Goal: Information Seeking & Learning: Learn about a topic

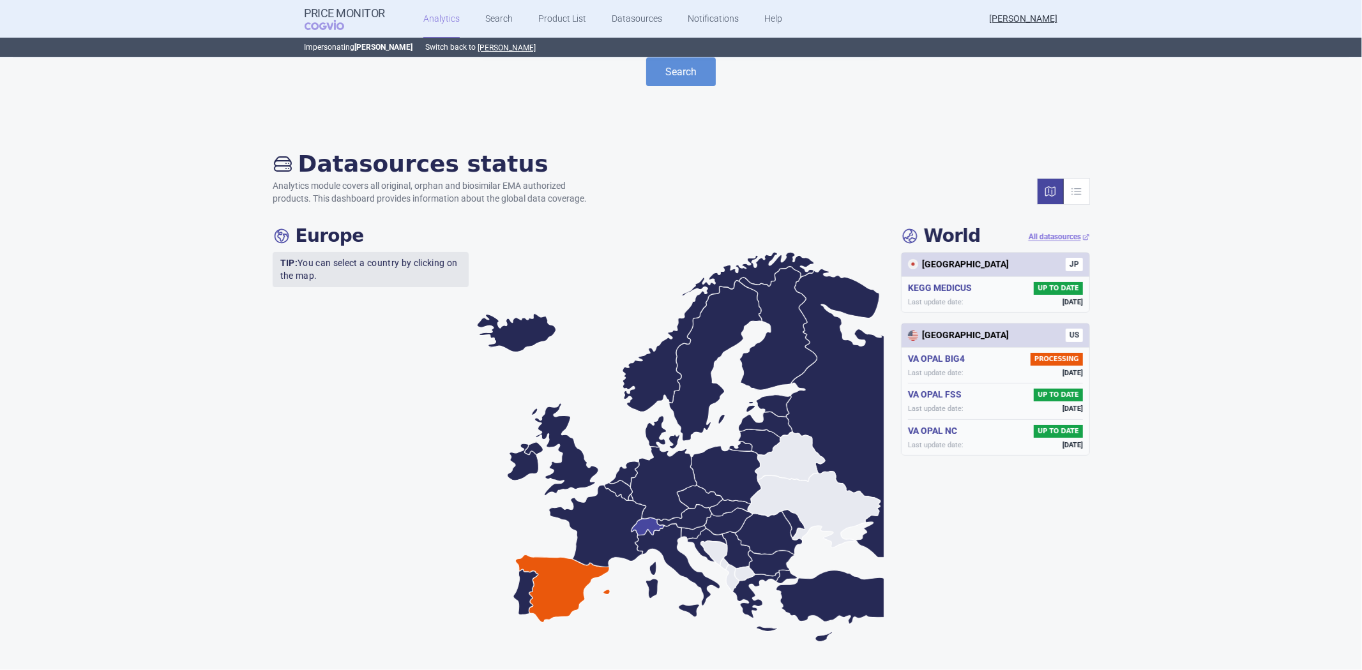
scroll to position [56, 0]
click at [646, 518] on div "Brand ATC/Active substance Therapeutic area Add search param? Search Datasource…" at bounding box center [681, 364] width 1362 height 612
click at [647, 498] on icon at bounding box center [663, 483] width 66 height 75
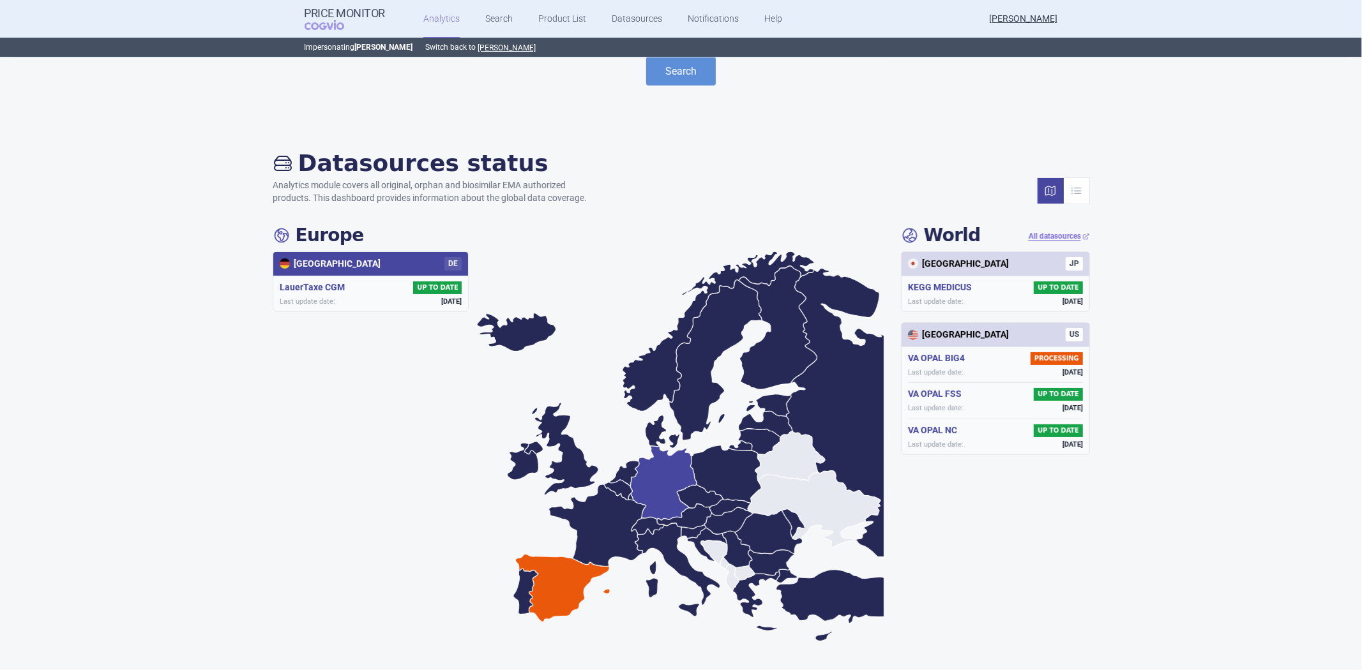
scroll to position [0, 0]
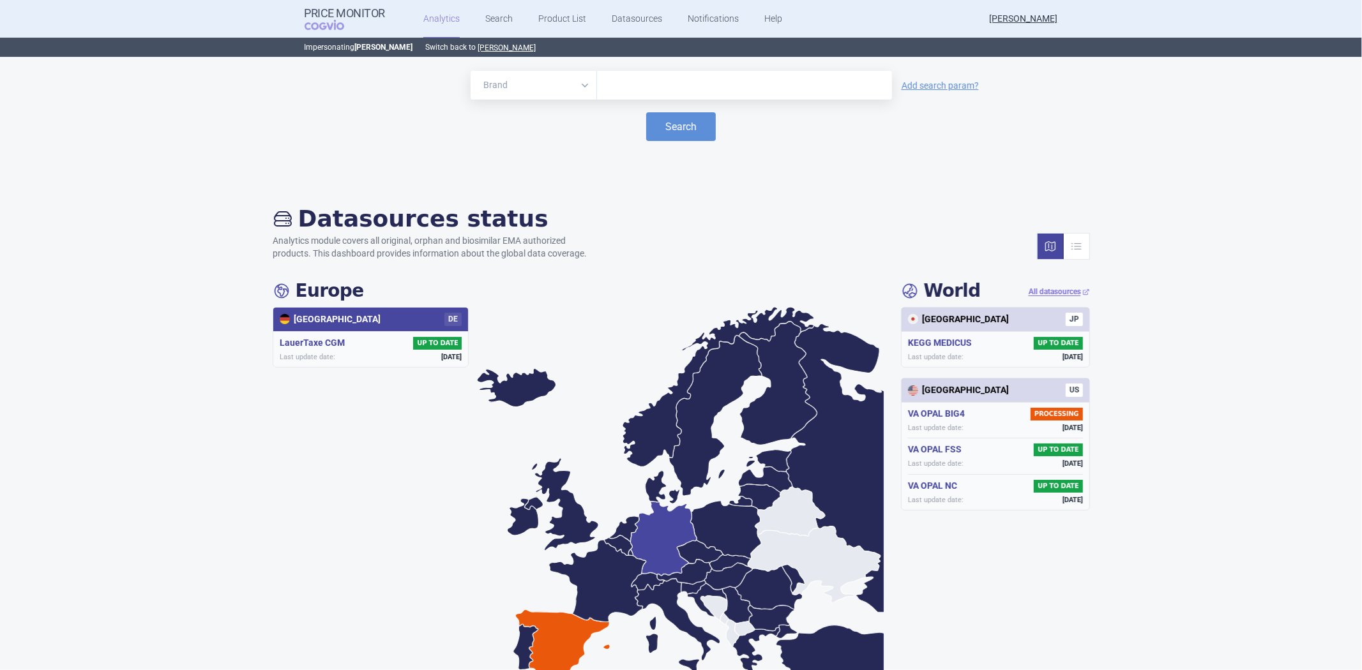
click at [442, 17] on link "Analytics" at bounding box center [441, 19] width 36 height 38
click at [743, 453] on icon at bounding box center [681, 504] width 409 height 394
drag, startPoint x: 743, startPoint y: 453, endPoint x: 739, endPoint y: 461, distance: 8.6
click at [741, 456] on icon at bounding box center [681, 504] width 409 height 394
click at [739, 88] on input "text" at bounding box center [744, 85] width 282 height 17
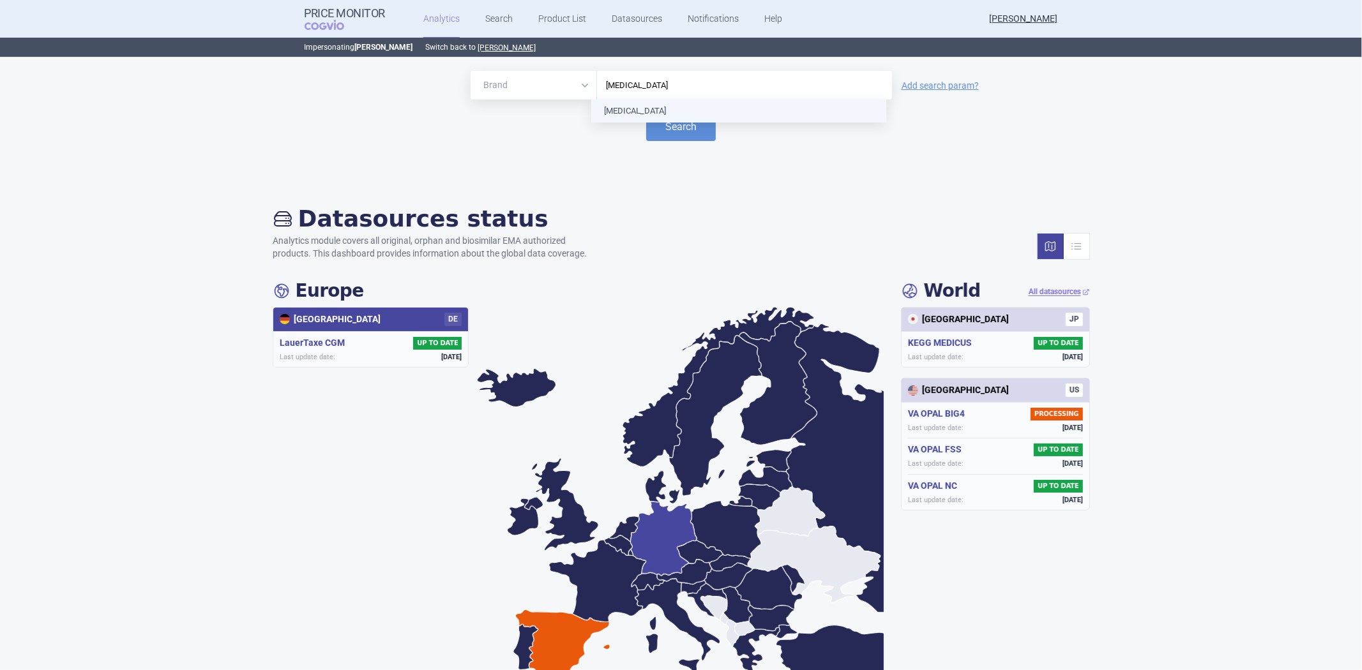
type input "KADCYLA"
click at [674, 98] on div "KADCYLA" at bounding box center [744, 85] width 295 height 29
click at [661, 116] on button "Search" at bounding box center [681, 126] width 70 height 29
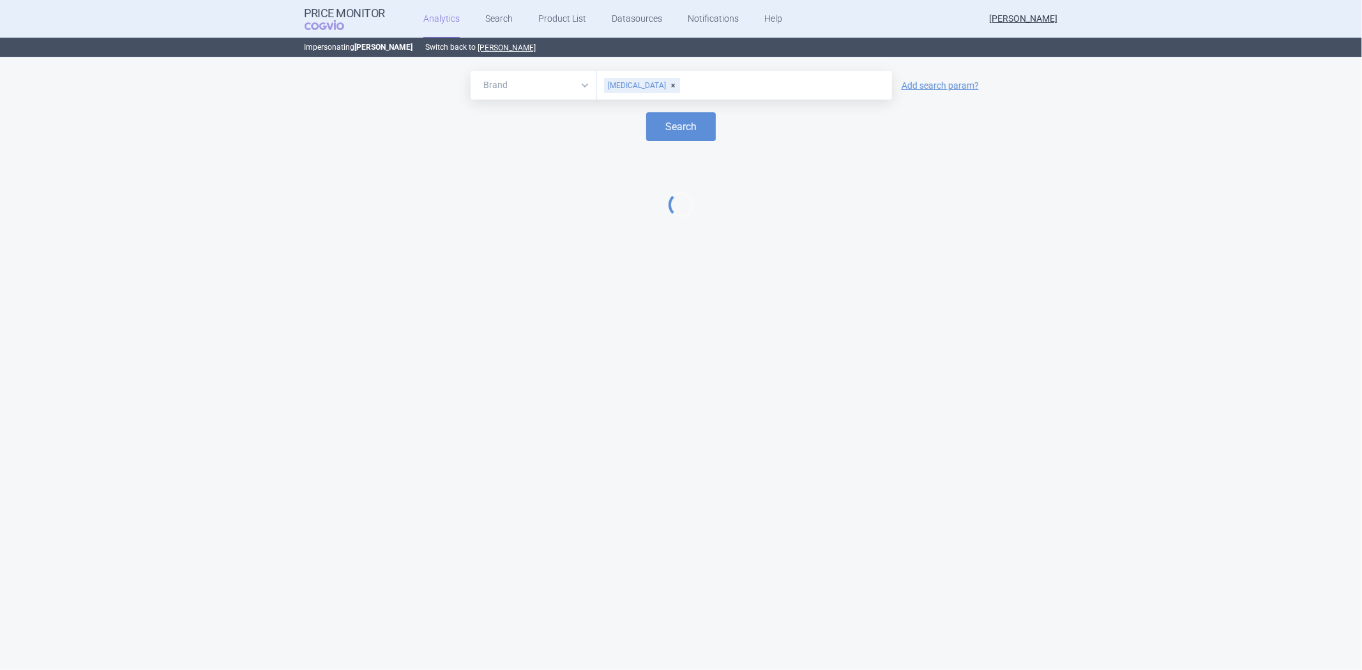
select select "EUR"
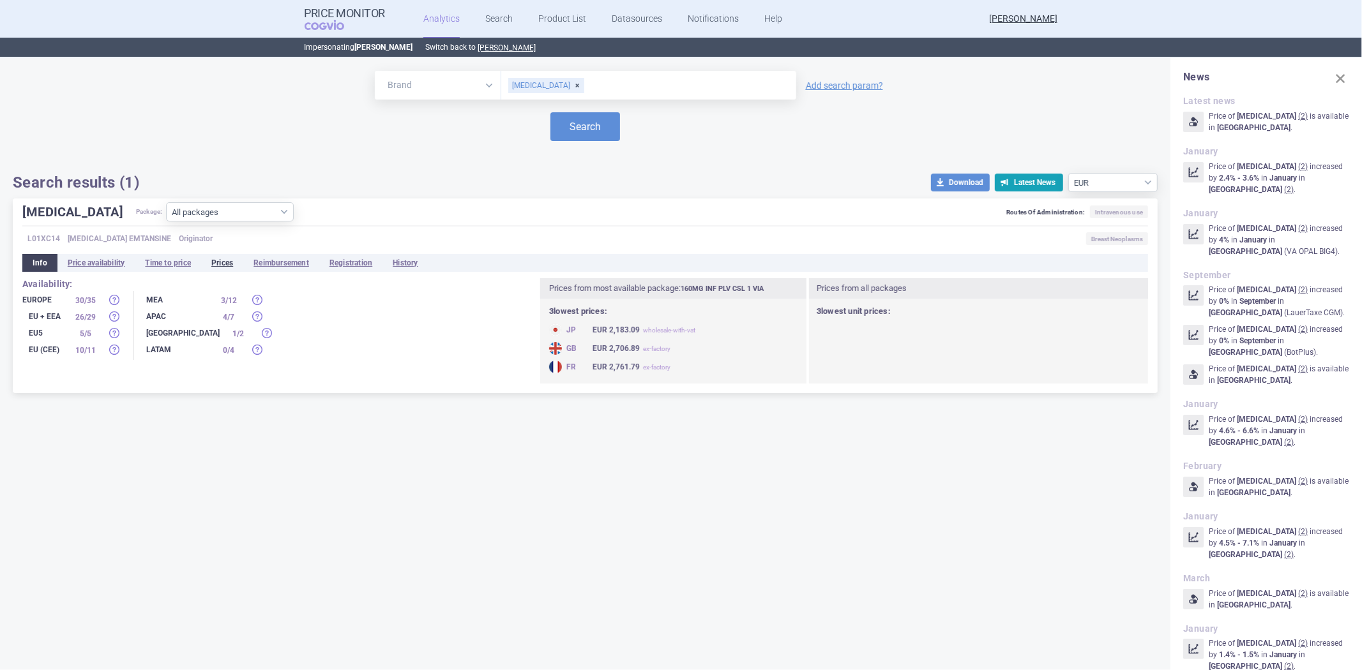
click at [231, 264] on li "Prices" at bounding box center [222, 263] width 42 height 18
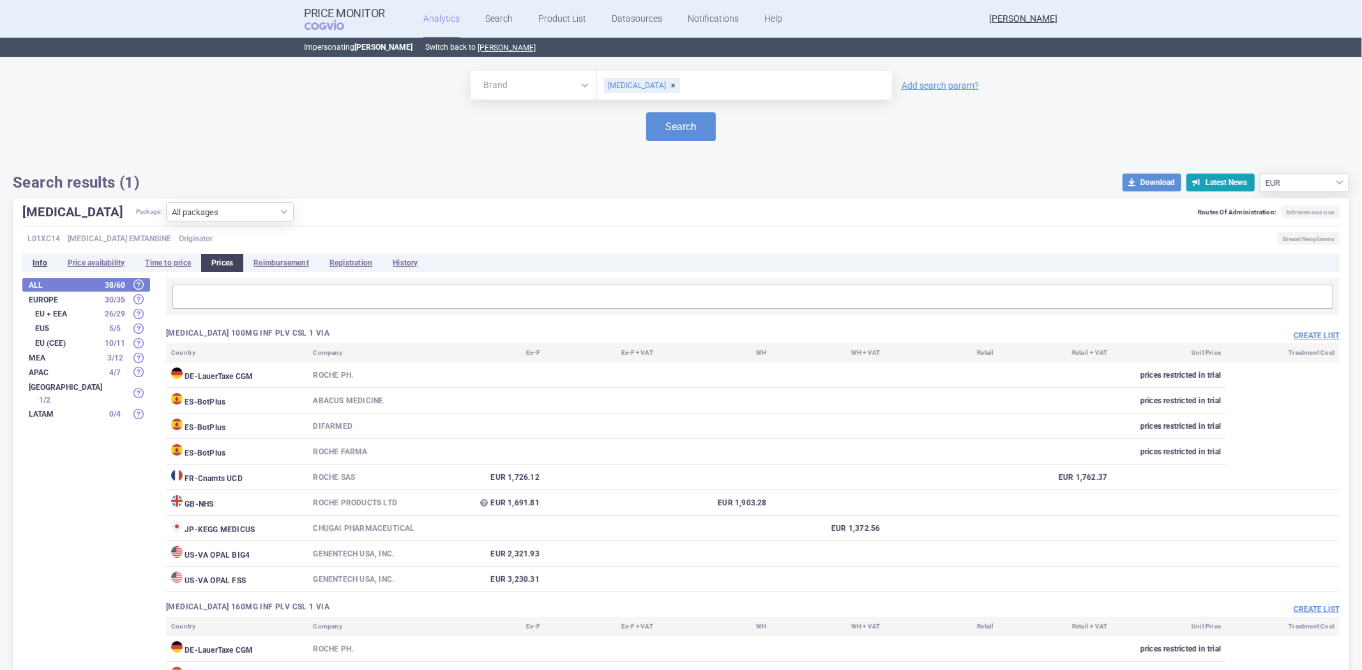
click at [37, 264] on li "Info" at bounding box center [39, 263] width 35 height 18
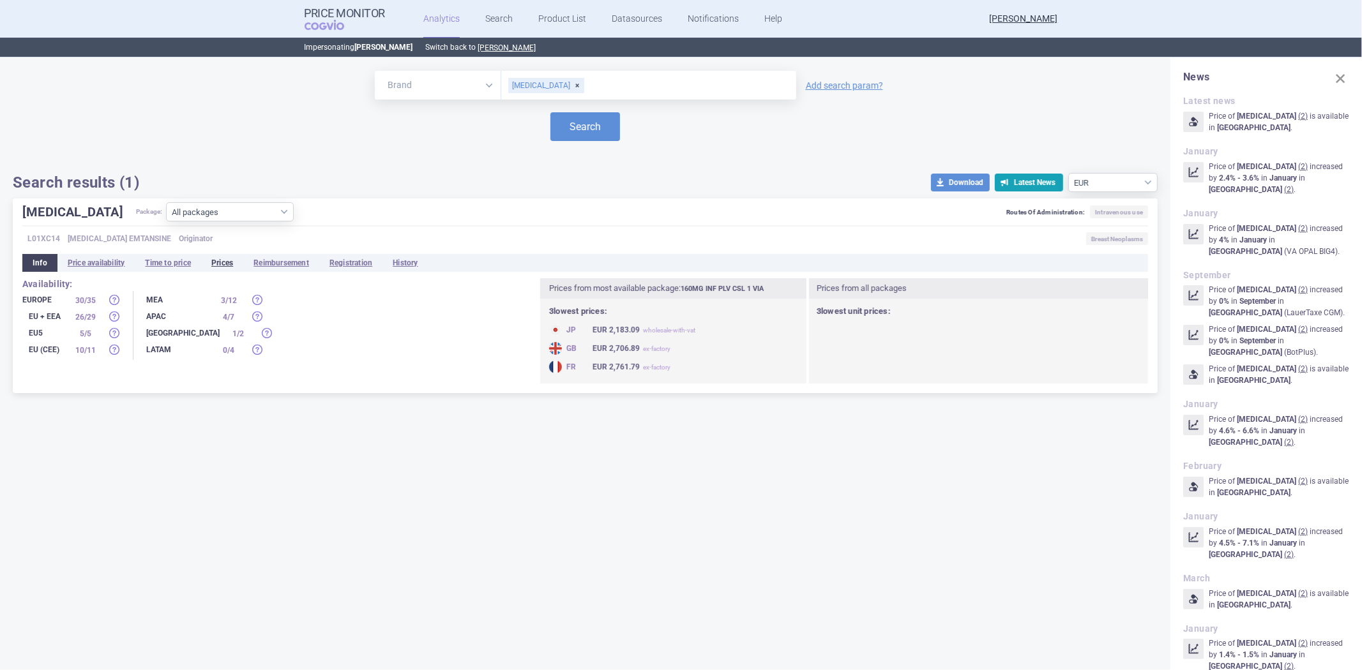
click at [237, 265] on li "Prices" at bounding box center [222, 263] width 42 height 18
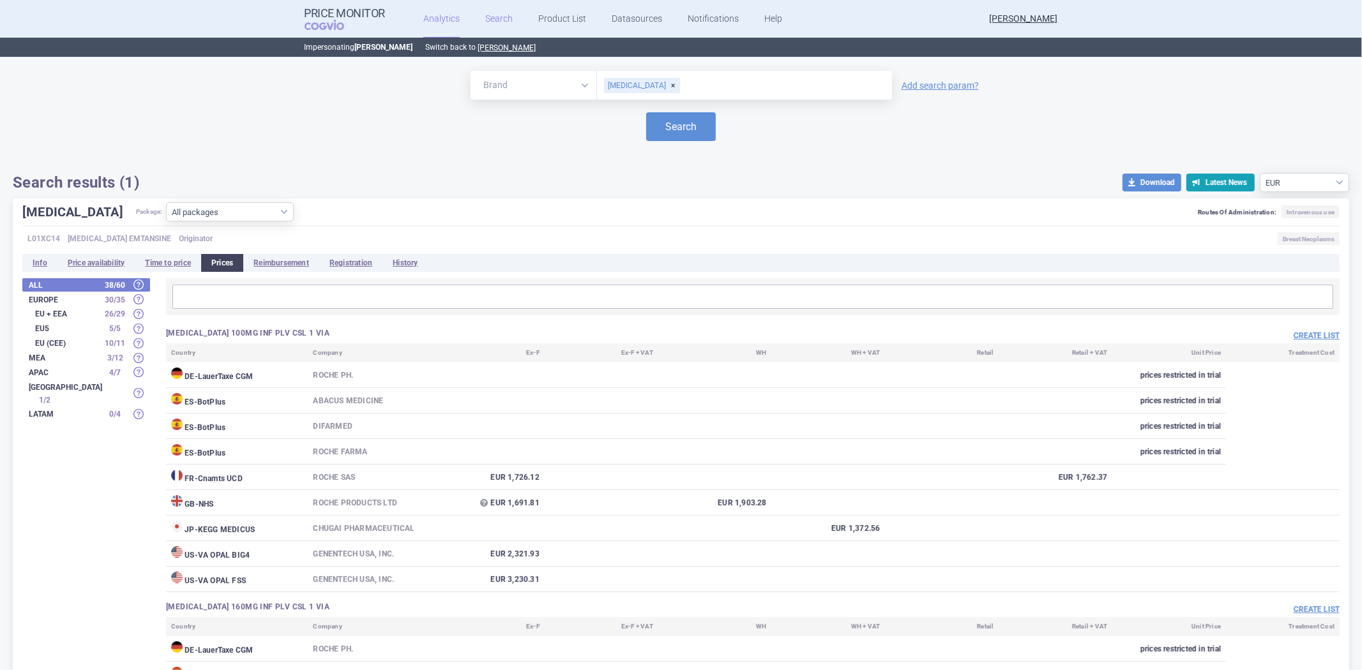
click at [501, 13] on link "Search" at bounding box center [498, 19] width 27 height 38
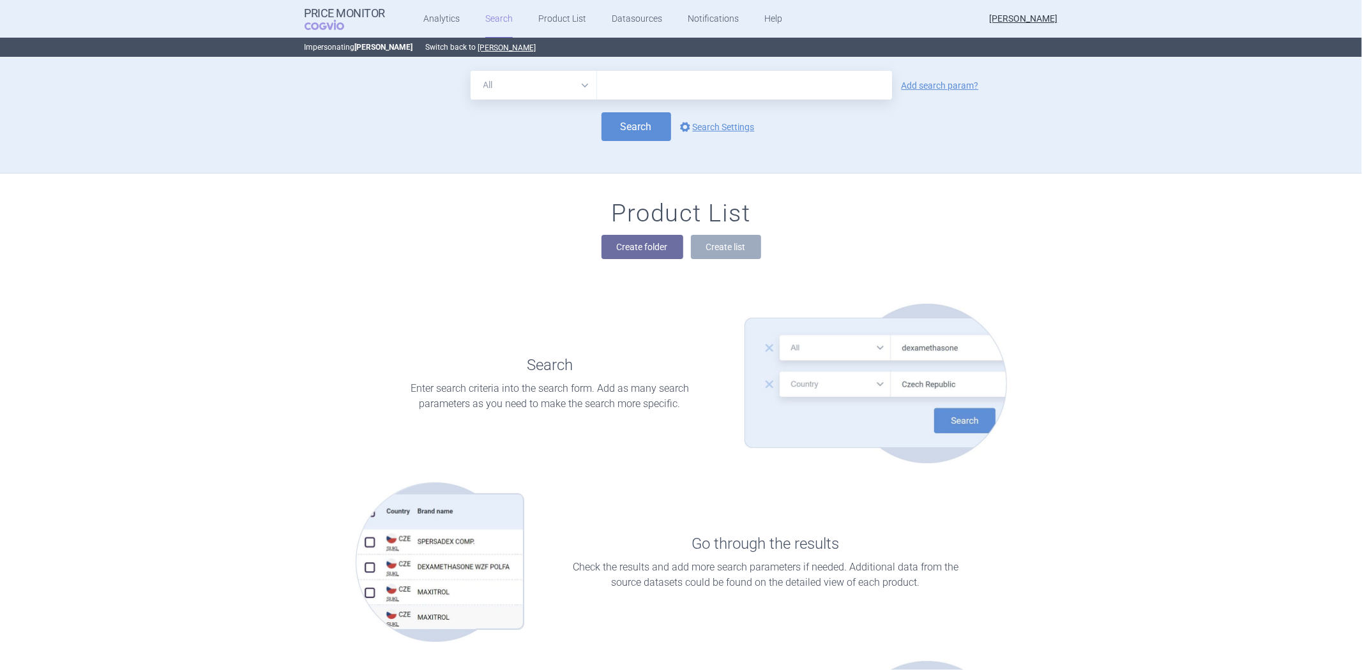
drag, startPoint x: 619, startPoint y: 88, endPoint x: 639, endPoint y: 70, distance: 26.7
click at [632, 85] on input "text" at bounding box center [744, 85] width 295 height 29
click at [546, 72] on select "All Brand Name ATC Company Active Substance Country Newer than" at bounding box center [534, 85] width 126 height 29
select select "brandName"
click at [471, 71] on select "All Brand Name ATC Company Active Substance Country Newer than" at bounding box center [534, 85] width 126 height 29
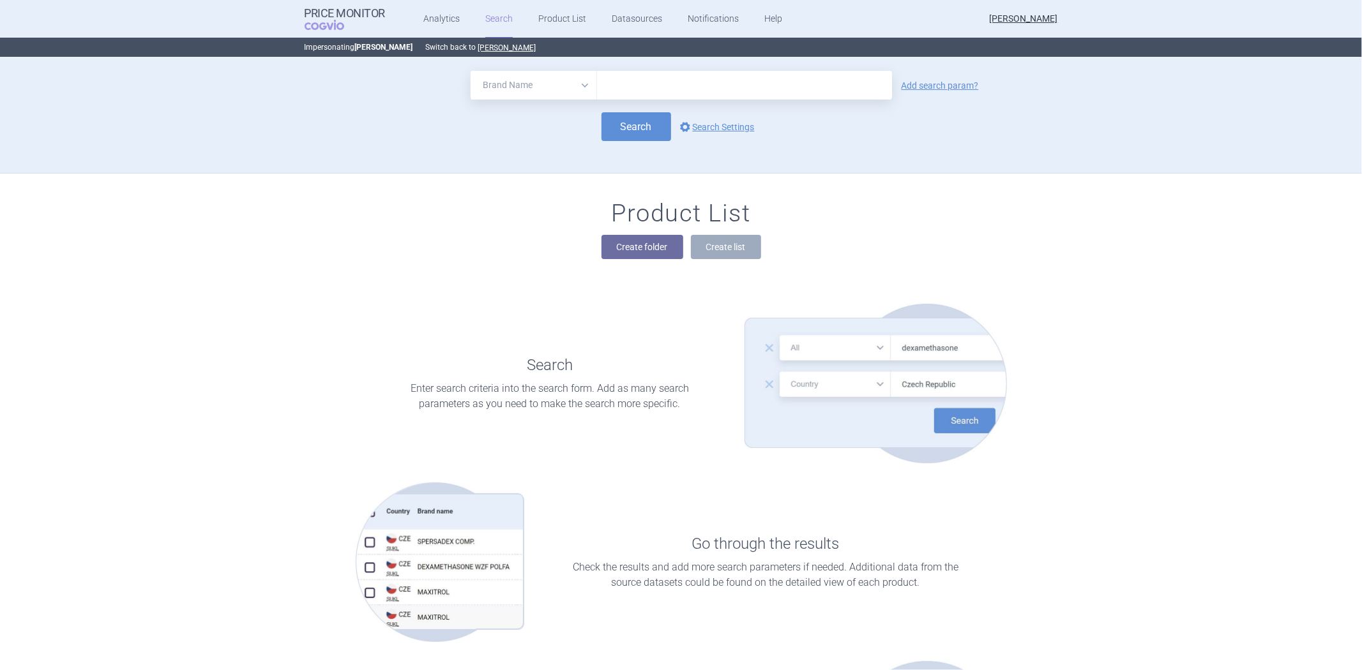
click at [609, 81] on input "text" at bounding box center [744, 85] width 295 height 29
type input "KADCYLA"
click at [640, 124] on button "Search" at bounding box center [636, 126] width 70 height 29
select select "brandName"
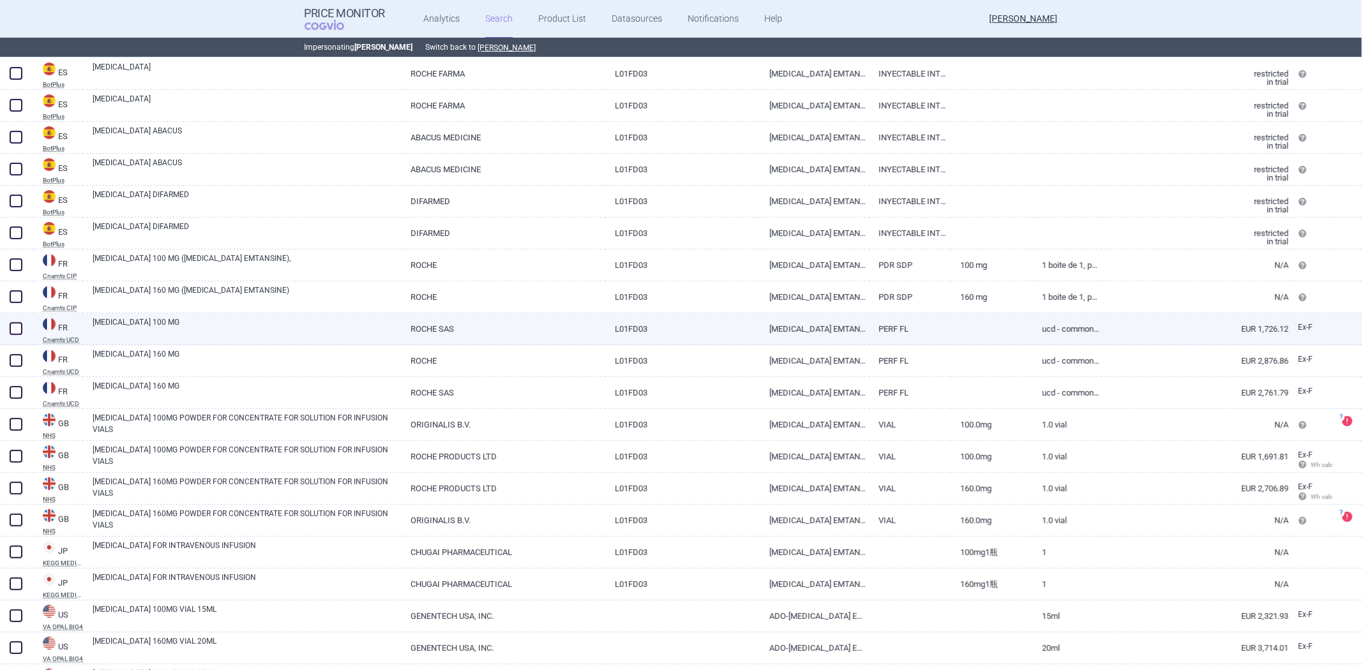
scroll to position [454, 0]
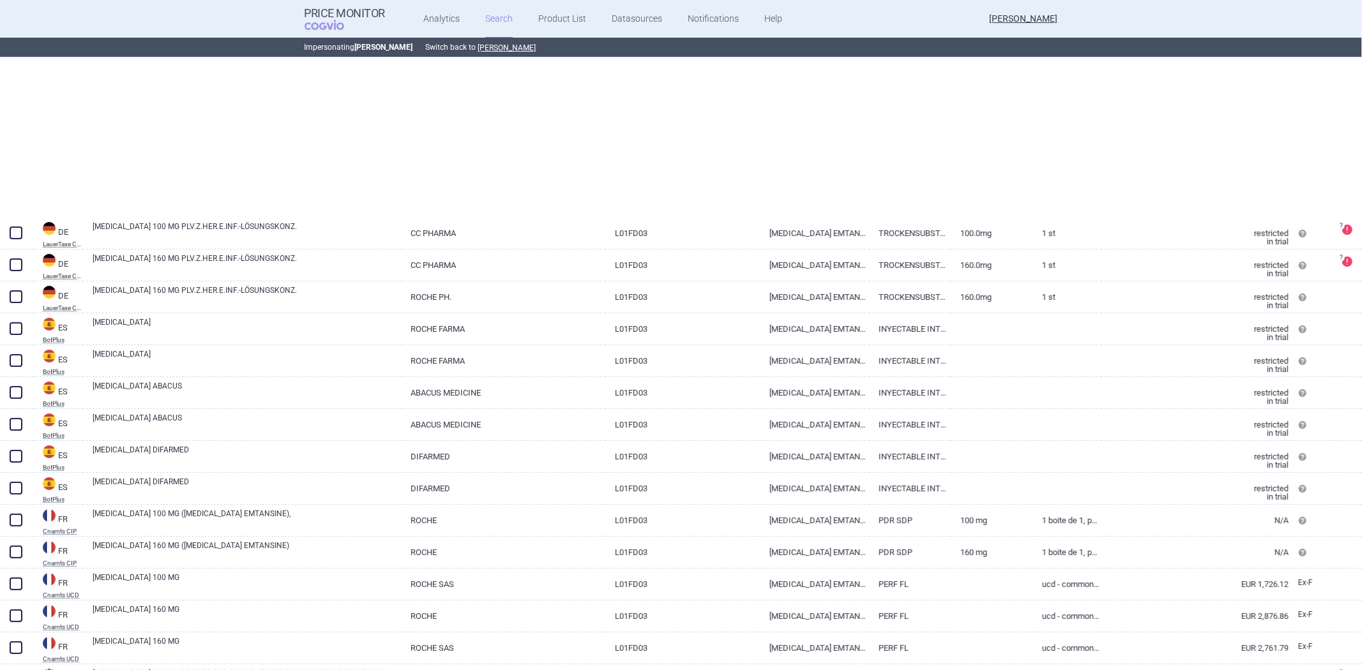
select select "brandName"
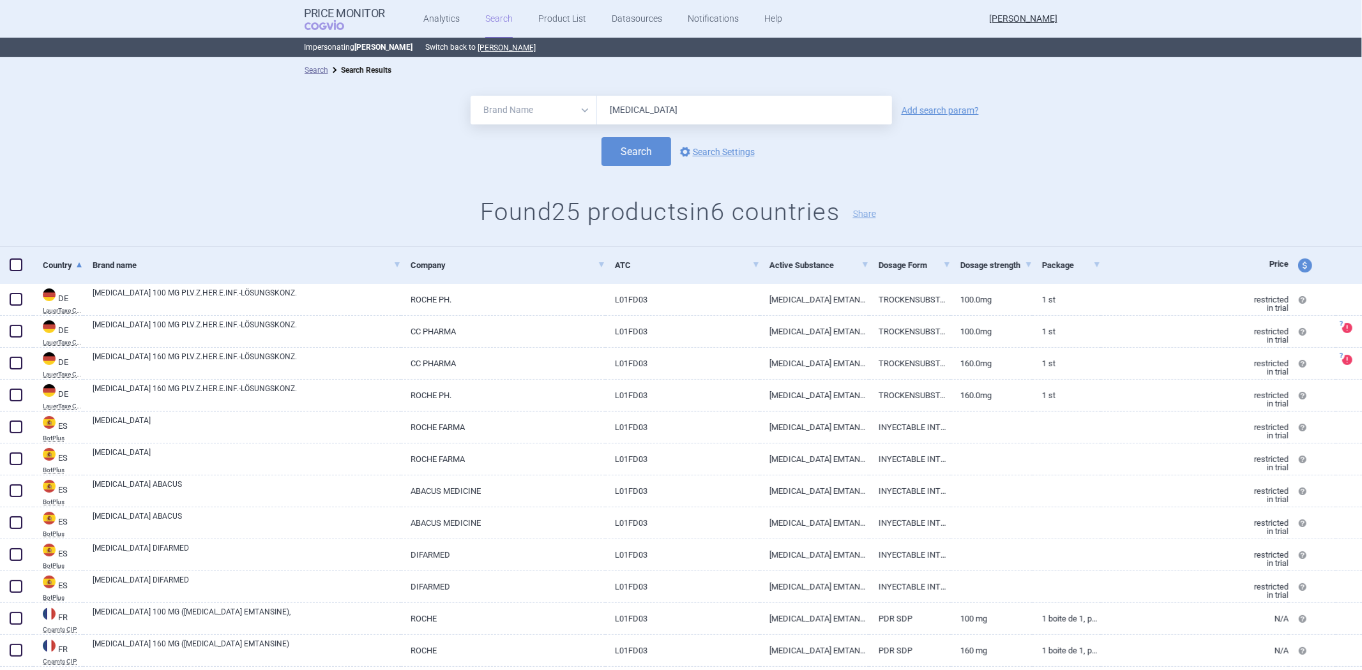
scroll to position [0, 0]
click at [704, 152] on link "options Search Settings" at bounding box center [715, 152] width 77 height 15
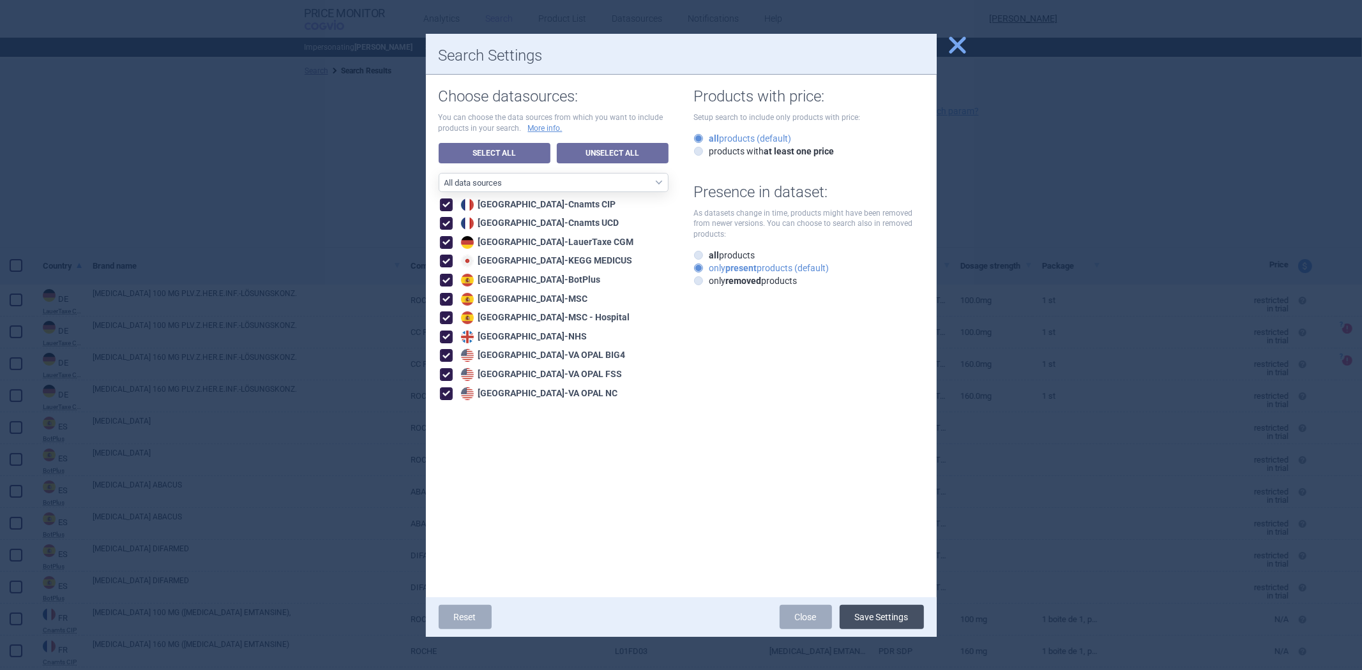
click at [866, 610] on button "Save Settings" at bounding box center [882, 617] width 84 height 24
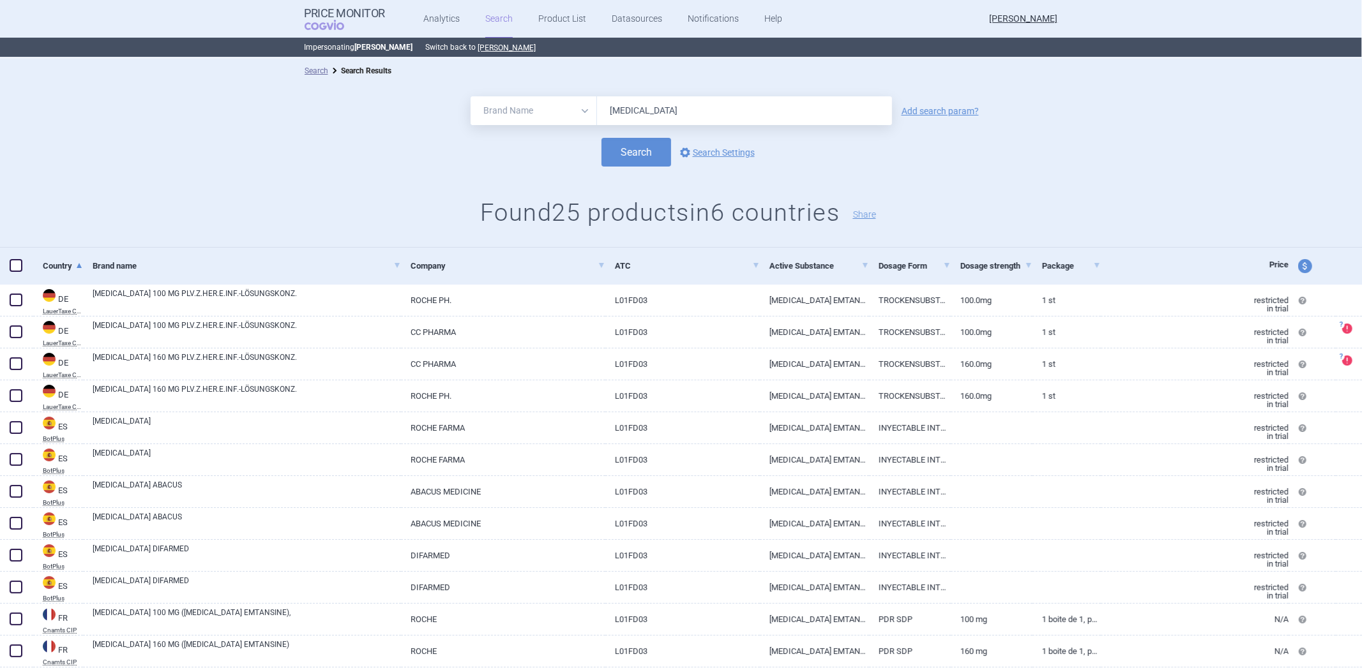
click at [490, 24] on link "Search" at bounding box center [498, 19] width 27 height 38
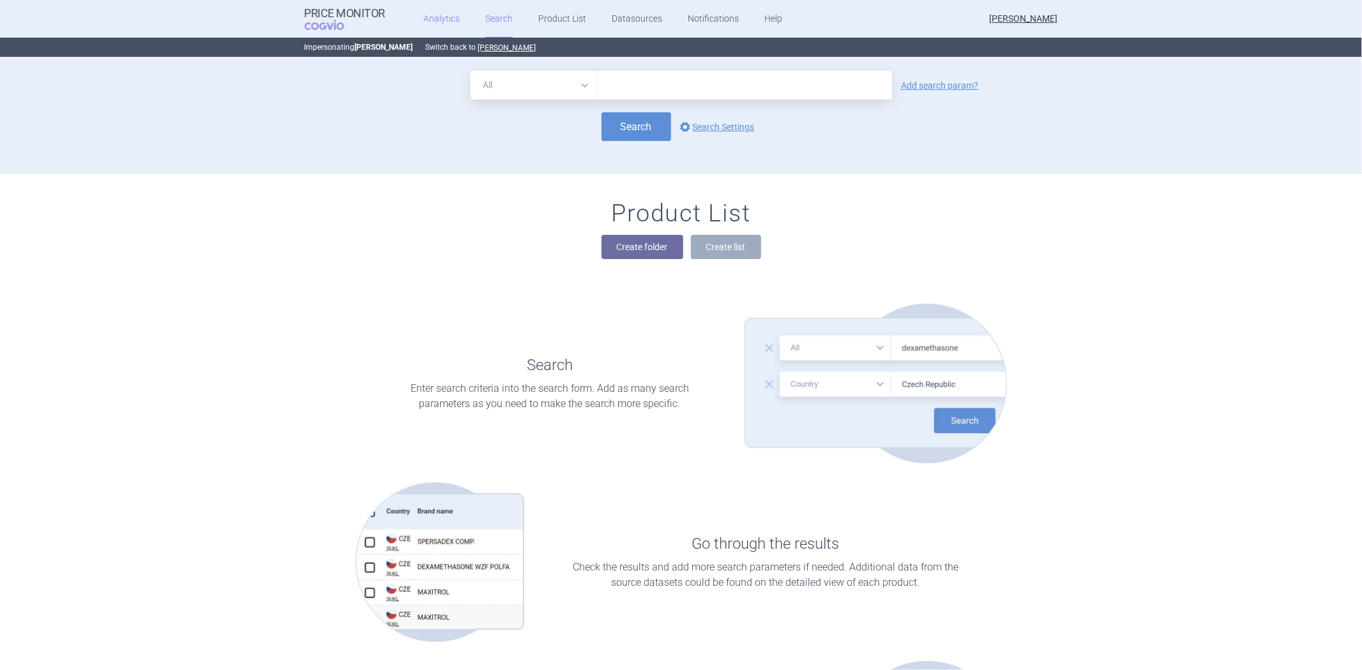
click at [434, 28] on link "Analytics" at bounding box center [441, 19] width 36 height 38
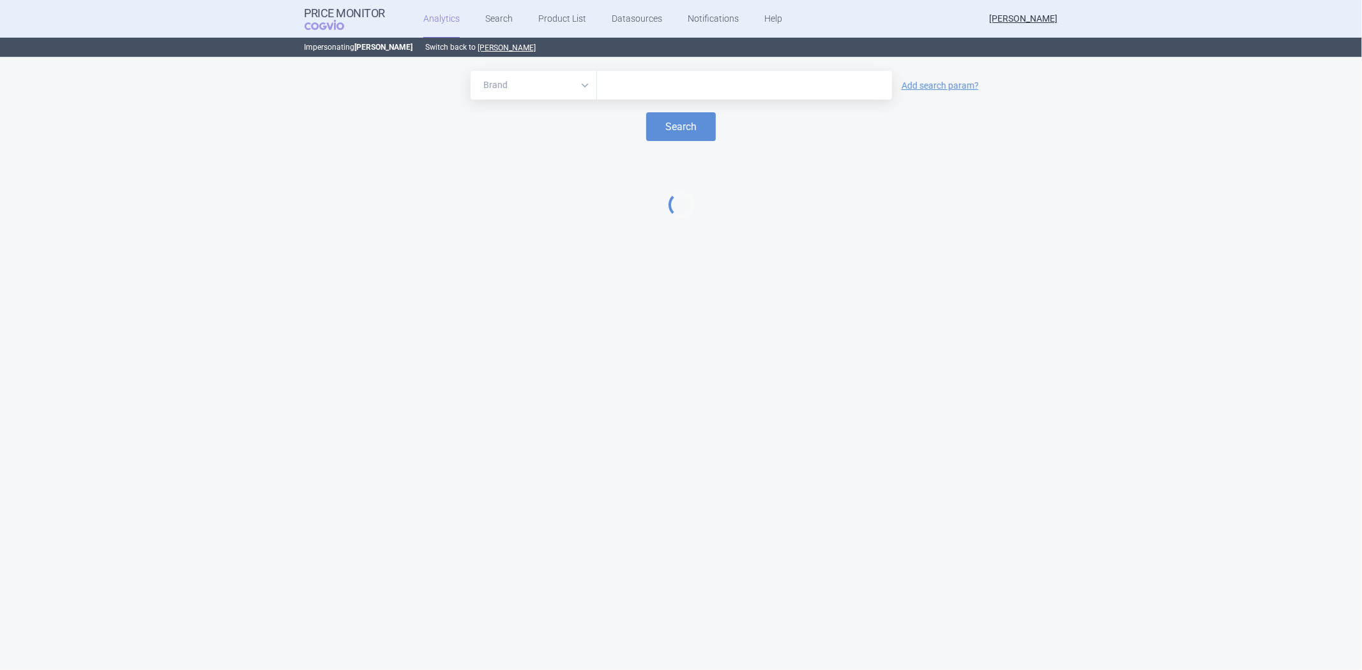
click at [701, 96] on div at bounding box center [744, 85] width 295 height 29
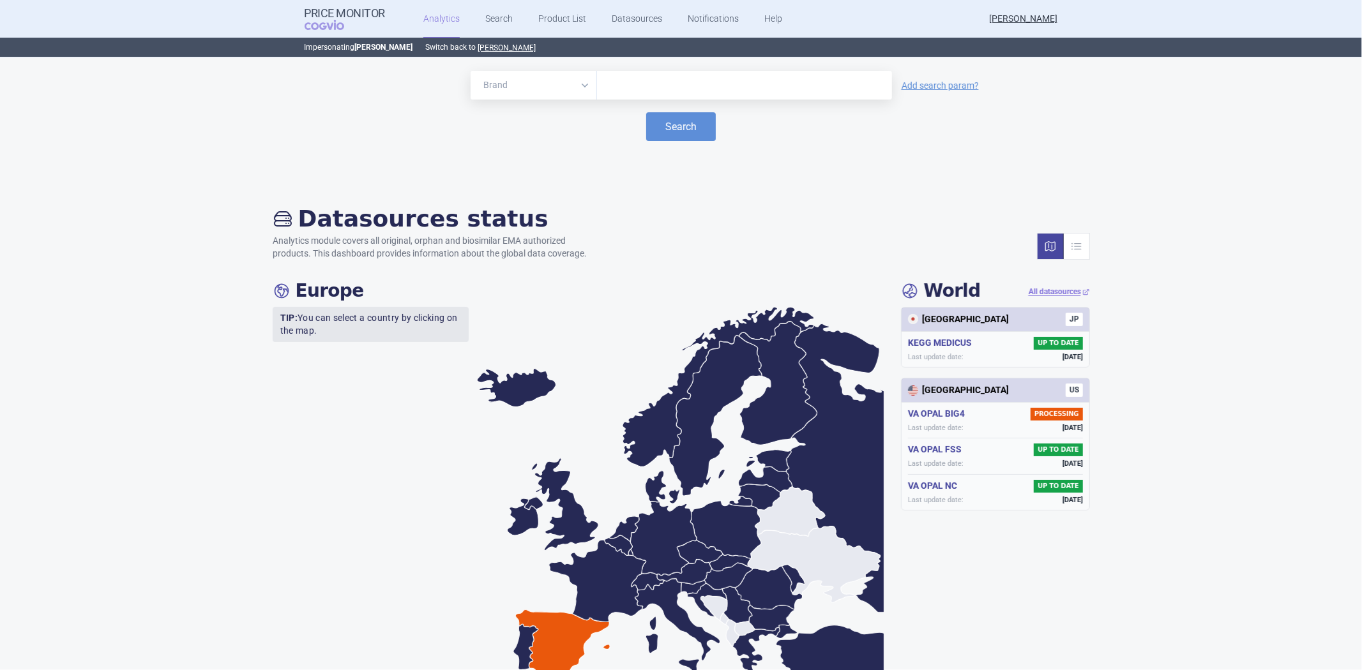
click at [824, 90] on input "text" at bounding box center [744, 85] width 282 height 17
paste input "KADCYLA"
type input "KADCYLA"
click at [675, 128] on button "Search" at bounding box center [681, 126] width 70 height 29
select select "EUR"
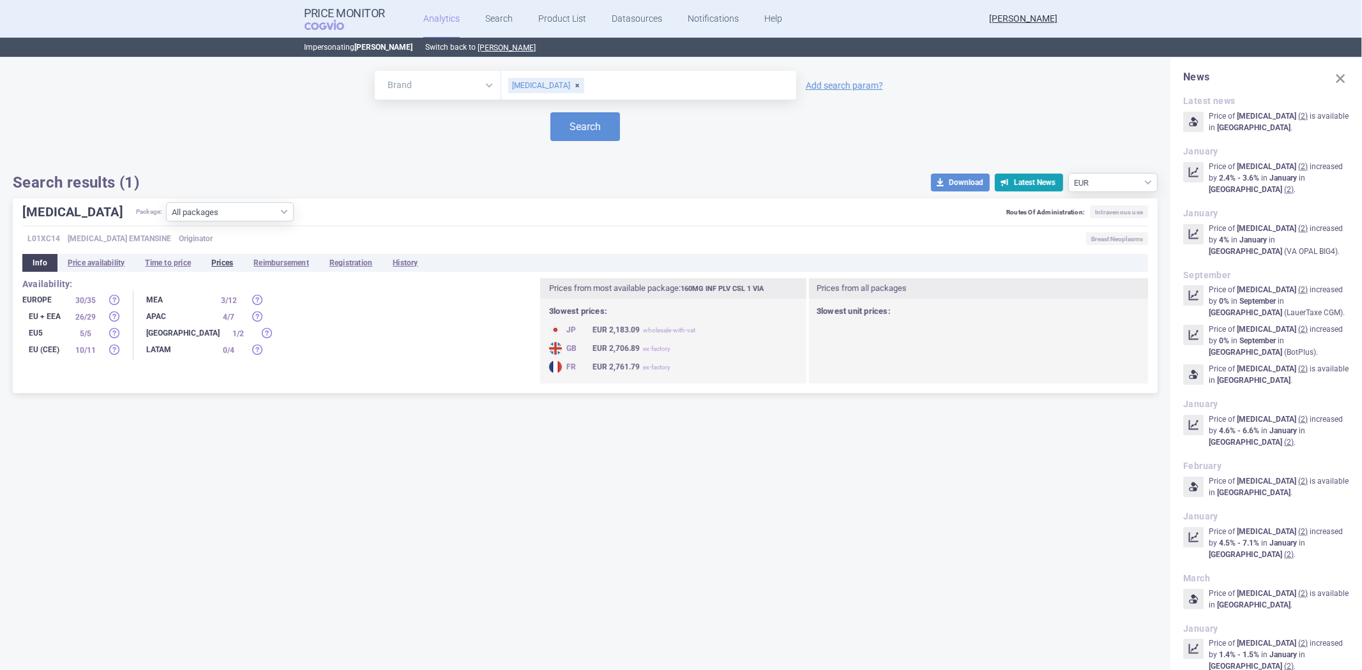
click at [218, 262] on li "Prices" at bounding box center [222, 263] width 42 height 18
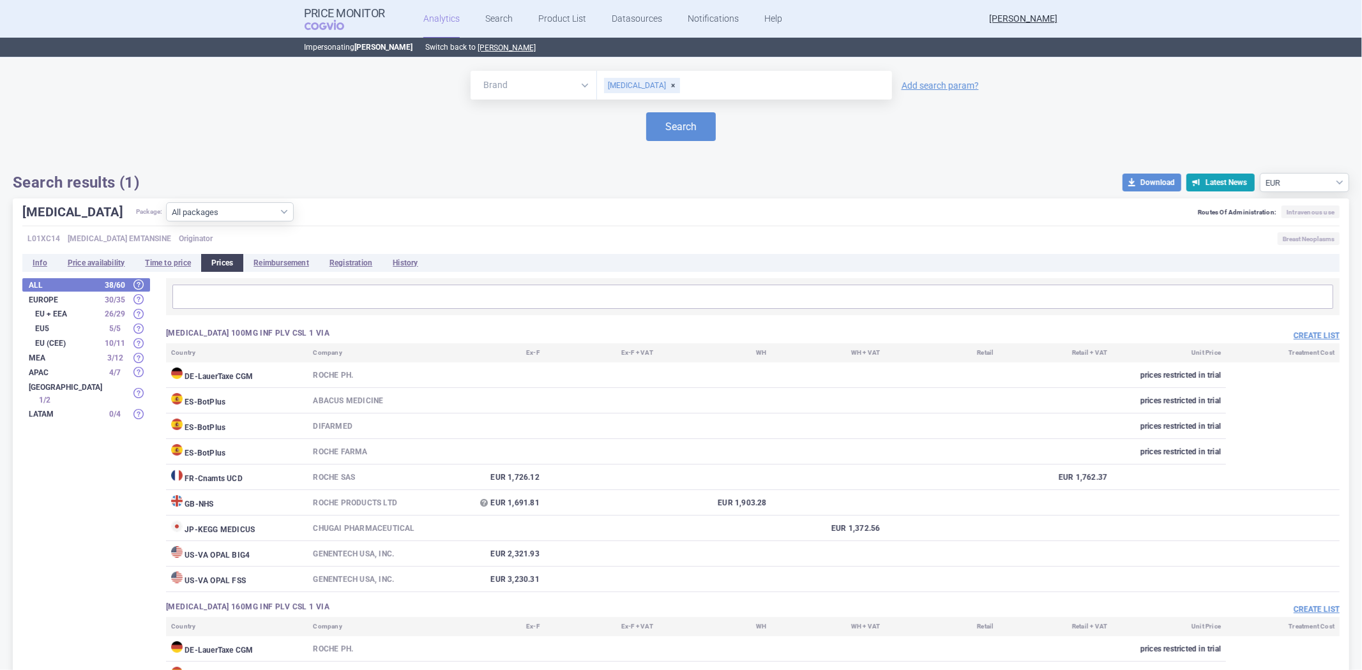
click at [633, 208] on div "KADCYLA Package: All packages 100MG INF PLV CSL 1 VIA ( 9 ) 160MG INF PLV CSL 1…" at bounding box center [680, 214] width 1317 height 24
drag, startPoint x: 610, startPoint y: 223, endPoint x: 611, endPoint y: 203, distance: 20.4
click at [611, 220] on div "KADCYLA Package: All packages 100MG INF PLV CSL 1 VIA ( 9 ) 160MG INF PLV CSL 1…" at bounding box center [680, 214] width 1317 height 24
click at [611, 202] on div "KADCYLA Package: All packages 100MG INF PLV CSL 1 VIA ( 9 ) 160MG INF PLV CSL 1…" at bounding box center [680, 214] width 1317 height 24
click at [572, 230] on div "KADCYLA Package: All packages 100MG INF PLV CSL 1 VIA ( 9 ) 160MG INF PLV CSL 1…" at bounding box center [681, 550] width 1336 height 703
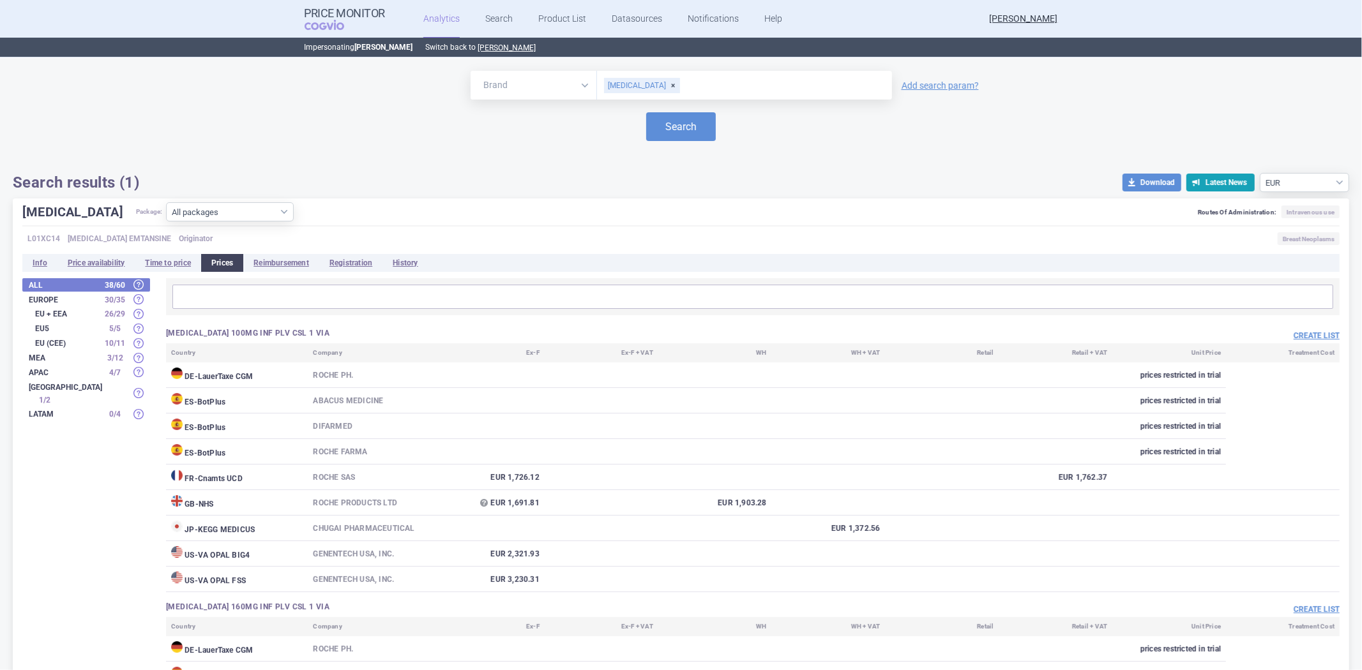
click at [567, 230] on div "L01XC14 TRASTUZUMAB EMTANSINE Originator Breast Neoplasms" at bounding box center [680, 239] width 1317 height 19
click at [564, 230] on div "L01XC14 TRASTUZUMAB EMTANSINE Originator Breast Neoplasms" at bounding box center [680, 239] width 1317 height 19
click at [558, 209] on div "KADCYLA Package: All packages 100MG INF PLV CSL 1 VIA ( 9 ) 160MG INF PLV CSL 1…" at bounding box center [680, 214] width 1317 height 24
click at [521, 200] on div "KADCYLA Package: All packages 100MG INF PLV CSL 1 VIA ( 9 ) 160MG INF PLV CSL 1…" at bounding box center [681, 550] width 1336 height 703
drag, startPoint x: 499, startPoint y: 153, endPoint x: 488, endPoint y: 145, distance: 13.2
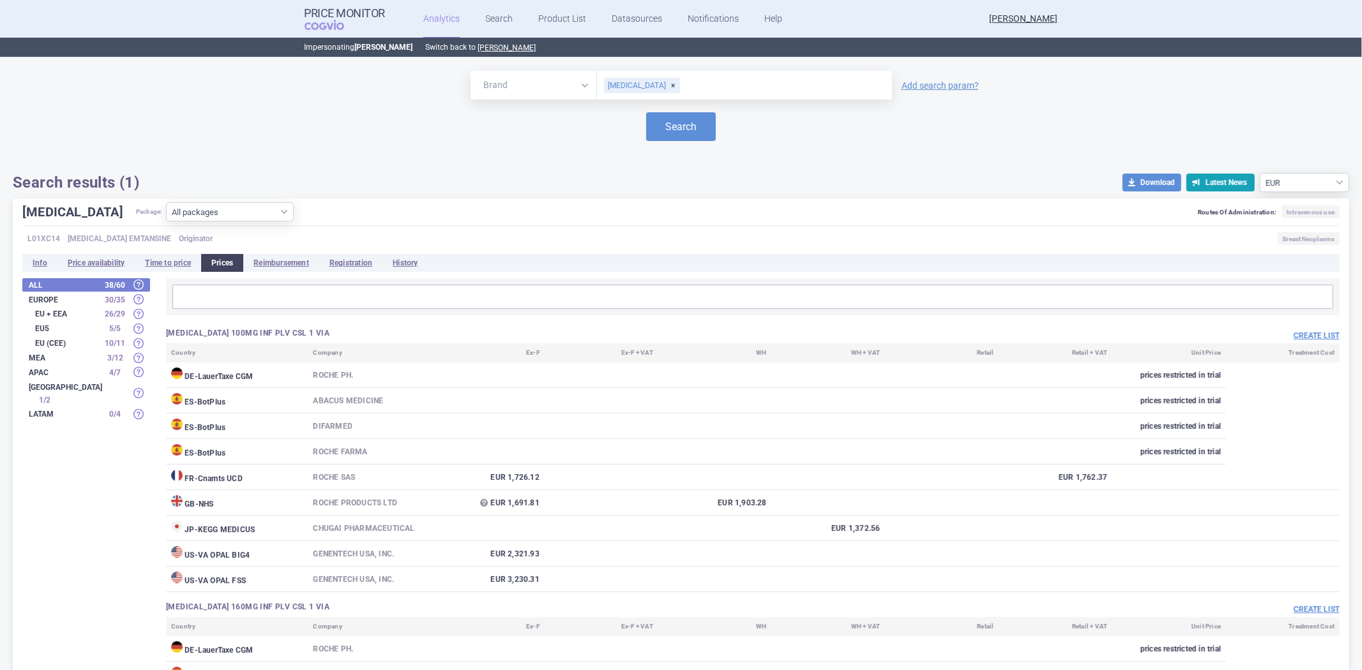
click at [496, 152] on div "Brand ATC/Active substance Therapeutic area KADCYLA Add search param? Search Se…" at bounding box center [681, 131] width 1336 height 121
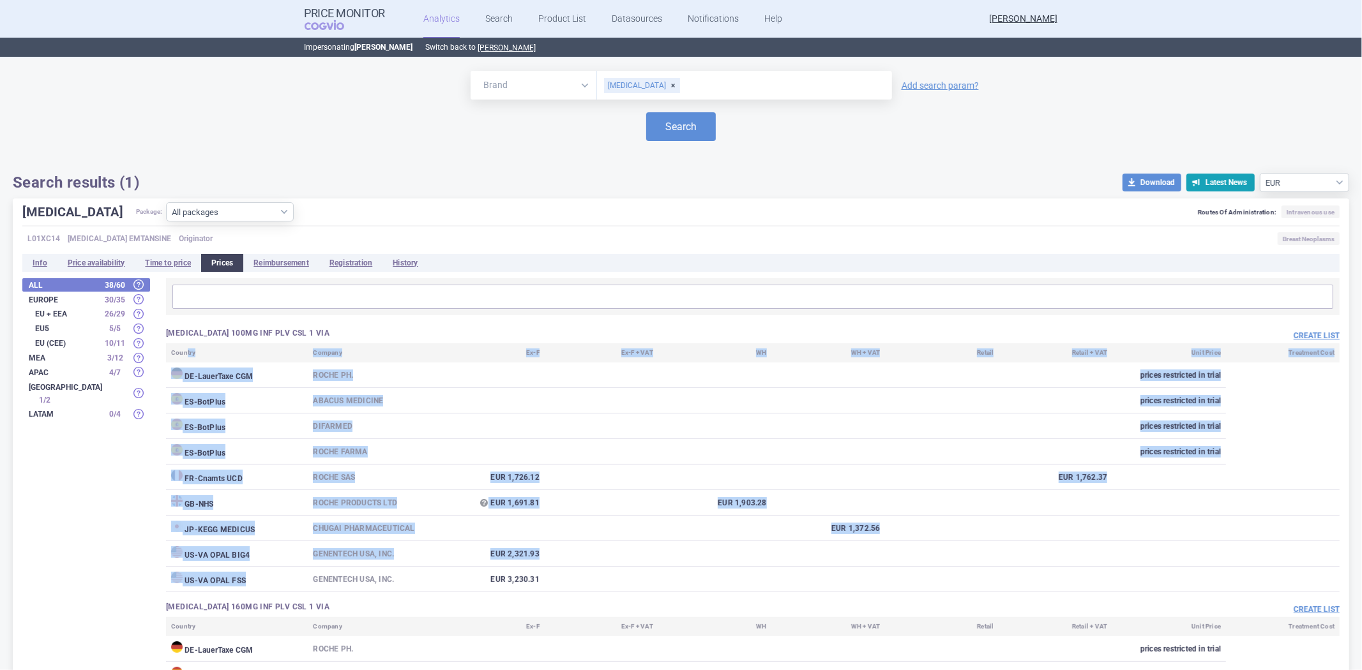
drag, startPoint x: 253, startPoint y: 583, endPoint x: 187, endPoint y: 358, distance: 234.8
click at [187, 358] on table "Country Company Ex-F Ex-F + VAT WH WH + VAT Retail Retail + VAT Unit Price Trea…" at bounding box center [752, 467] width 1173 height 249
click at [348, 428] on td "DIFARMED" at bounding box center [369, 427] width 123 height 26
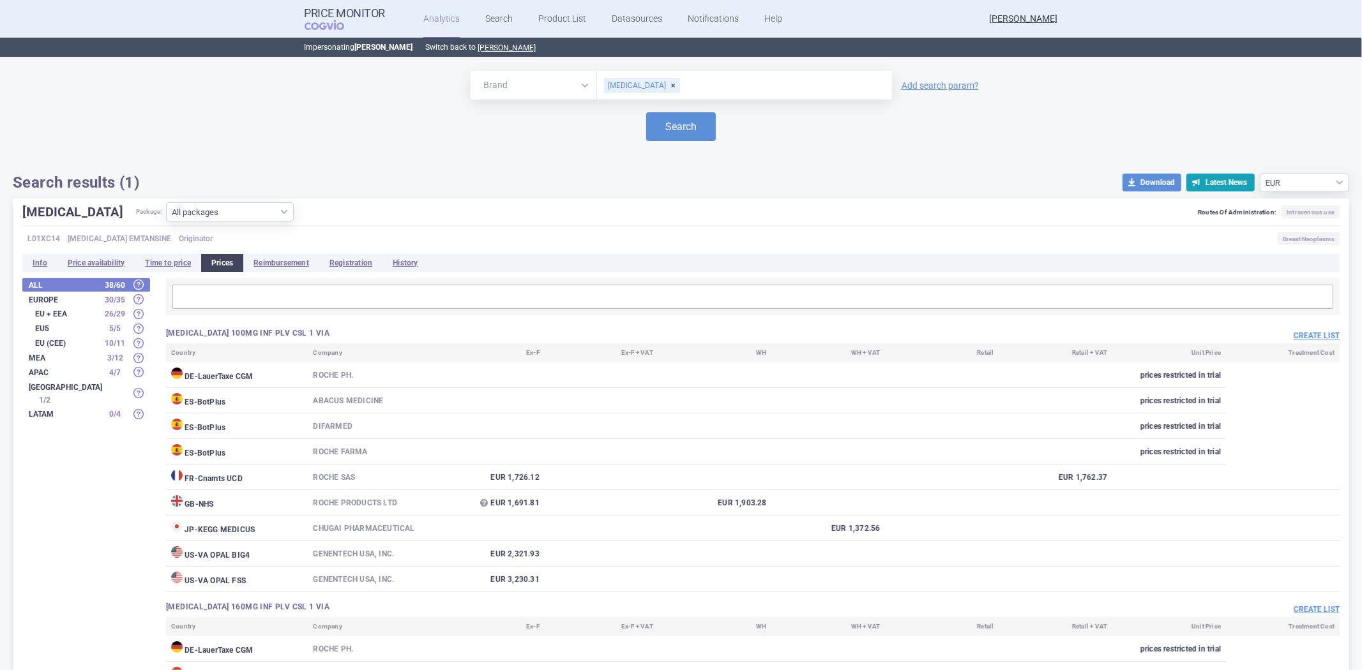
click at [396, 448] on td "ROCHE FARMA" at bounding box center [369, 452] width 123 height 26
click at [1303, 339] on button "Create list" at bounding box center [1316, 336] width 46 height 11
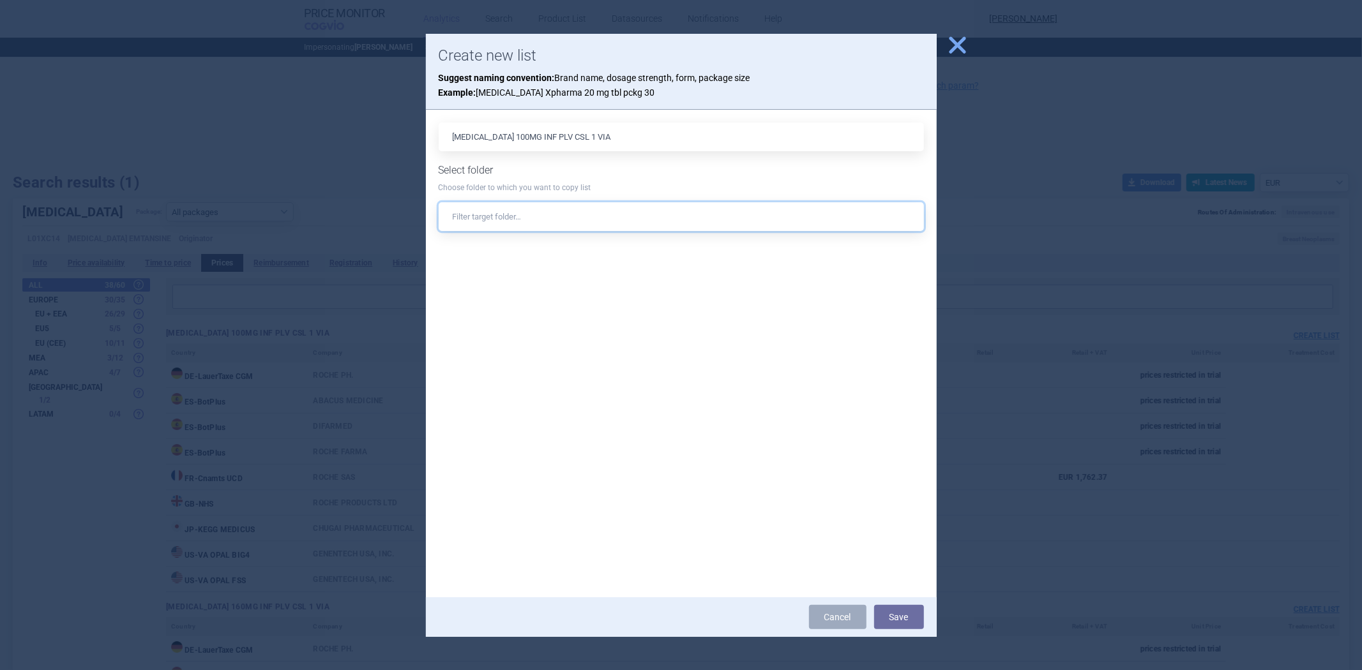
click at [467, 215] on input "text" at bounding box center [681, 216] width 485 height 29
click at [944, 56] on button "close" at bounding box center [953, 46] width 32 height 24
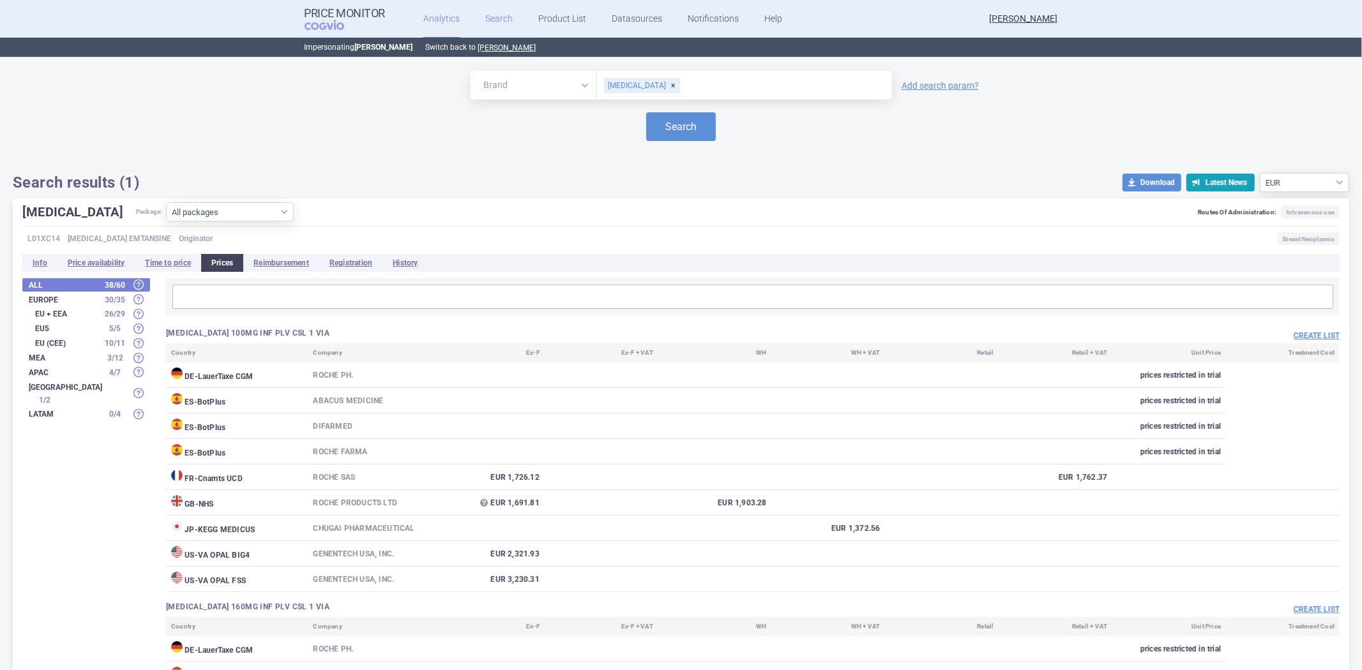
click at [486, 24] on link "Search" at bounding box center [498, 19] width 27 height 38
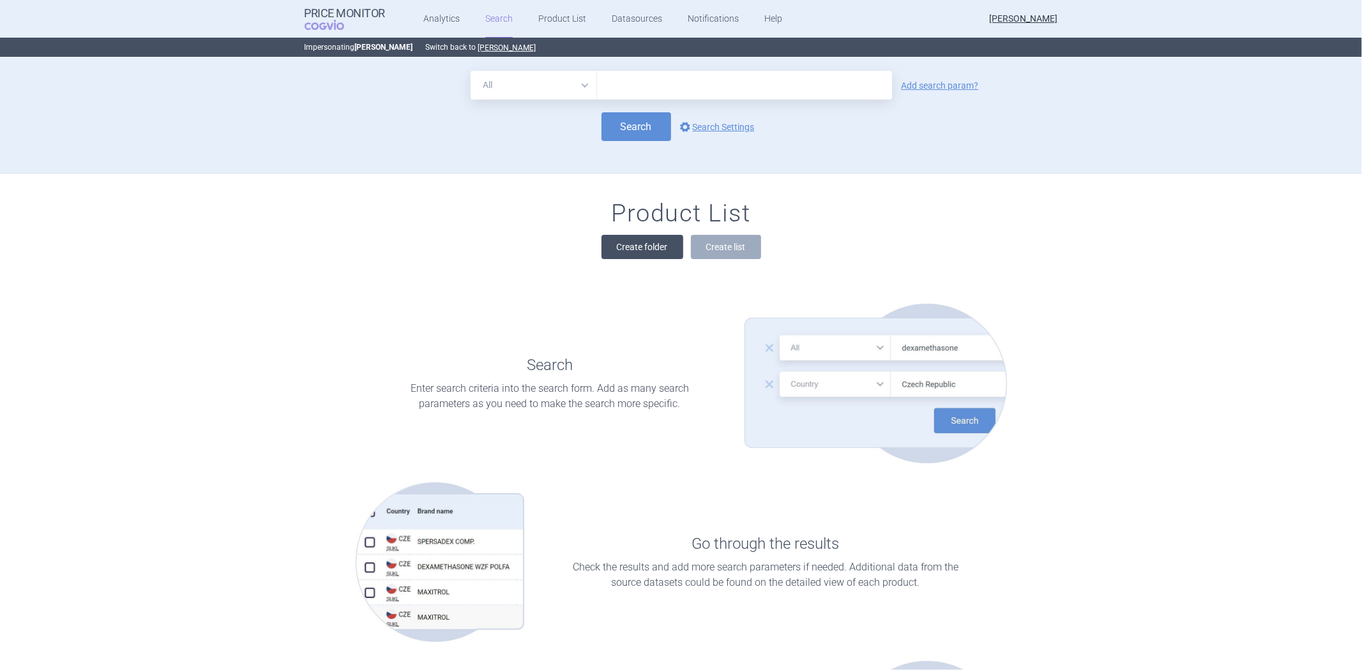
click at [639, 244] on button "Create folder" at bounding box center [642, 247] width 82 height 24
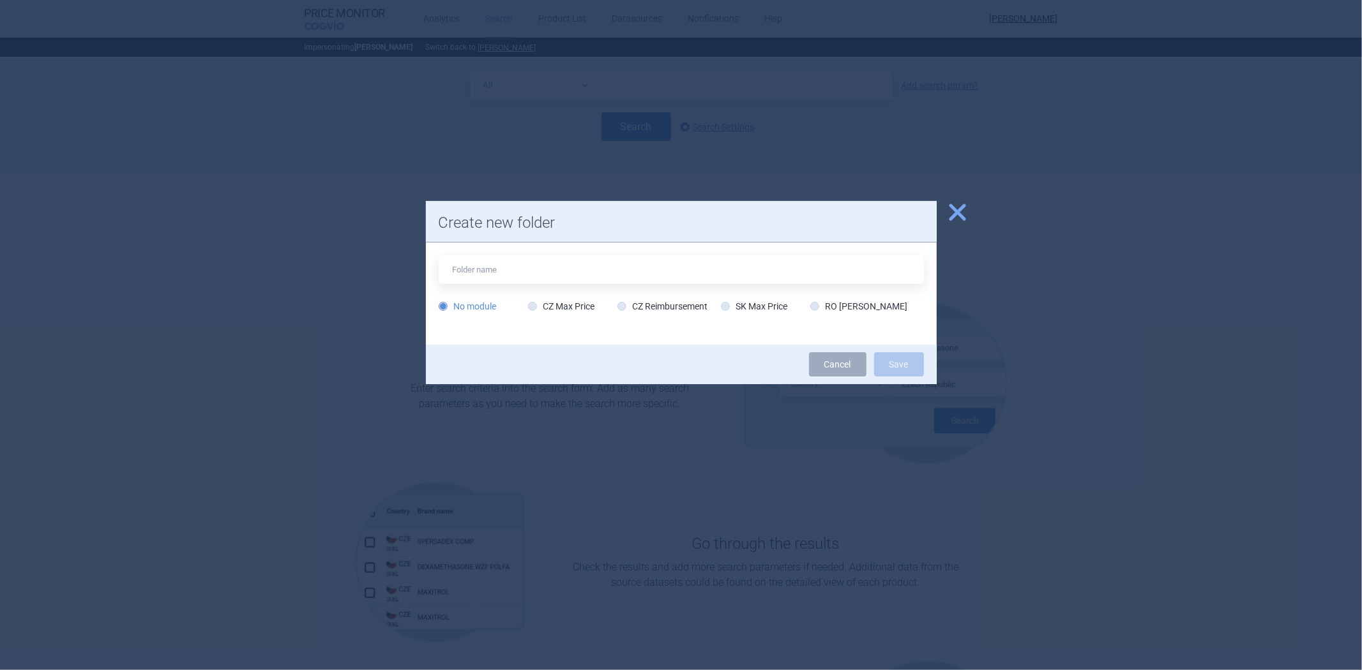
click at [628, 255] on input "text" at bounding box center [681, 269] width 485 height 29
type input "Pokus"
click at [907, 366] on button "Save" at bounding box center [899, 364] width 50 height 24
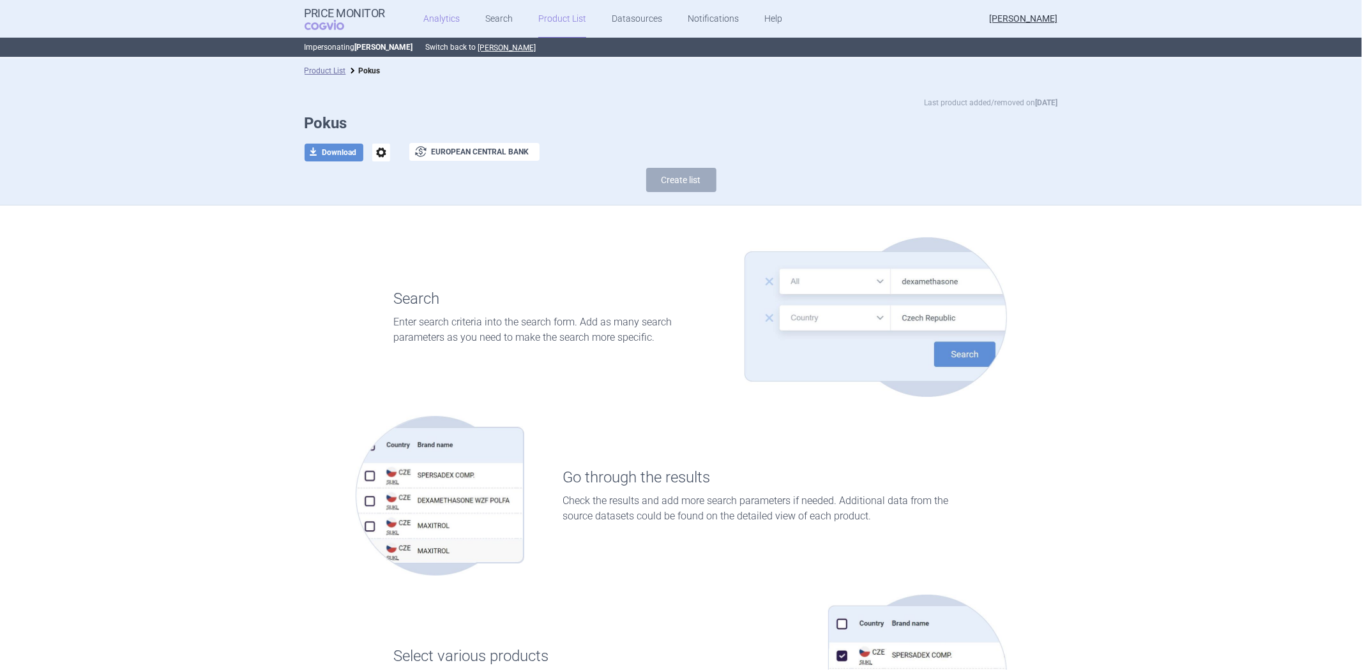
click at [442, 15] on link "Analytics" at bounding box center [441, 19] width 36 height 38
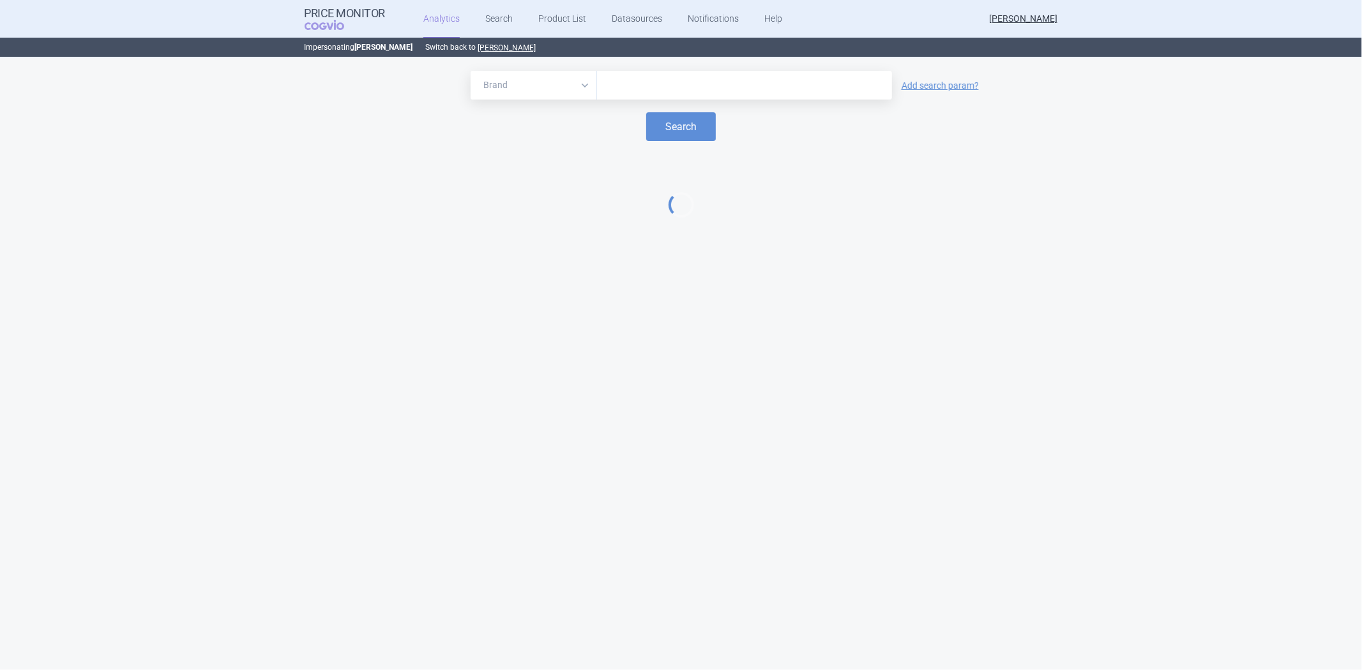
click at [687, 90] on input "text" at bounding box center [744, 85] width 282 height 17
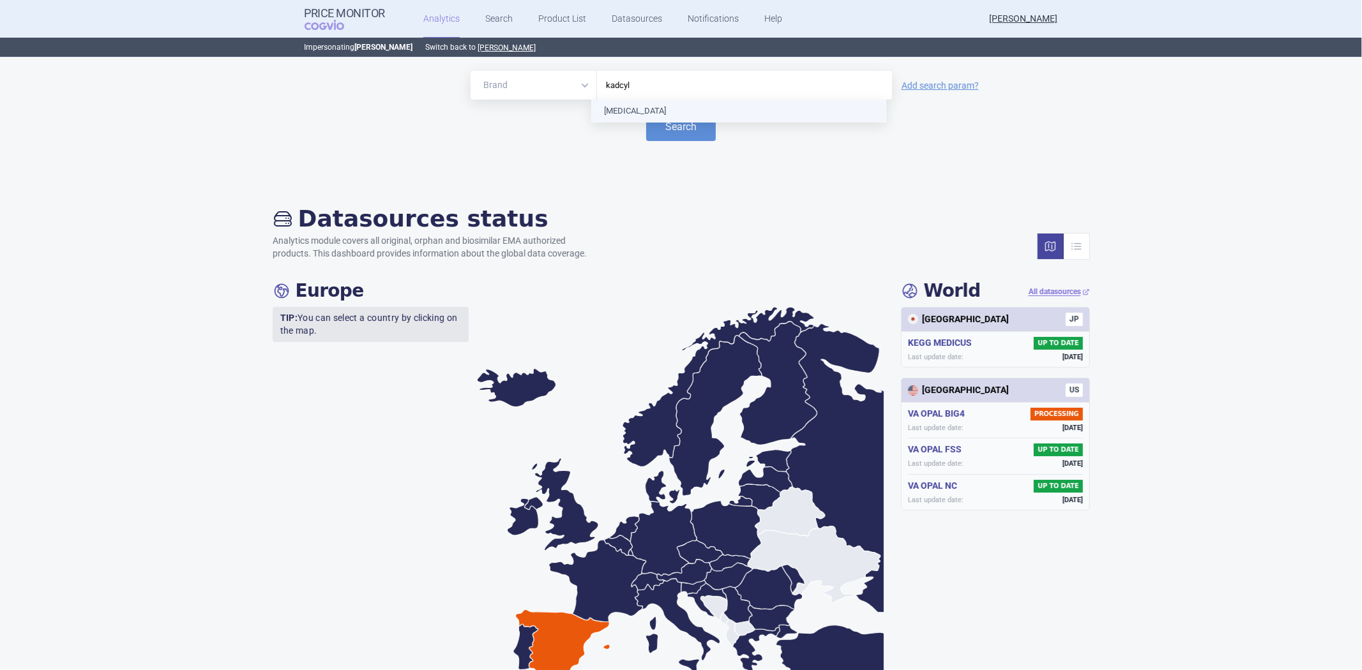
type input "kadcyla"
click at [709, 133] on button "Search" at bounding box center [681, 126] width 70 height 29
select select "EUR"
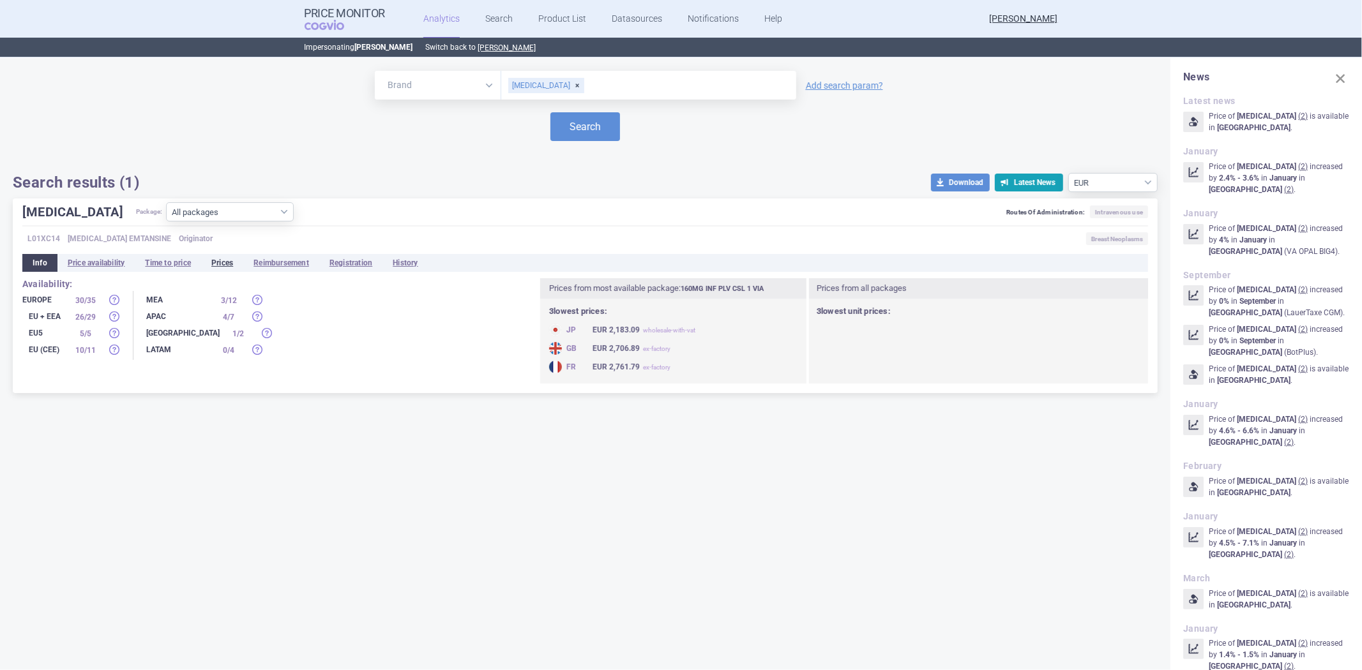
click at [221, 266] on li "Prices" at bounding box center [222, 263] width 42 height 18
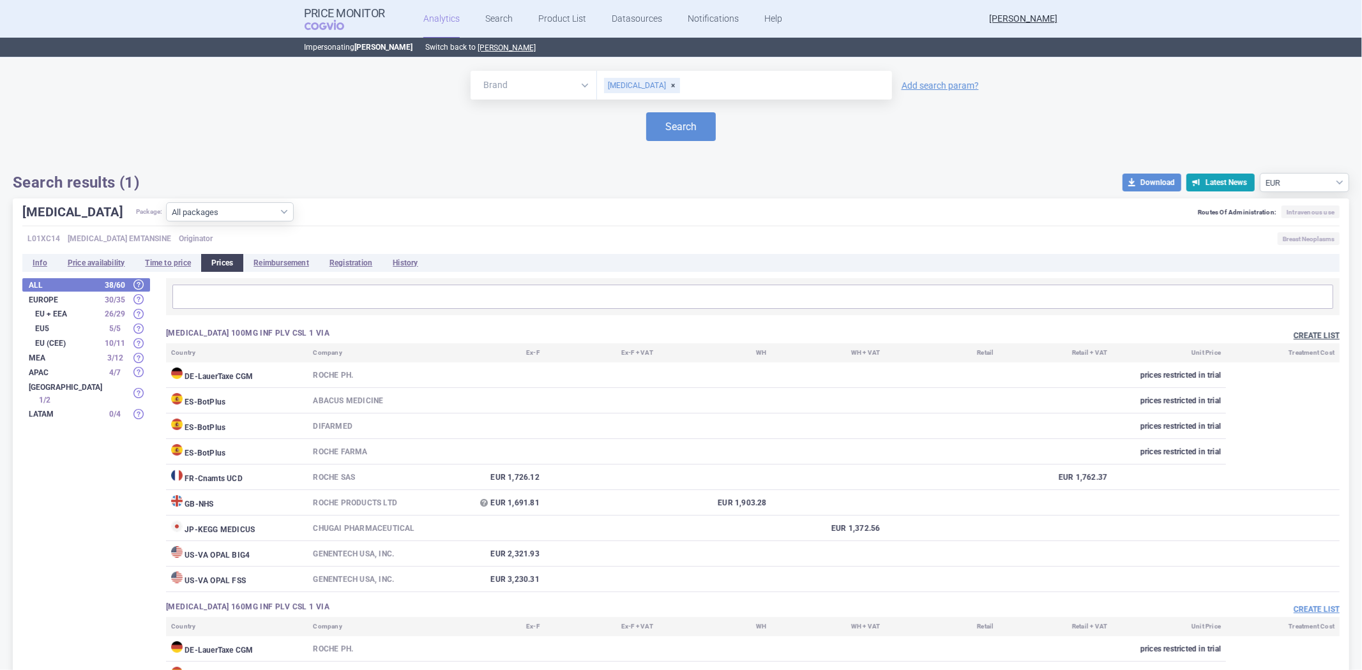
click at [1293, 334] on button "Create list" at bounding box center [1316, 336] width 46 height 11
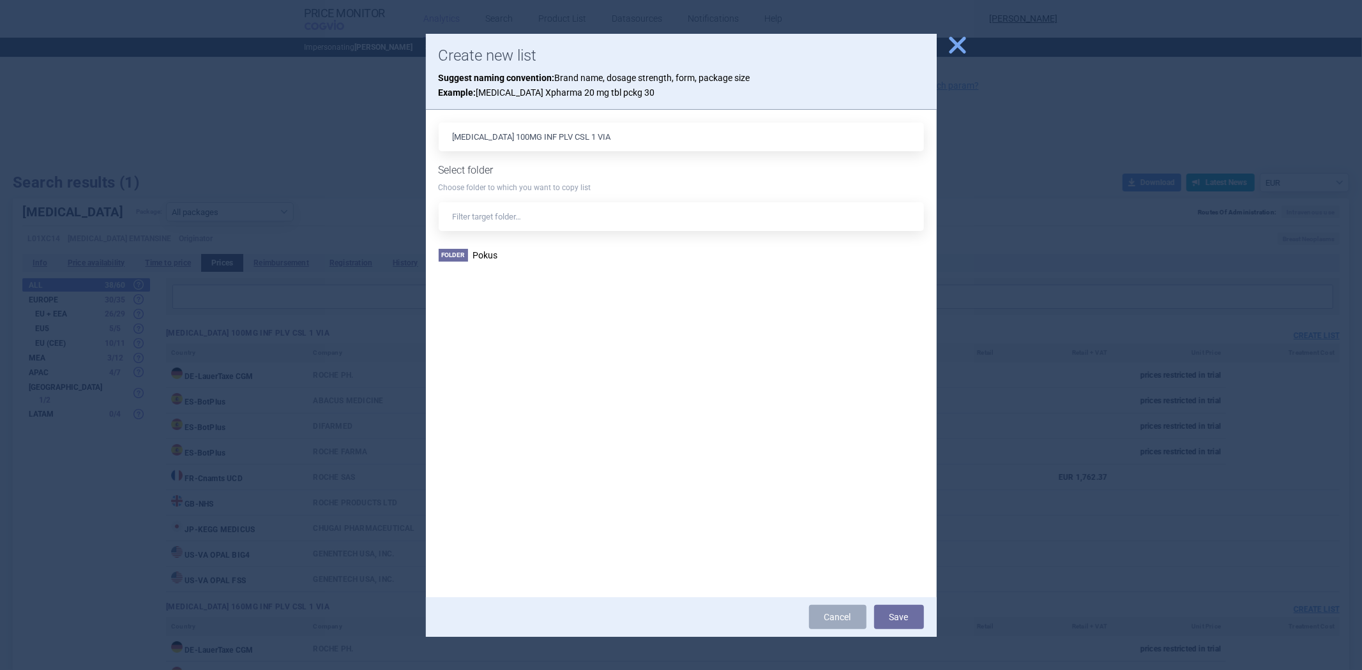
click at [484, 241] on div "KADCYLA 100MG INF PLV CSL 1 VIA Select folder Choose folder to which you want t…" at bounding box center [681, 354] width 485 height 462
click at [481, 255] on span "Pokus" at bounding box center [485, 255] width 25 height 10
click at [909, 629] on div "Cancel Save" at bounding box center [681, 618] width 511 height 40
click at [908, 627] on button "Save" at bounding box center [899, 617] width 50 height 24
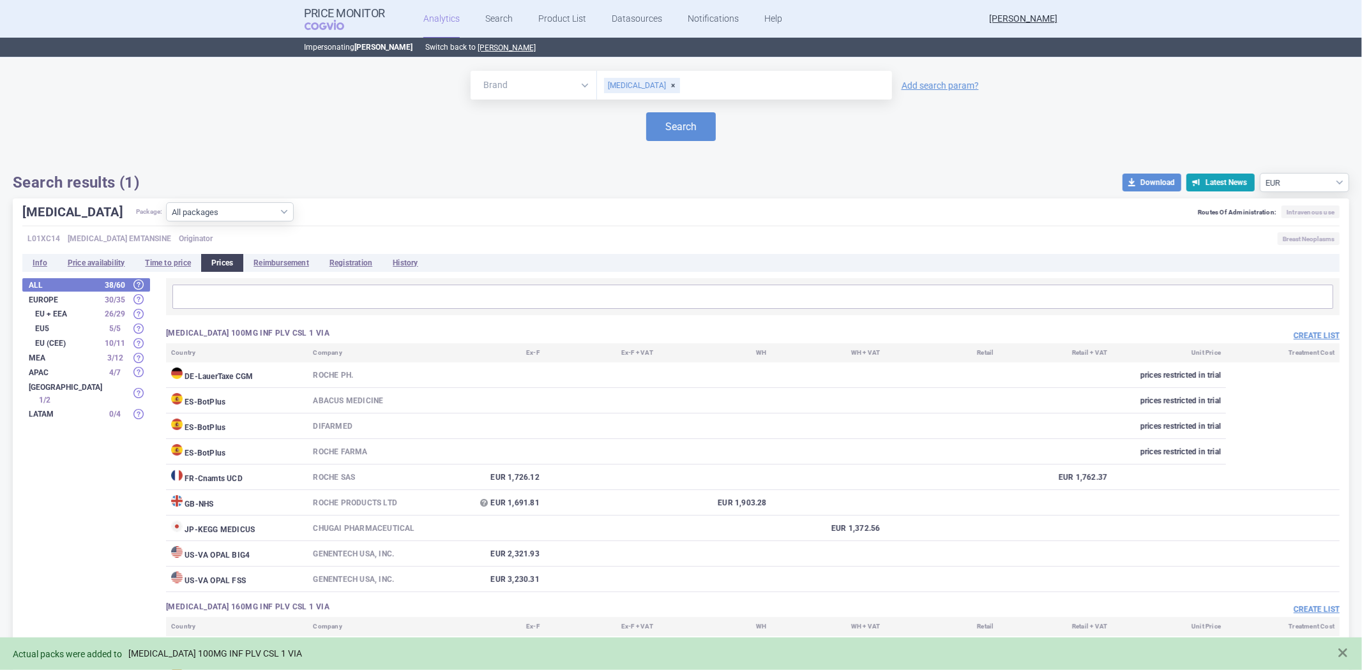
click at [246, 655] on link "KADCYLA 100MG INF PLV CSL 1 VIA" at bounding box center [215, 654] width 174 height 11
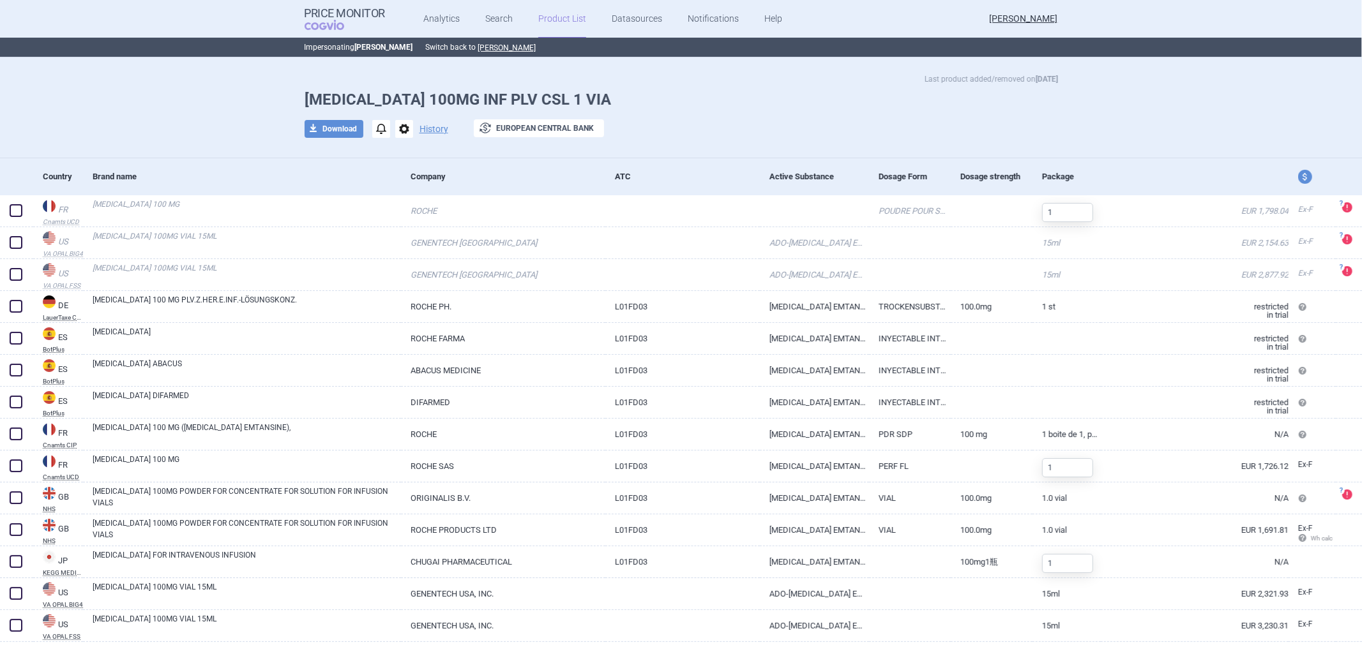
scroll to position [36, 0]
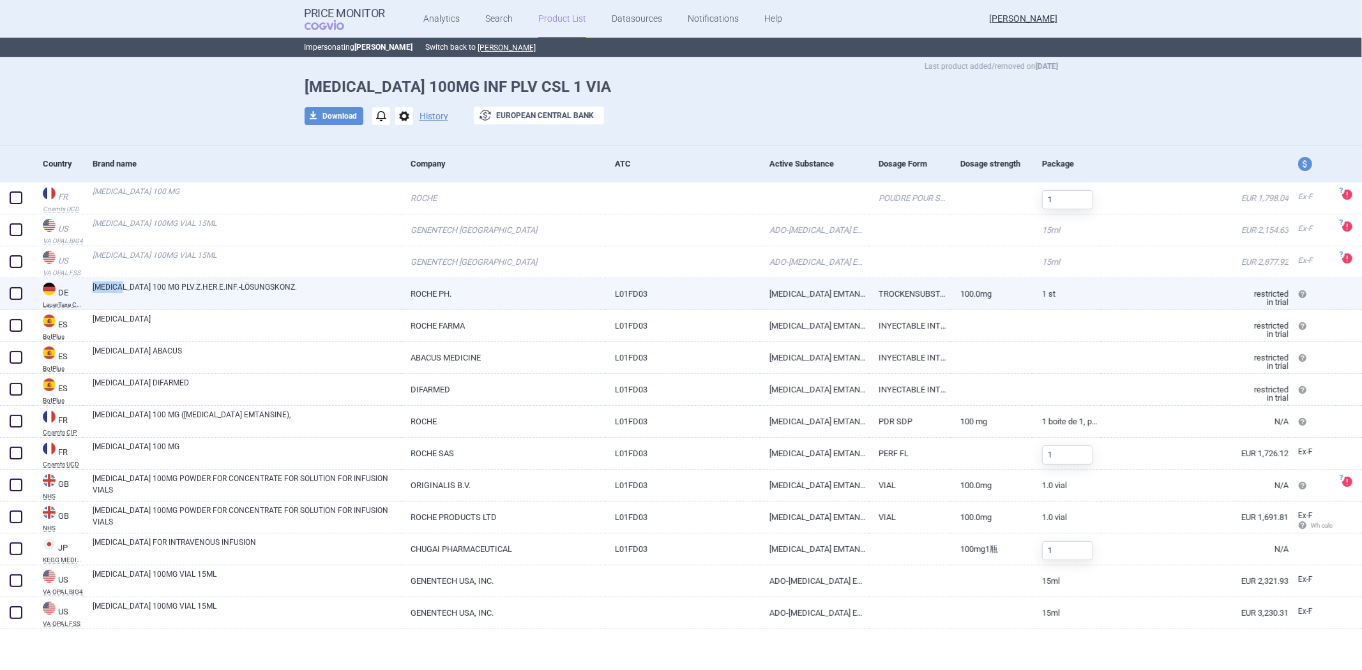
drag, startPoint x: 94, startPoint y: 283, endPoint x: 126, endPoint y: 285, distance: 31.3
click at [126, 285] on div "KADCYLA 100 MG PLV.Z.HER.E.INF.-LÖSUNGSKONZ." at bounding box center [242, 294] width 318 height 32
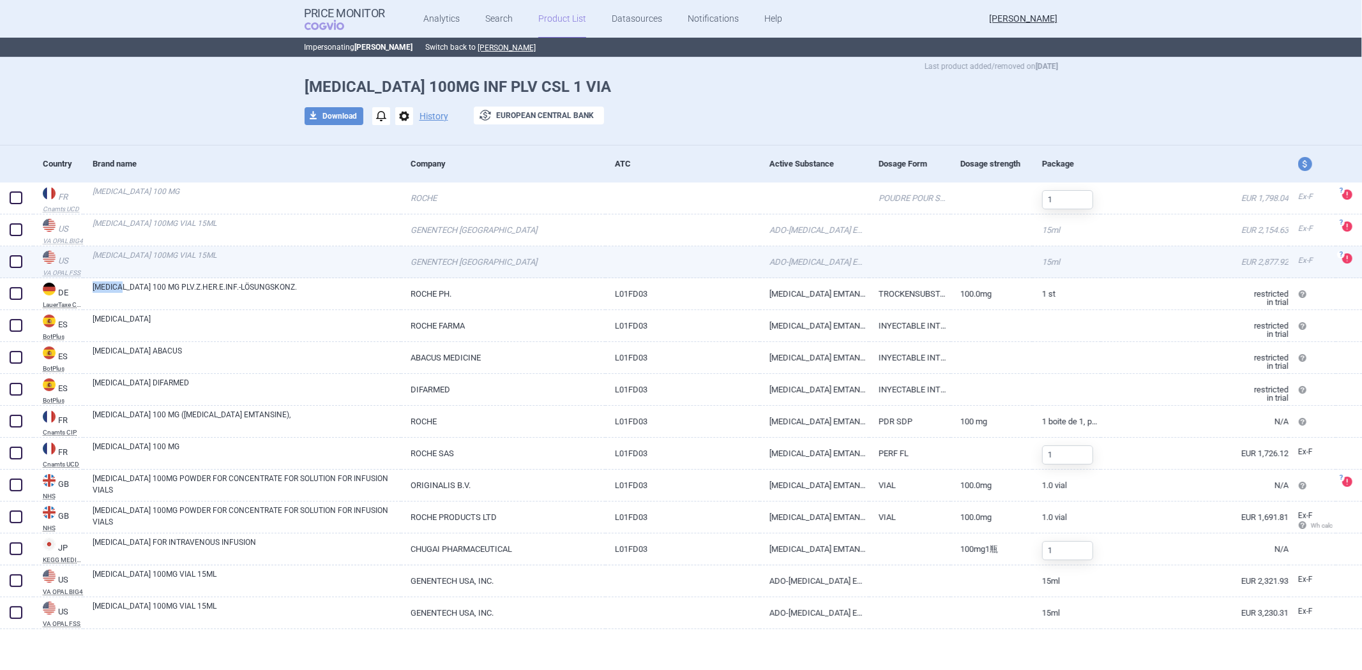
copy link "KADCYLA"
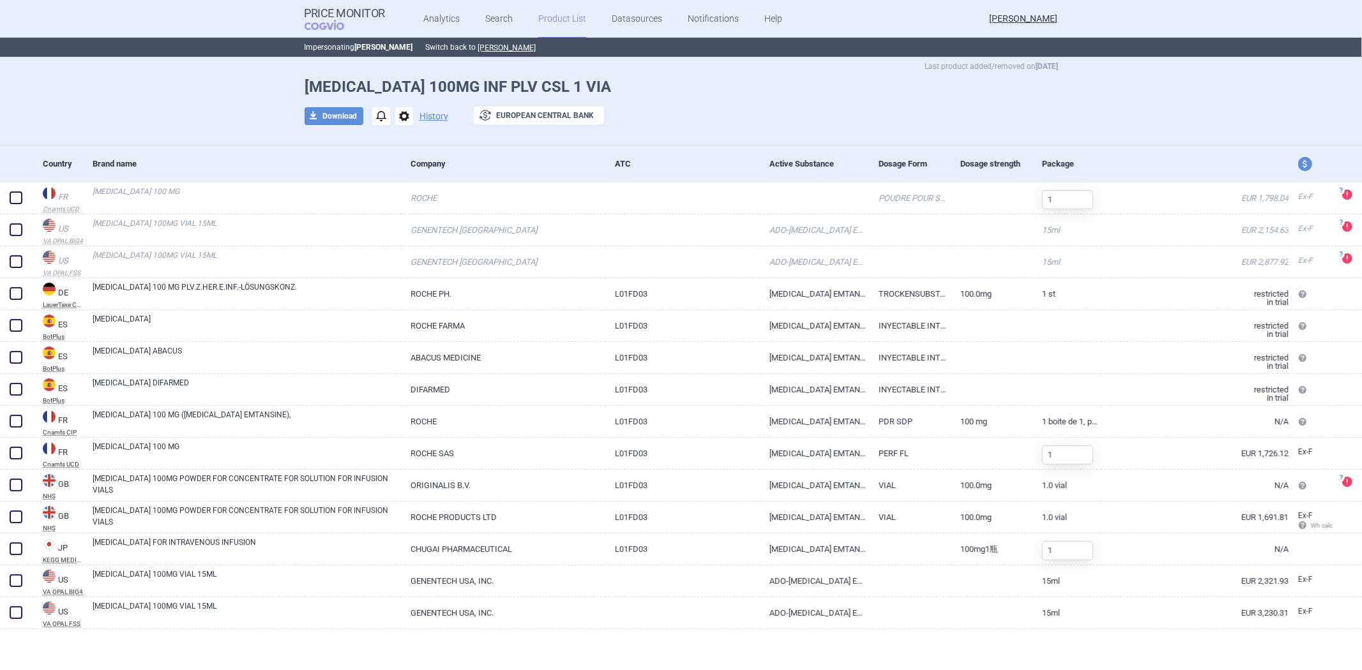
click at [596, 146] on div "Company" at bounding box center [503, 164] width 204 height 37
click at [603, 142] on div "Last product added/removed on 17 Aug KADCYLA 100MG INF PLV CSL 1 VIA download D…" at bounding box center [681, 96] width 1362 height 98
click at [630, 132] on div at bounding box center [681, 135] width 753 height 6
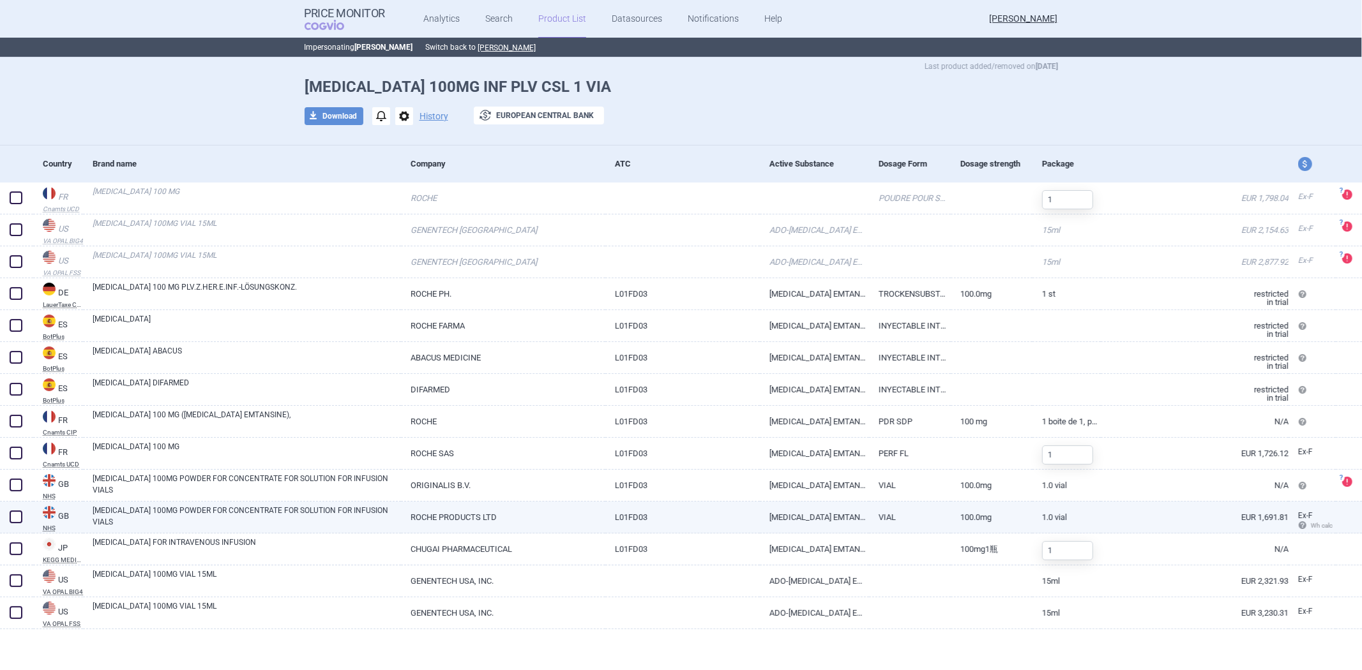
click at [885, 513] on link "VIAL" at bounding box center [910, 517] width 82 height 31
select select "EUR"
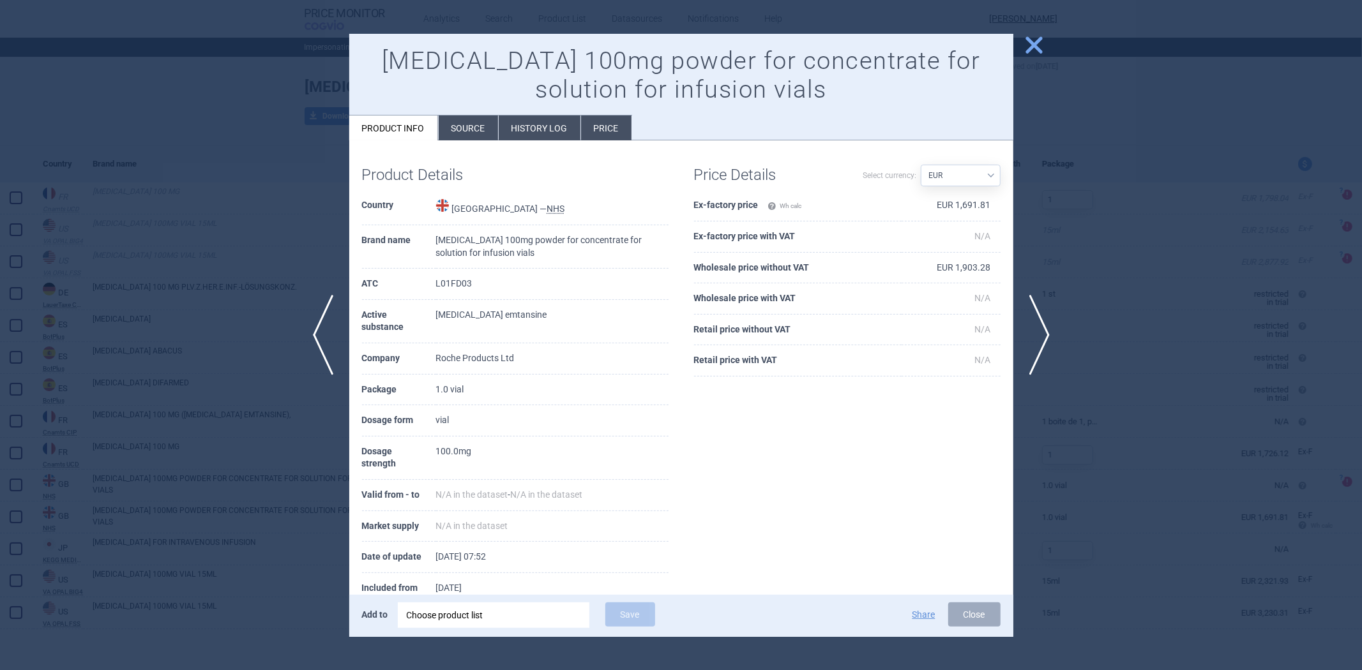
click at [463, 138] on li "Source" at bounding box center [468, 128] width 59 height 25
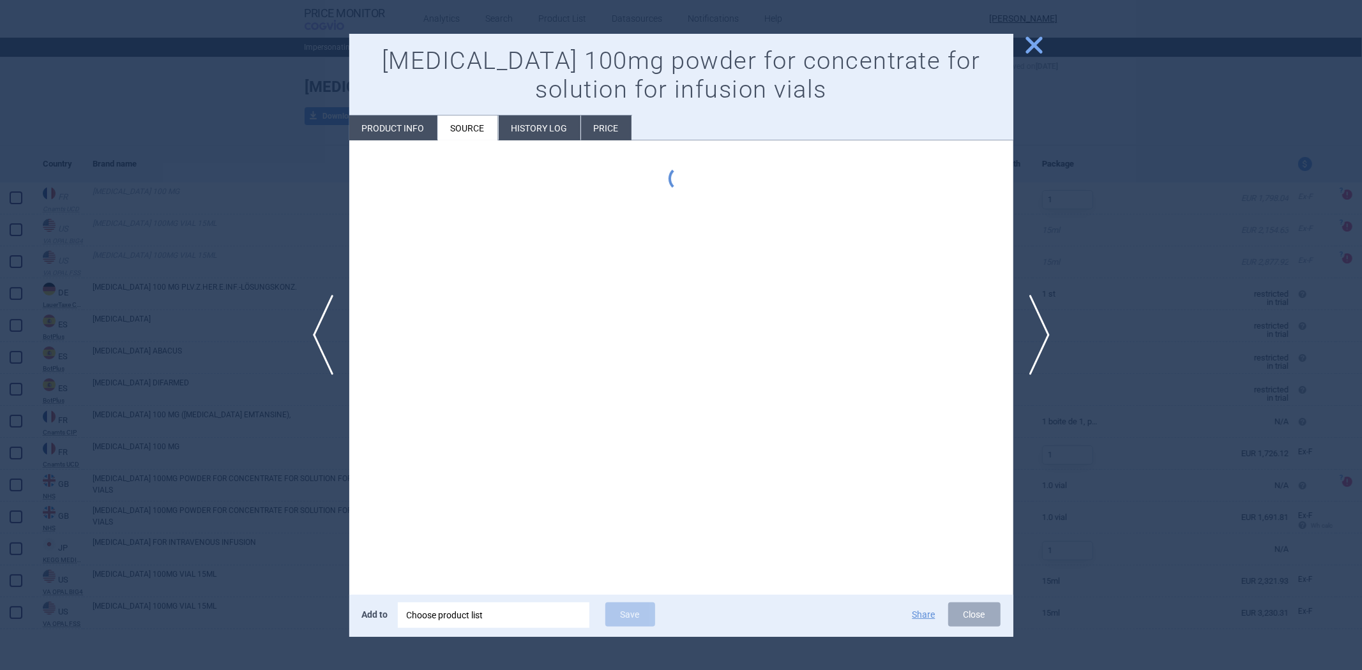
click at [511, 132] on li "History log" at bounding box center [540, 128] width 82 height 25
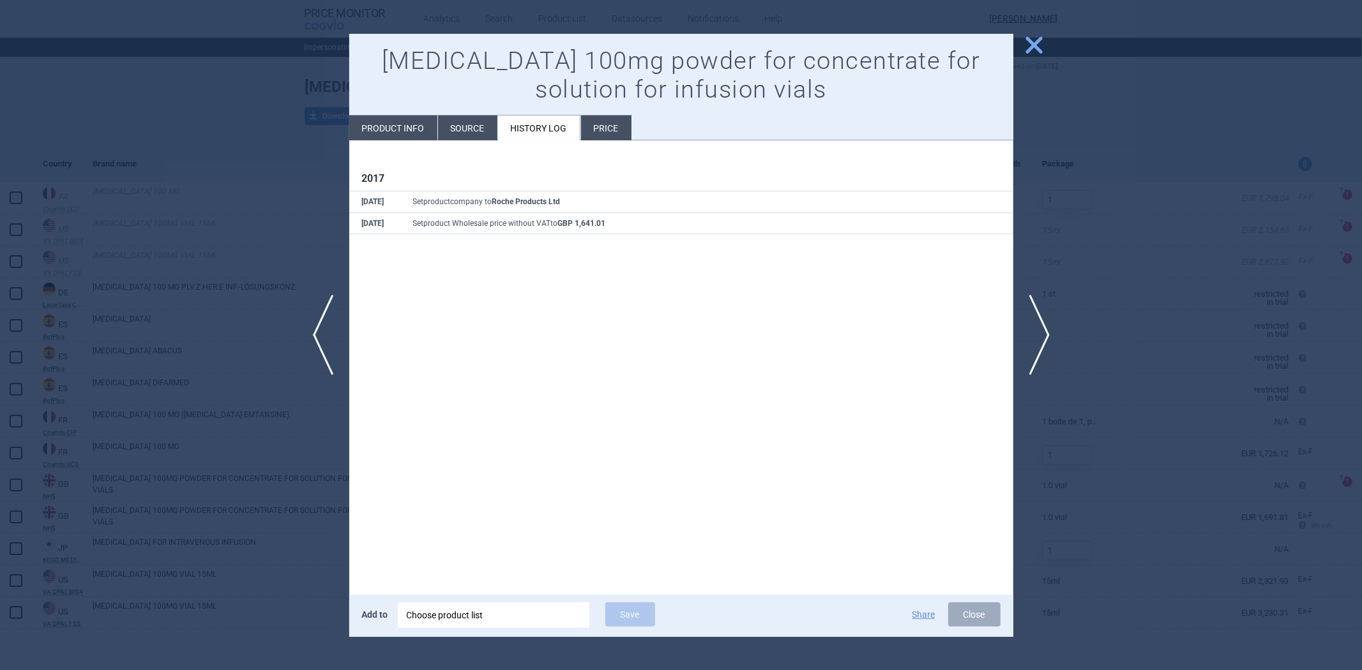
click at [395, 121] on li "Product info" at bounding box center [393, 128] width 88 height 25
select select "EUR"
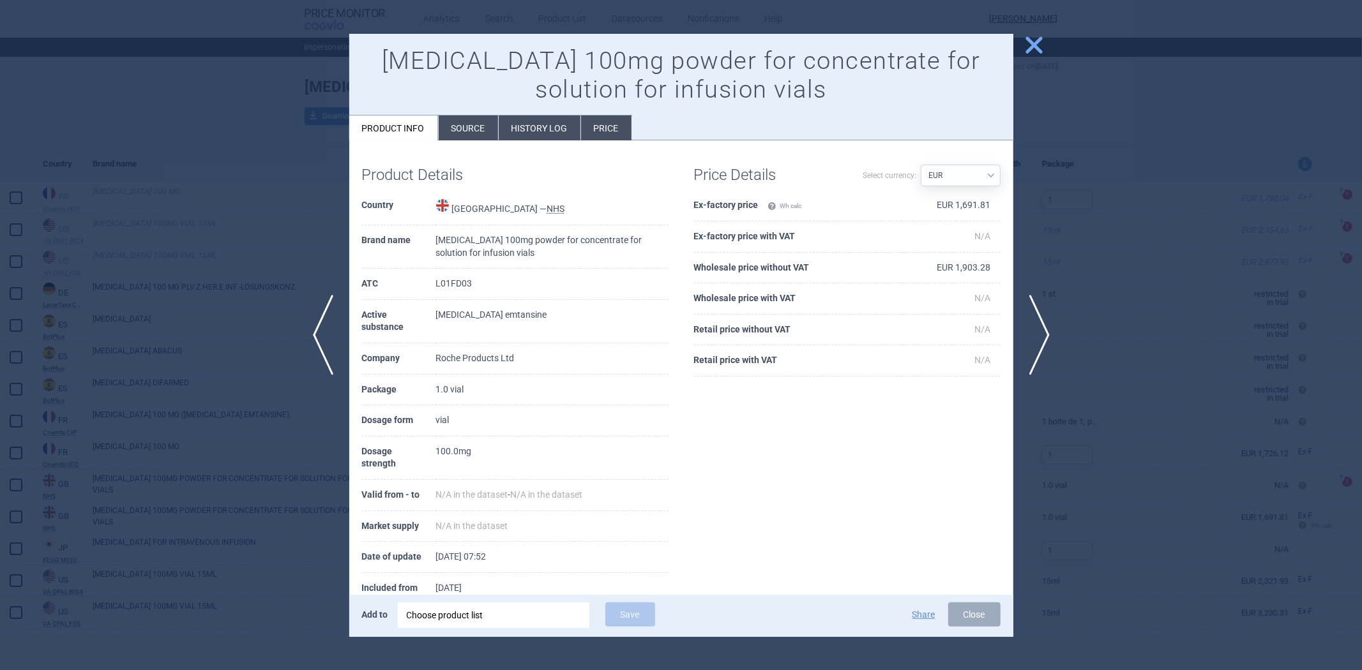
click at [468, 130] on li "Source" at bounding box center [468, 128] width 59 height 25
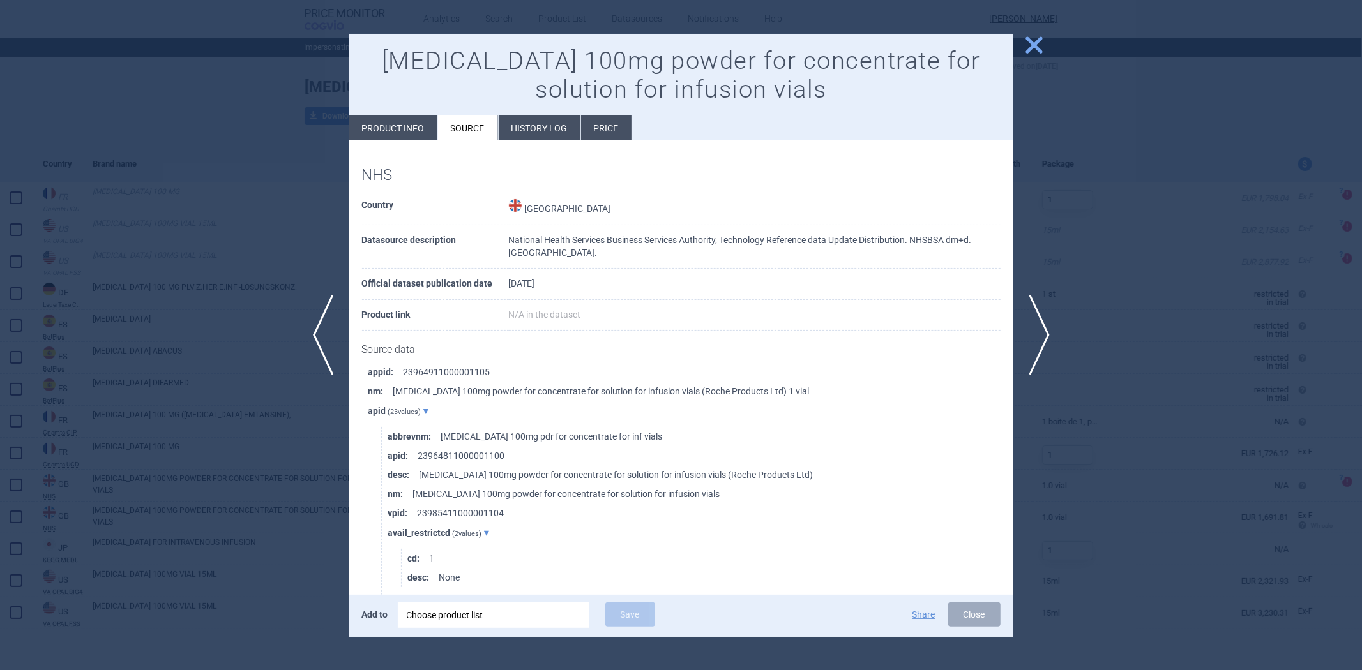
click at [511, 130] on li "History log" at bounding box center [540, 128] width 82 height 25
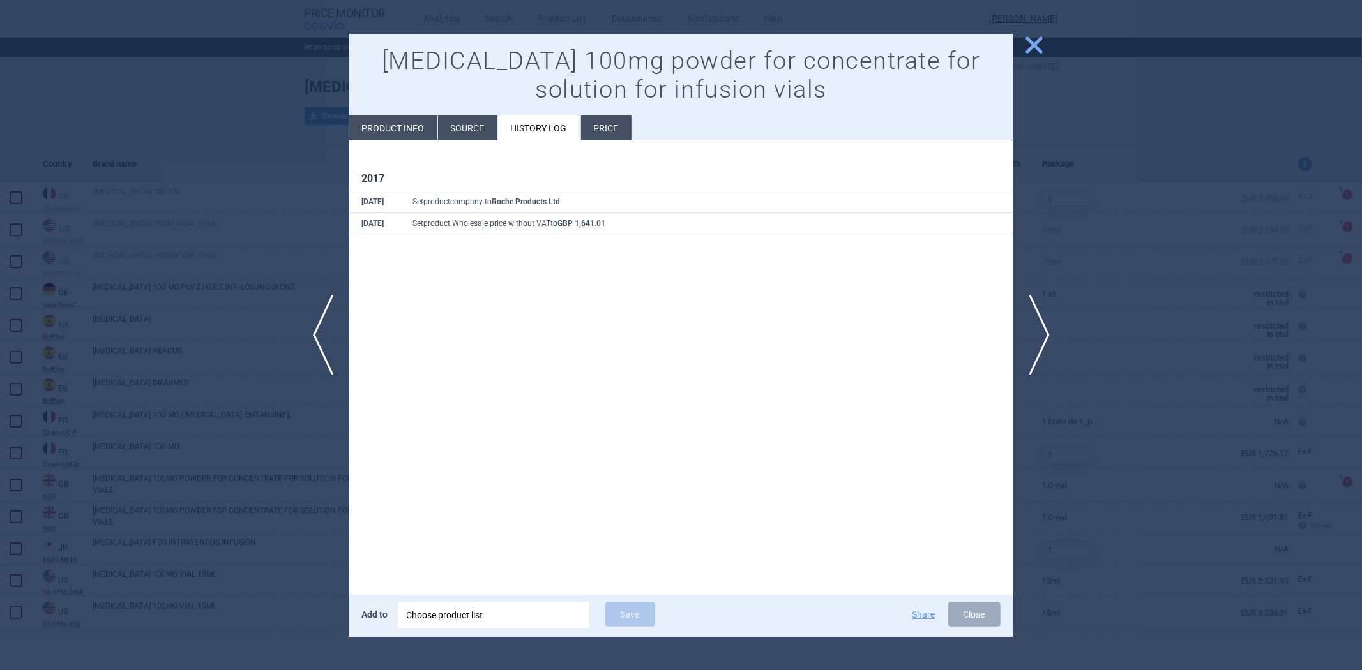
click at [346, 114] on div at bounding box center [681, 335] width 1362 height 670
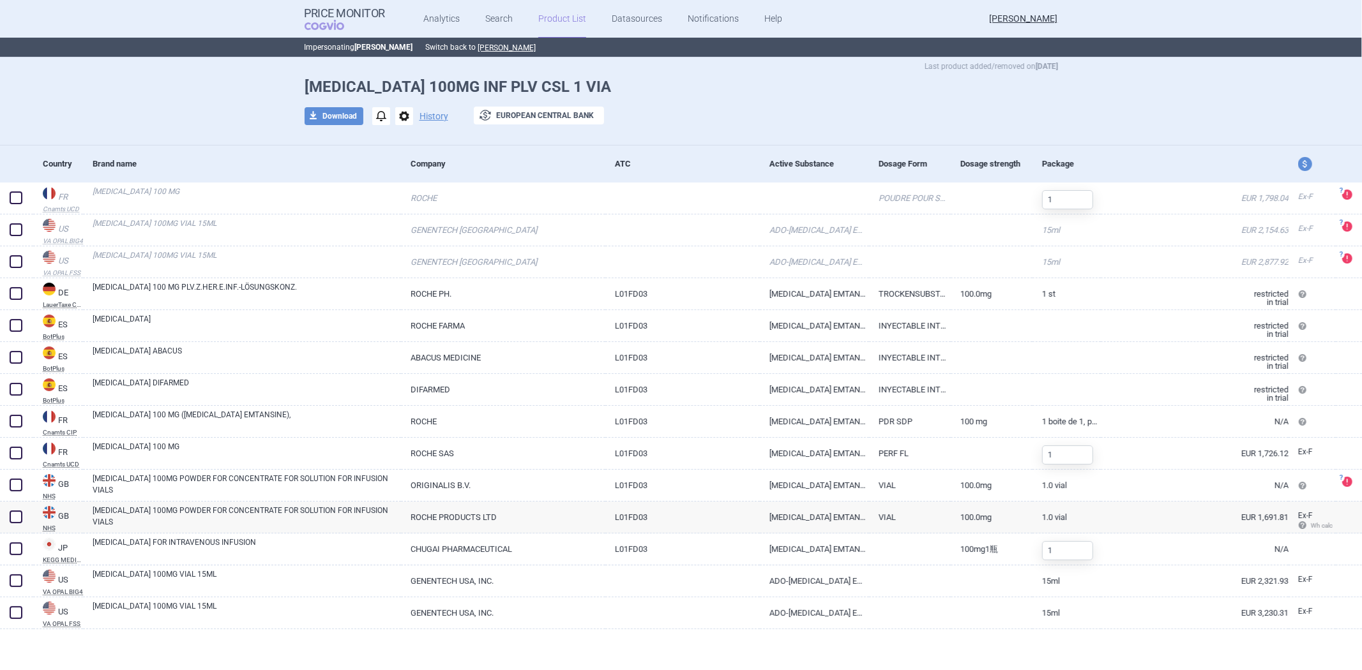
click at [375, 116] on span "notifications" at bounding box center [381, 116] width 18 height 18
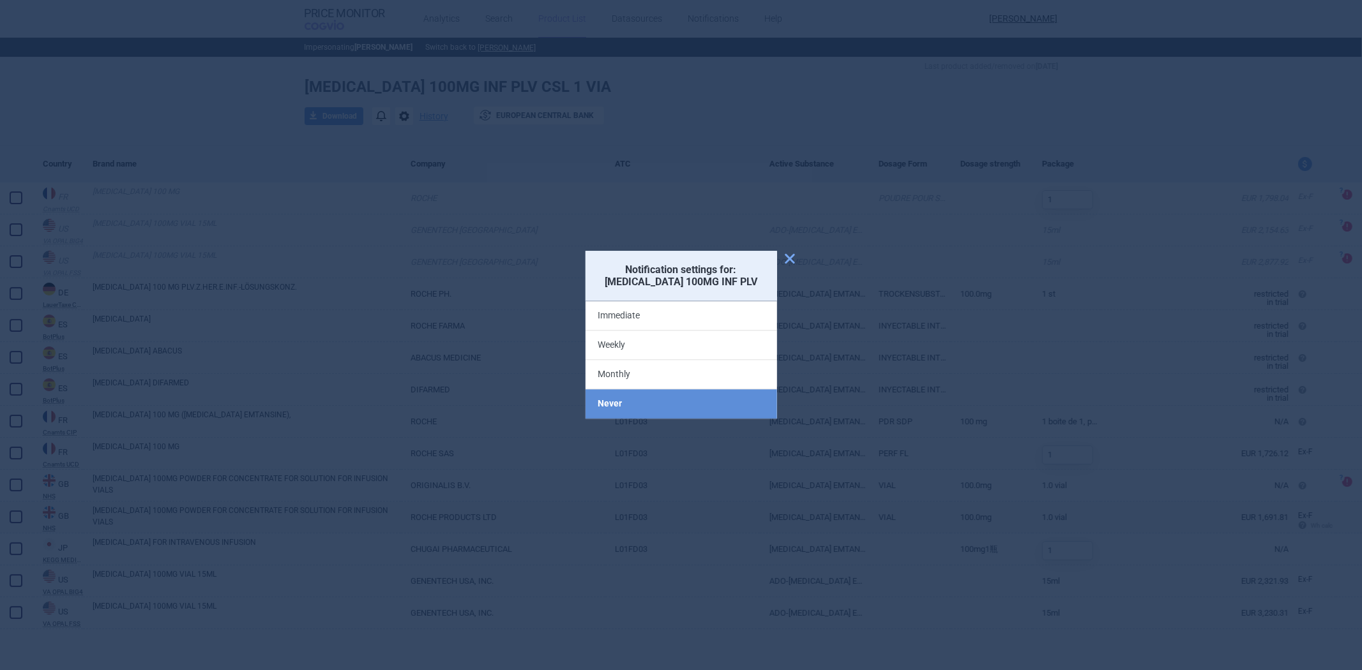
click at [1034, 237] on div at bounding box center [681, 335] width 1362 height 670
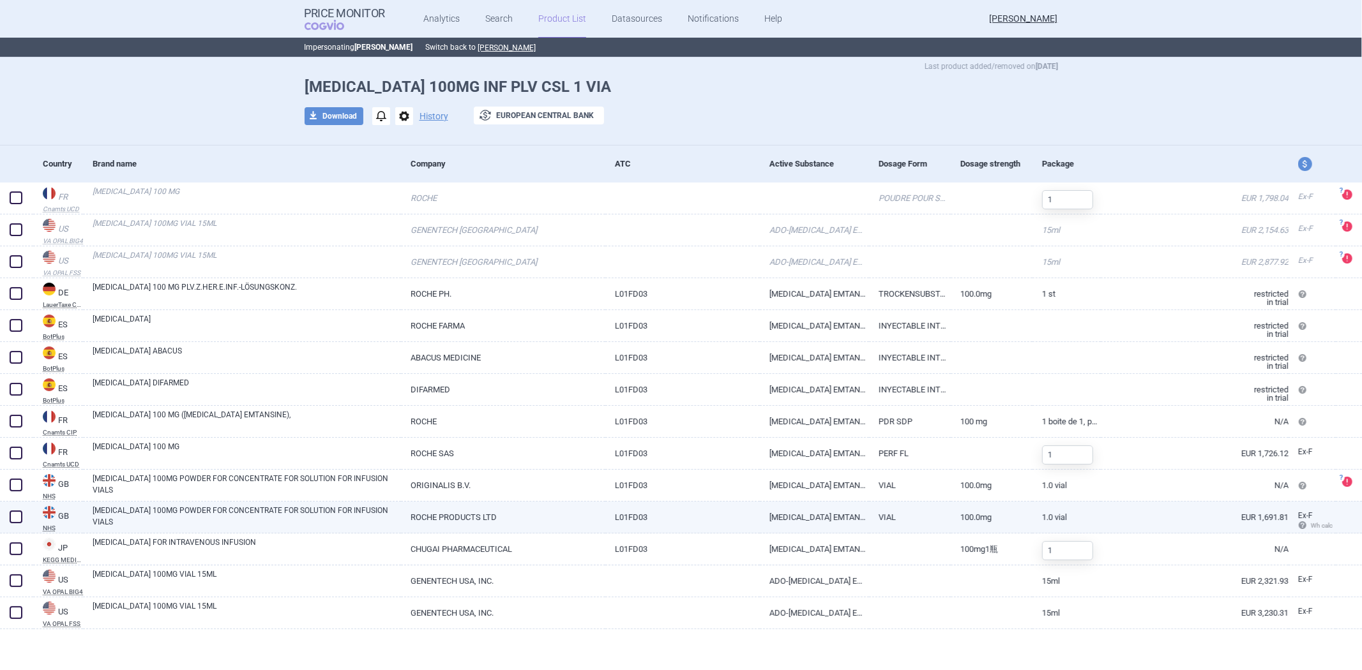
click at [877, 521] on link "VIAL" at bounding box center [910, 517] width 82 height 31
select select "EUR"
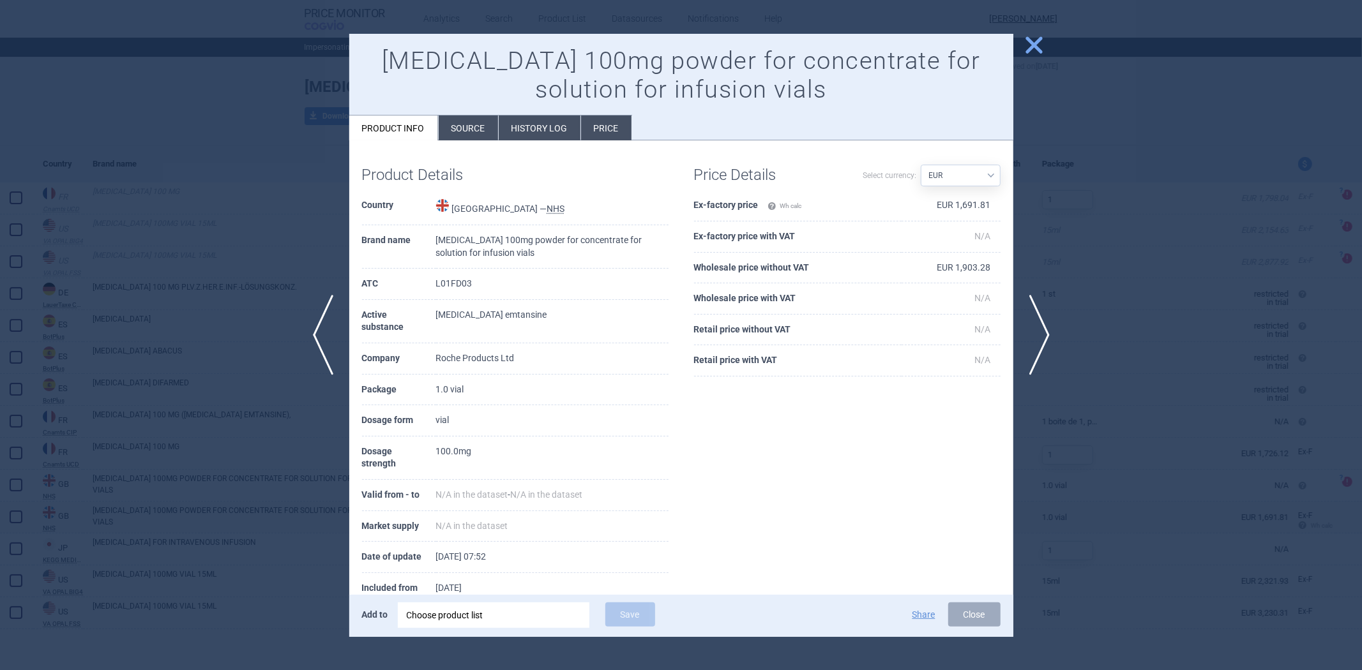
click at [462, 132] on li "Source" at bounding box center [468, 128] width 59 height 25
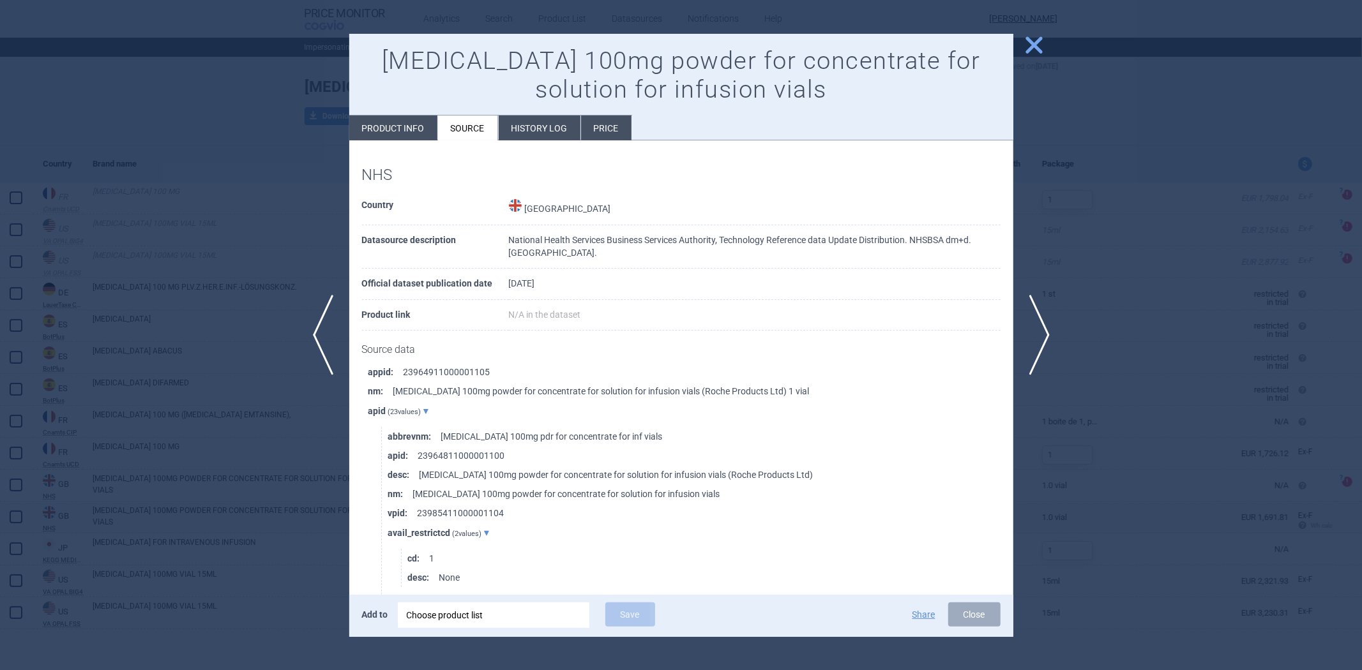
click at [531, 128] on li "History log" at bounding box center [540, 128] width 82 height 25
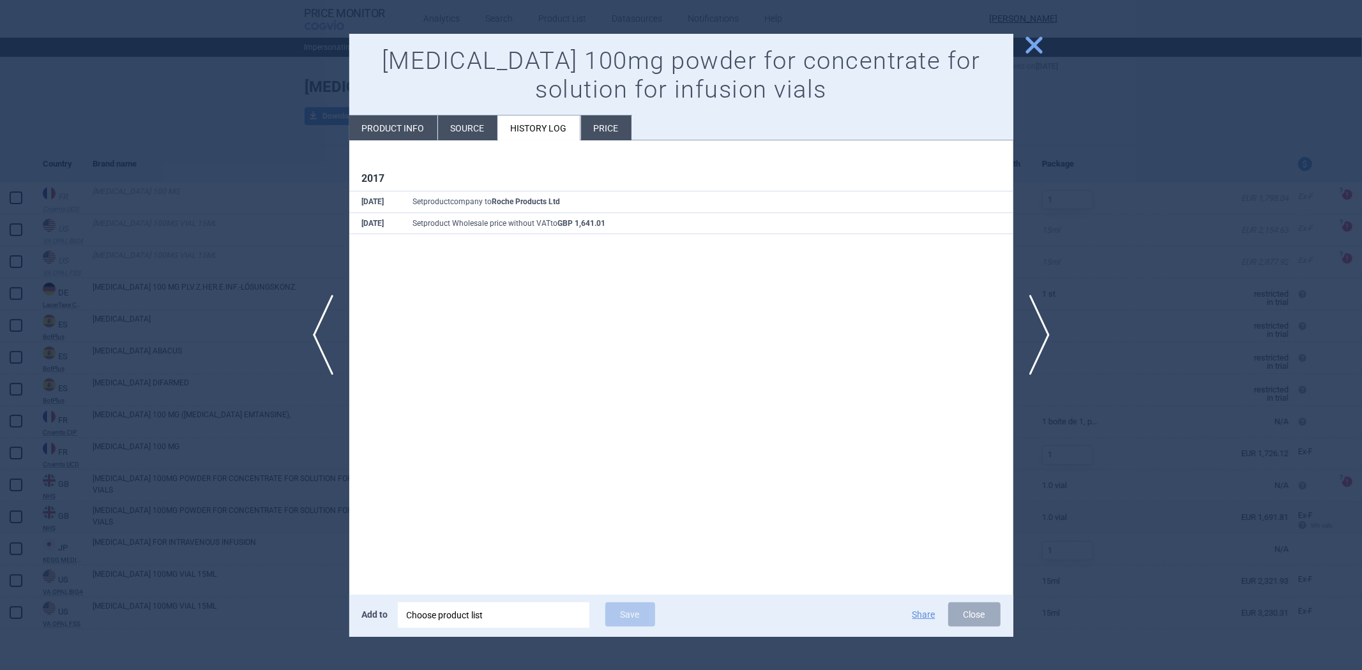
click at [393, 124] on li "Product info" at bounding box center [393, 128] width 88 height 25
select select "EUR"
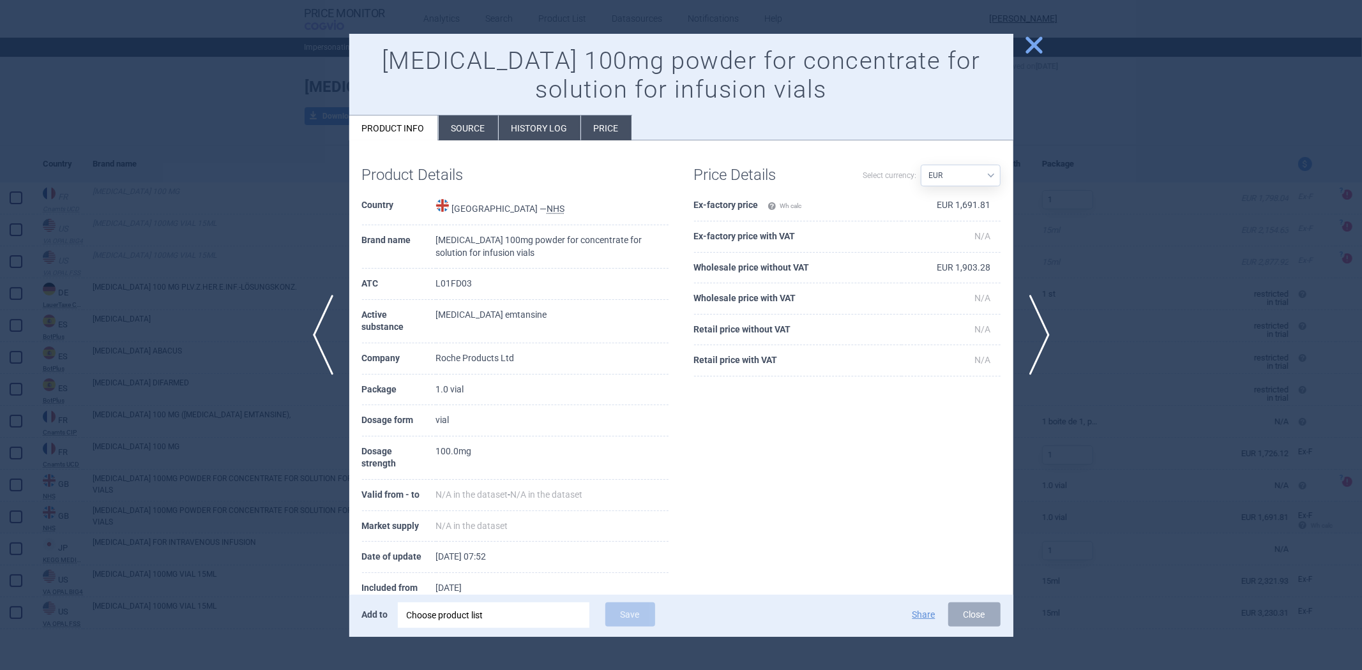
click at [470, 116] on li "Source" at bounding box center [468, 128] width 59 height 25
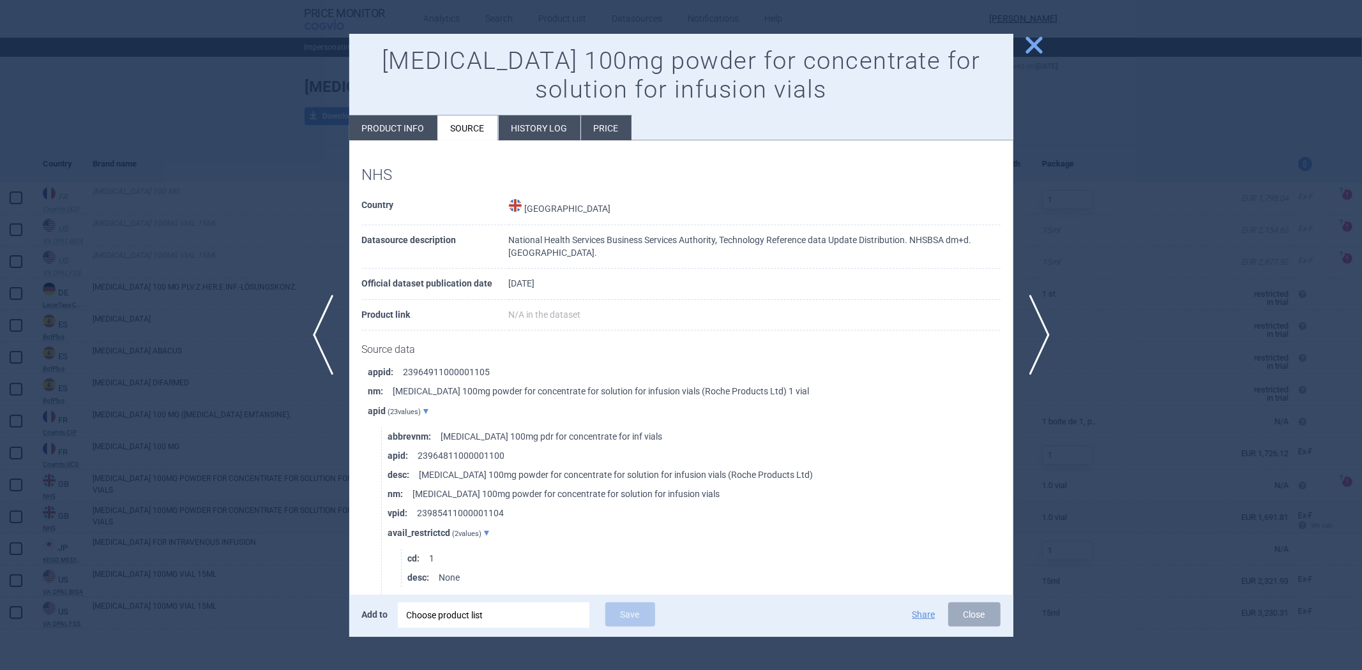
click at [508, 125] on li "History log" at bounding box center [540, 128] width 82 height 25
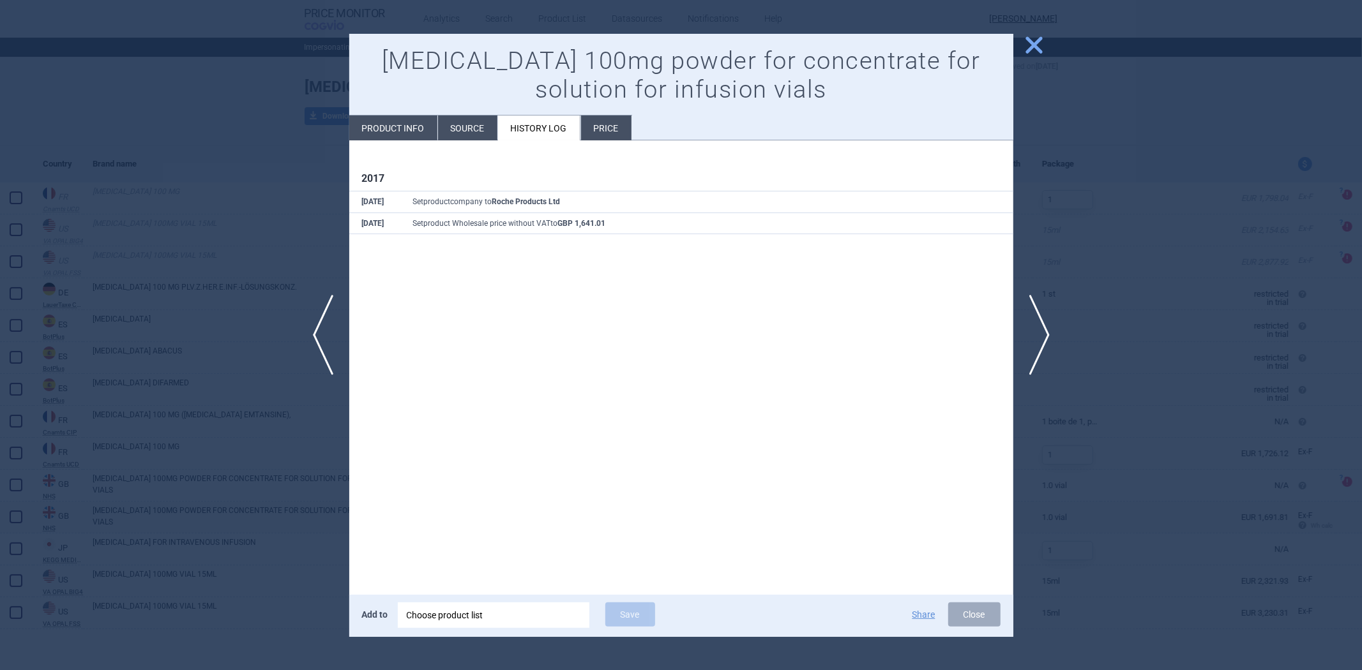
click at [413, 128] on li "Product info" at bounding box center [393, 128] width 88 height 25
select select "EUR"
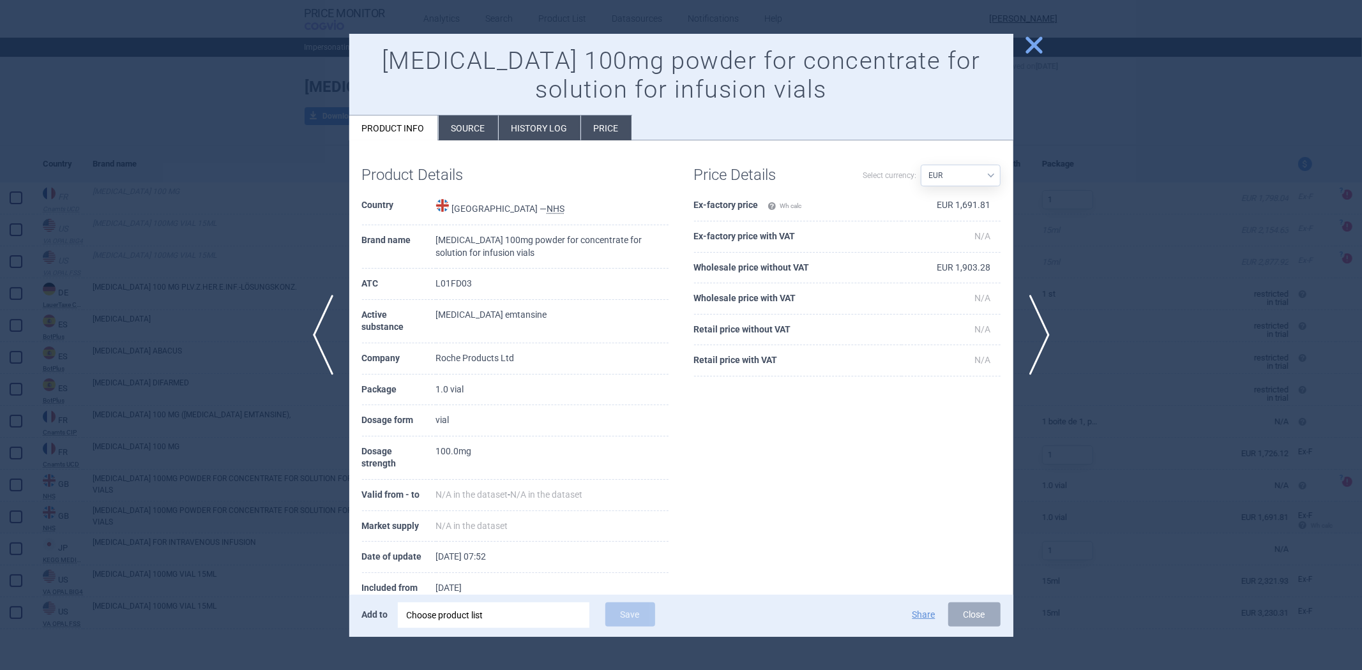
click at [316, 158] on div at bounding box center [681, 335] width 1362 height 670
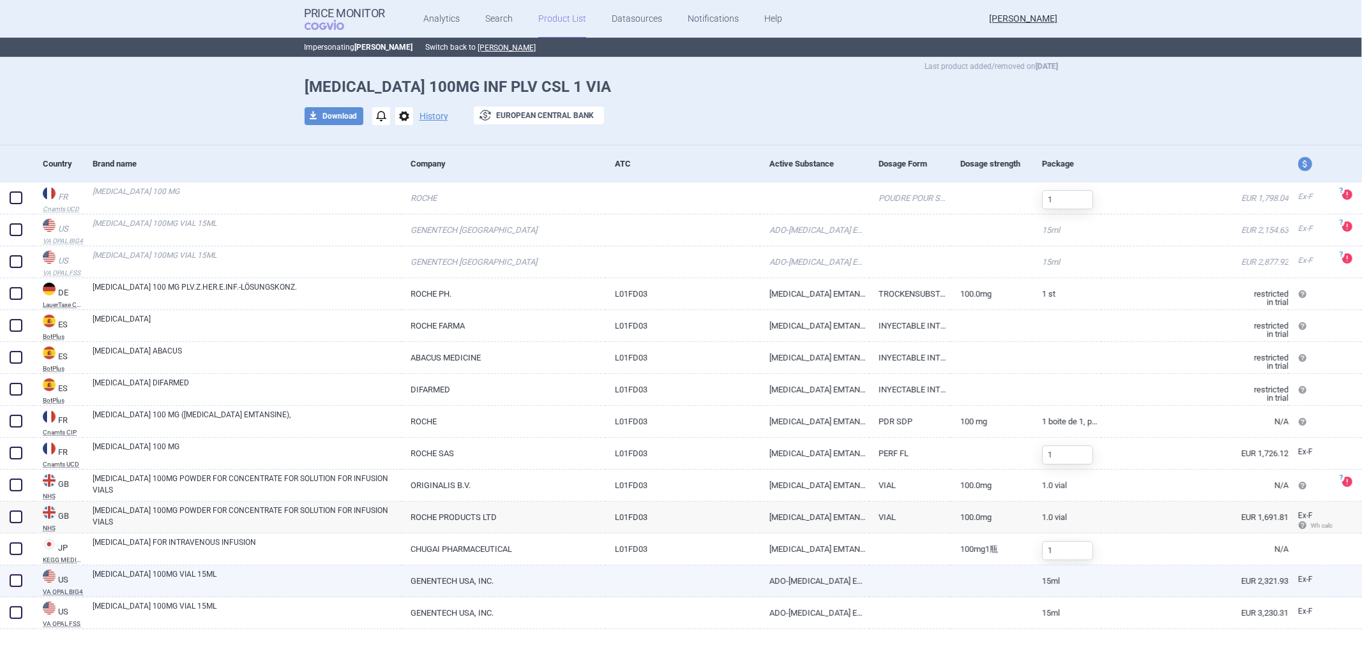
click at [611, 571] on link at bounding box center [682, 577] width 155 height 23
select select "EUR"
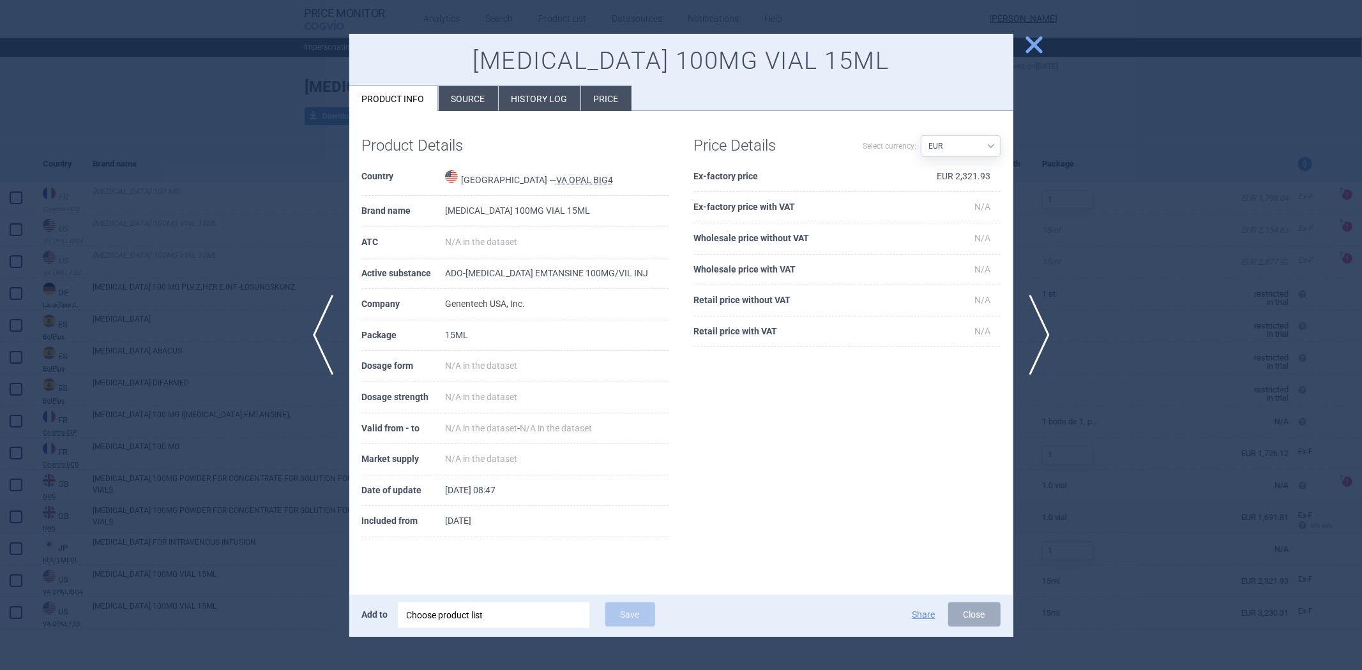
click at [1038, 48] on span "close" at bounding box center [1034, 45] width 22 height 22
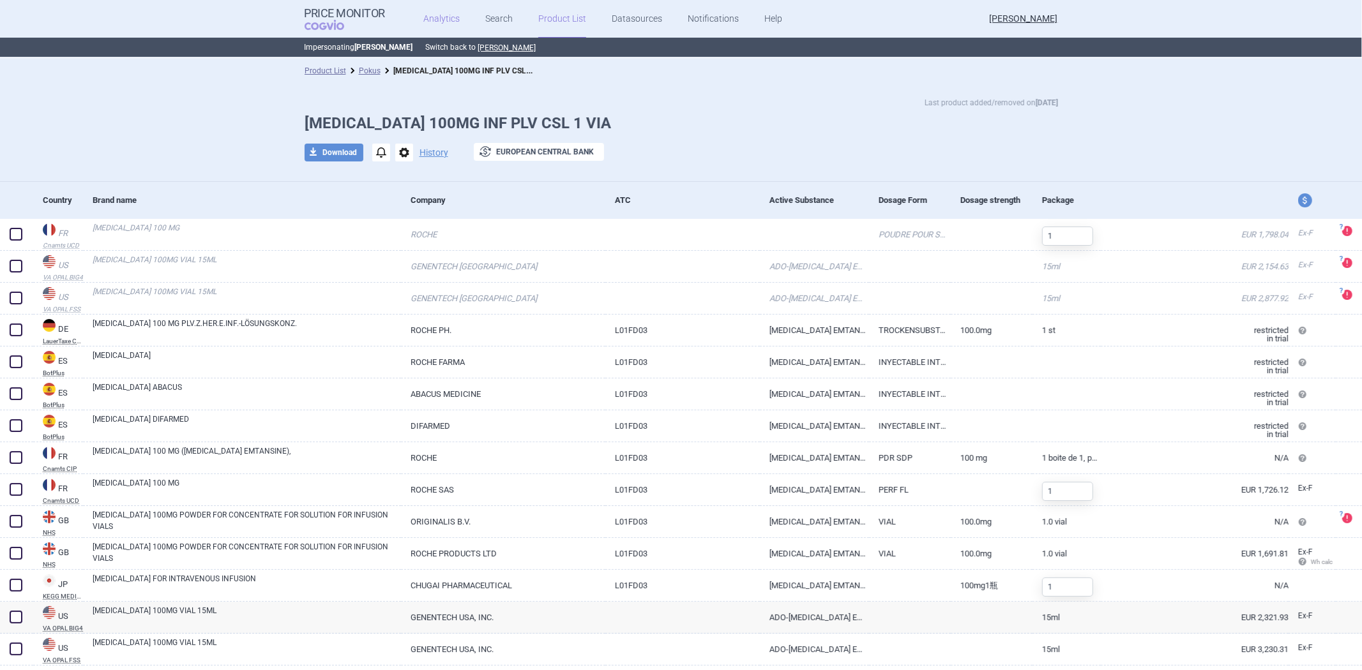
click at [436, 15] on link "Analytics" at bounding box center [441, 19] width 36 height 38
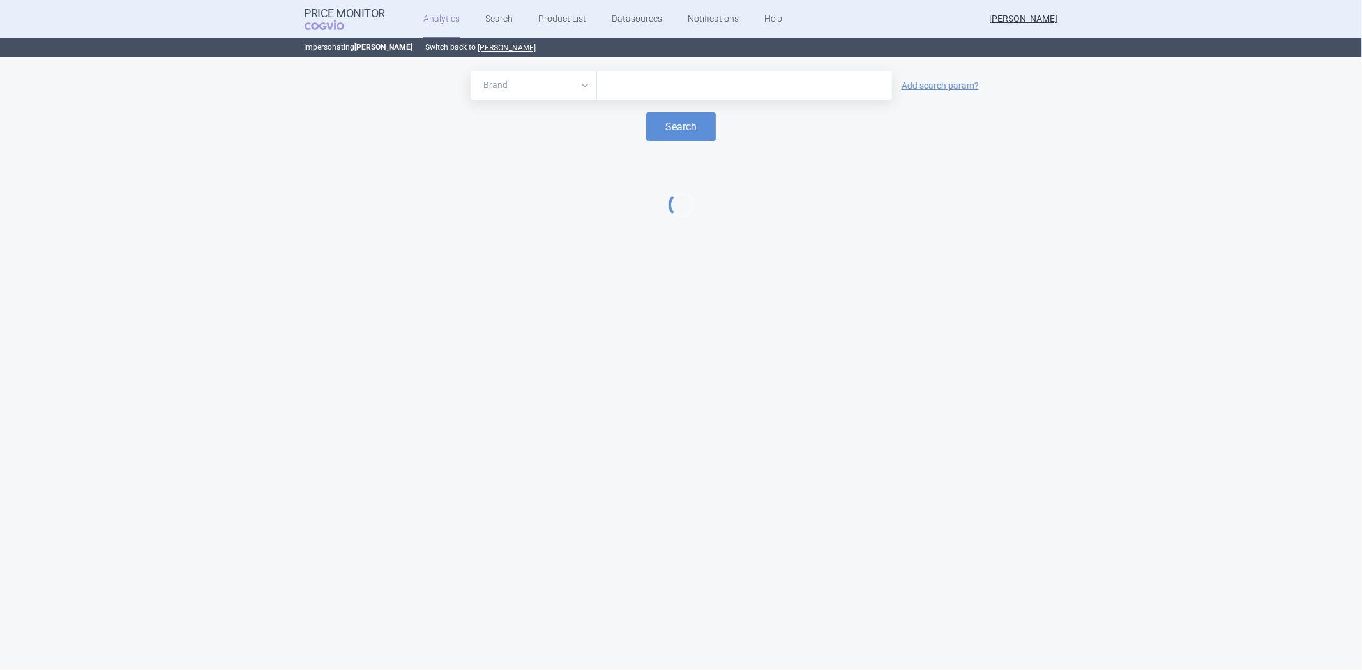
click at [686, 105] on form "Brand ATC/Active substance Therapeutic area Add search param? Search" at bounding box center [681, 106] width 1336 height 70
click at [688, 83] on input "text" at bounding box center [744, 85] width 282 height 17
paste input "KISQALI 200MG TBL FLM 21 I BLI"
drag, startPoint x: 741, startPoint y: 80, endPoint x: 636, endPoint y: 86, distance: 104.8
click at [636, 86] on input "KISQALI 200MG TBL FLM 21 I BLI" at bounding box center [744, 85] width 282 height 17
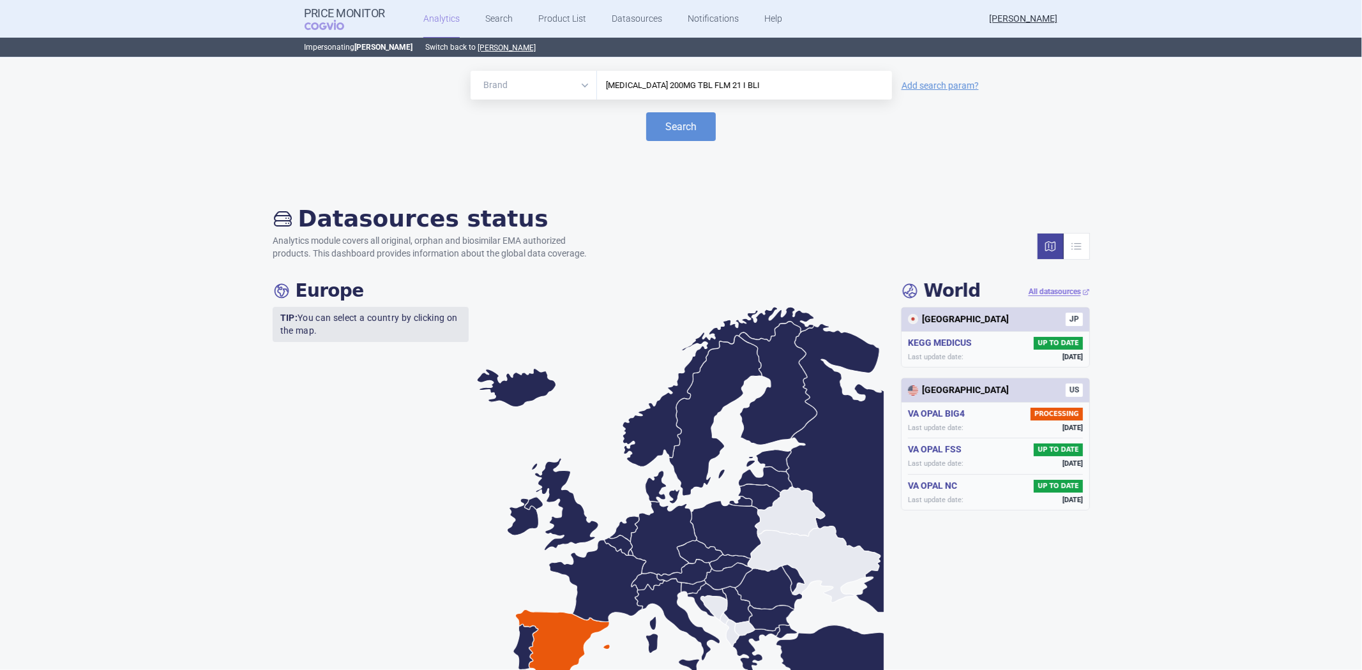
type input "[MEDICAL_DATA]"
click at [680, 116] on button "Search" at bounding box center [681, 126] width 70 height 29
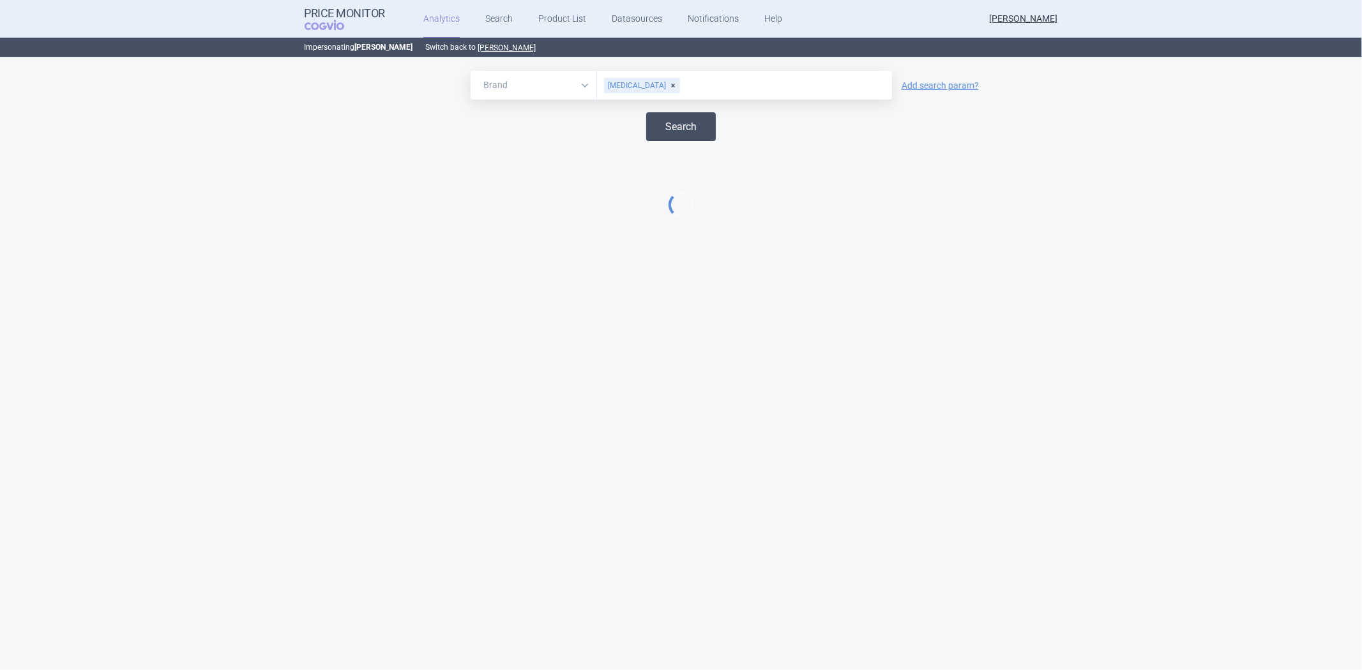
select select "EUR"
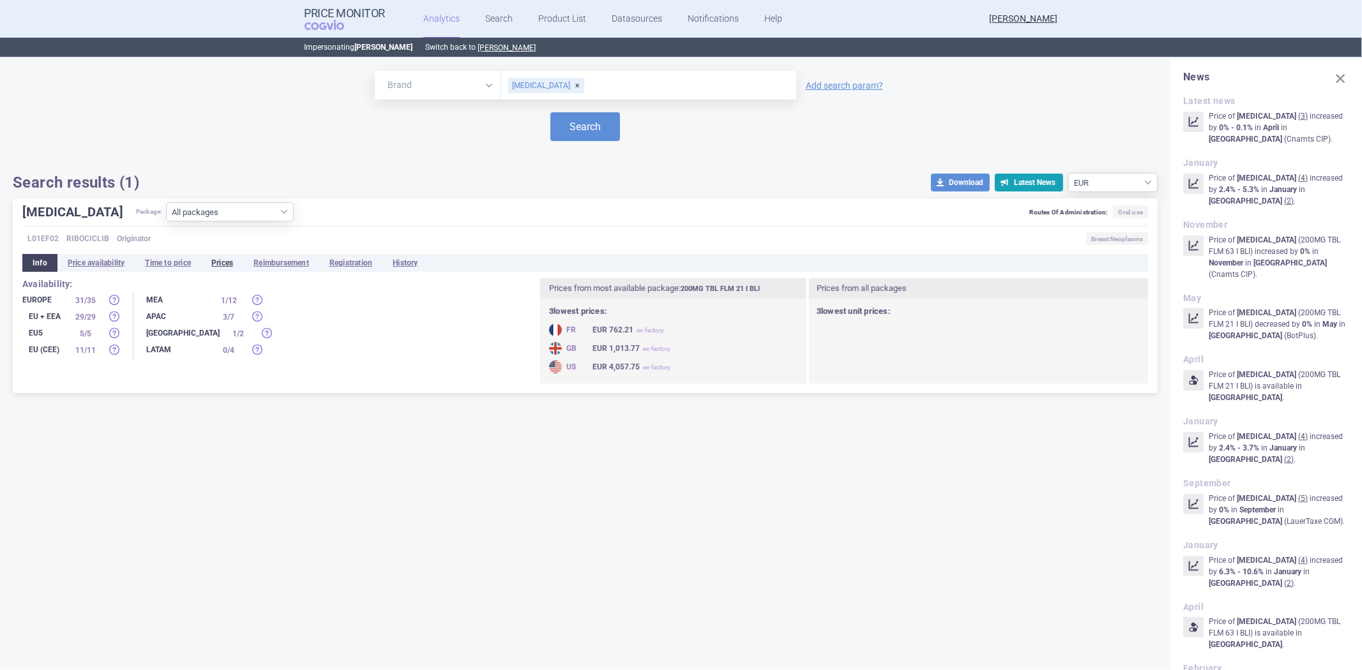
click at [219, 268] on li "Prices" at bounding box center [222, 263] width 42 height 18
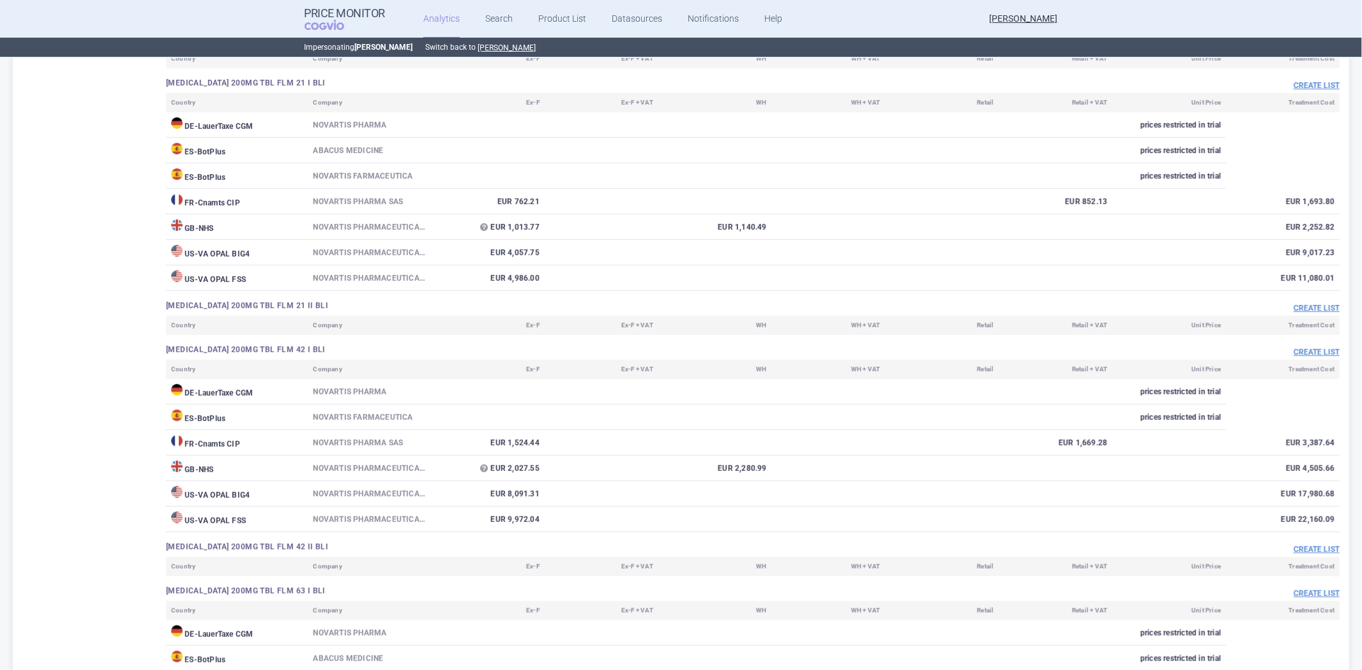
scroll to position [331, 0]
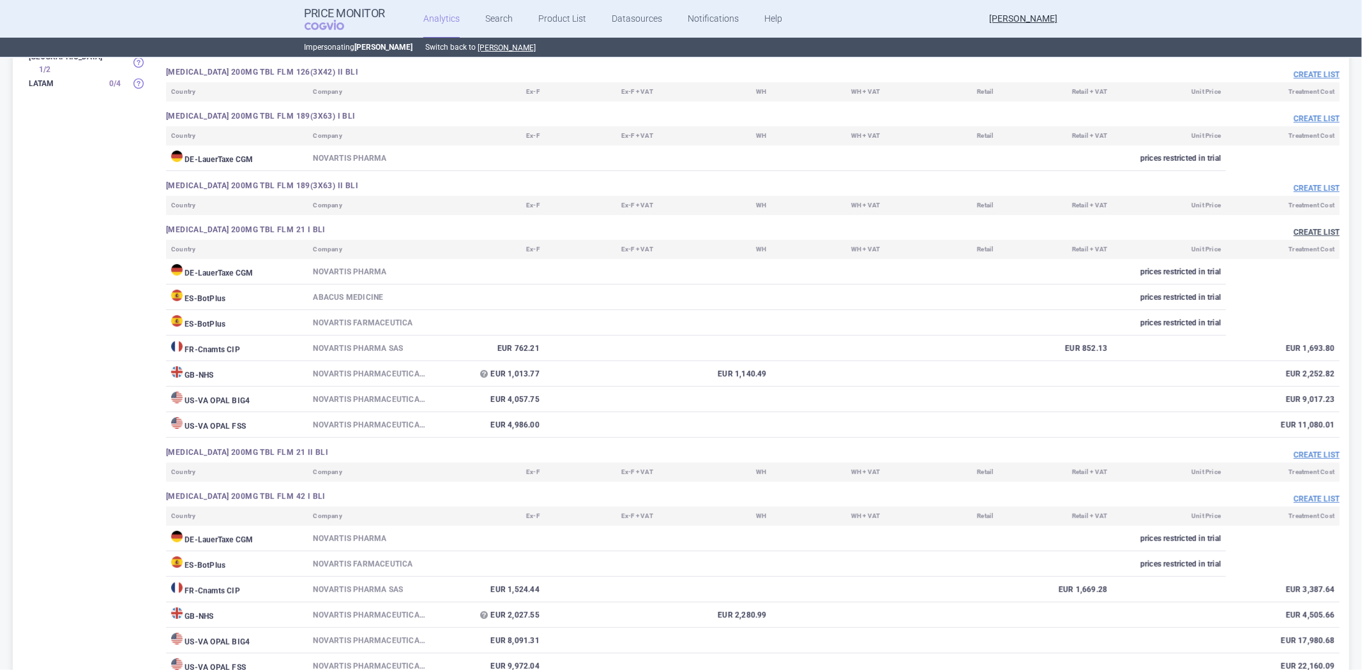
click at [1309, 232] on button "Create list" at bounding box center [1316, 232] width 46 height 11
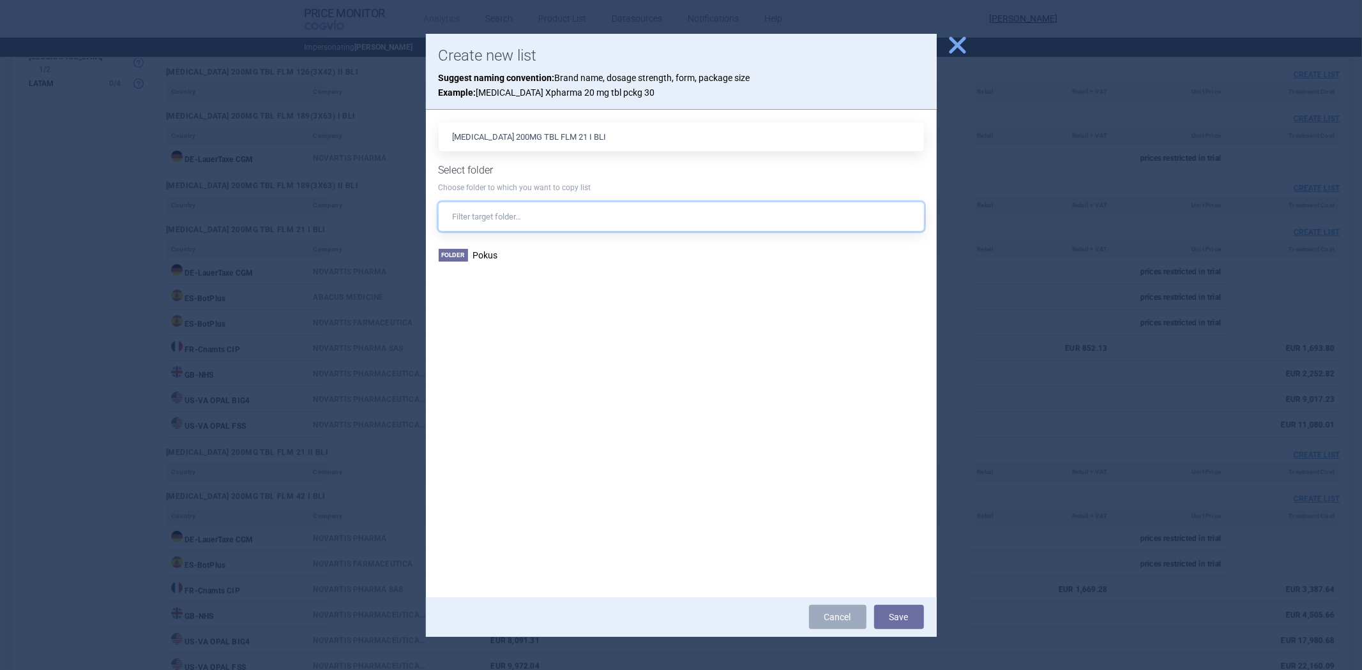
click at [532, 215] on input "text" at bounding box center [681, 216] width 485 height 29
click at [482, 254] on span "Pokus" at bounding box center [485, 255] width 25 height 10
click at [896, 632] on div "Cancel Save" at bounding box center [681, 618] width 511 height 40
click at [888, 617] on button "Save" at bounding box center [899, 617] width 50 height 24
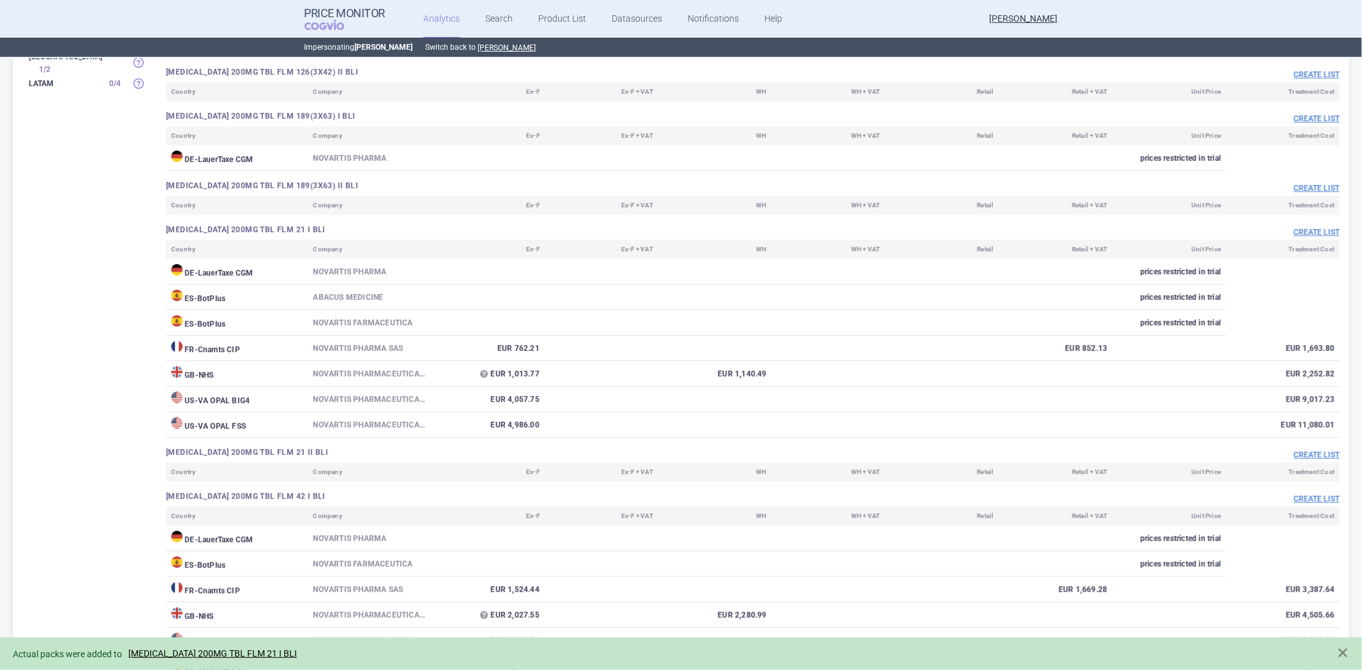
click at [185, 644] on div "Actual packs were added to KISQALI 200MG TBL FLM 21 I BLI" at bounding box center [681, 654] width 1362 height 33
click at [186, 655] on link "KISQALI 200MG TBL FLM 21 I BLI" at bounding box center [212, 654] width 169 height 11
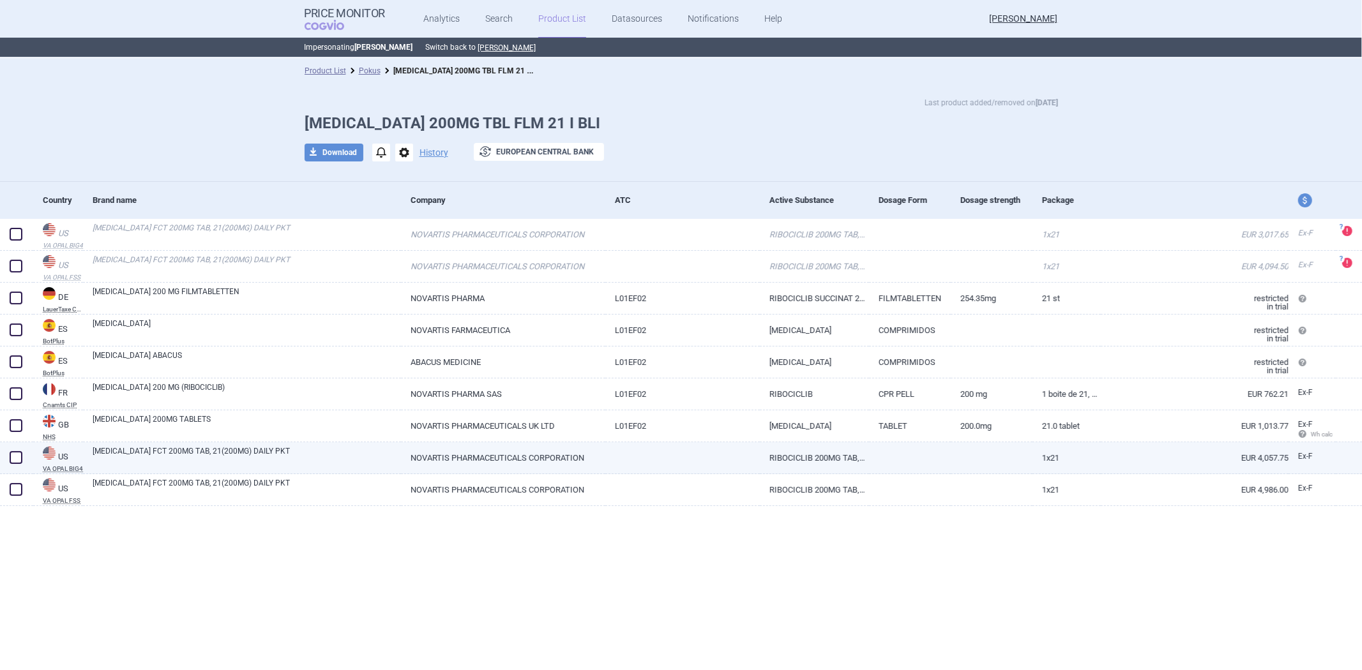
click at [654, 451] on link at bounding box center [682, 453] width 155 height 23
select select "EUR"
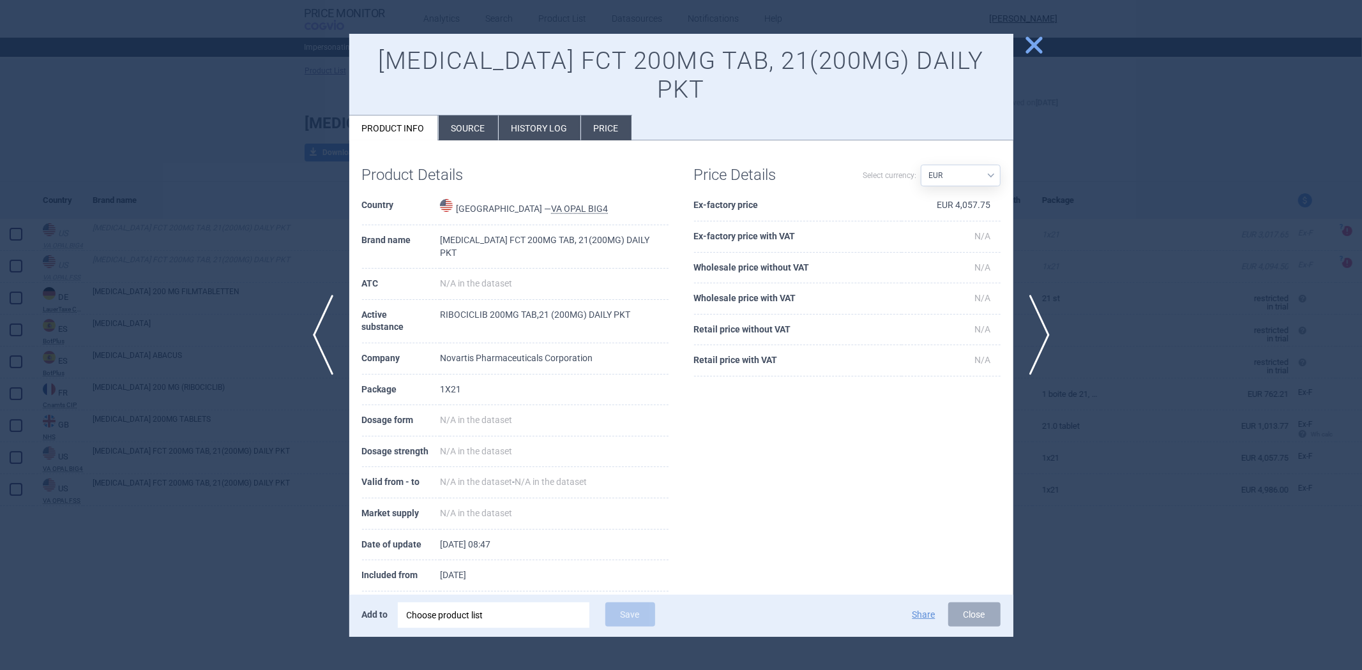
click at [1111, 416] on div at bounding box center [681, 335] width 1362 height 670
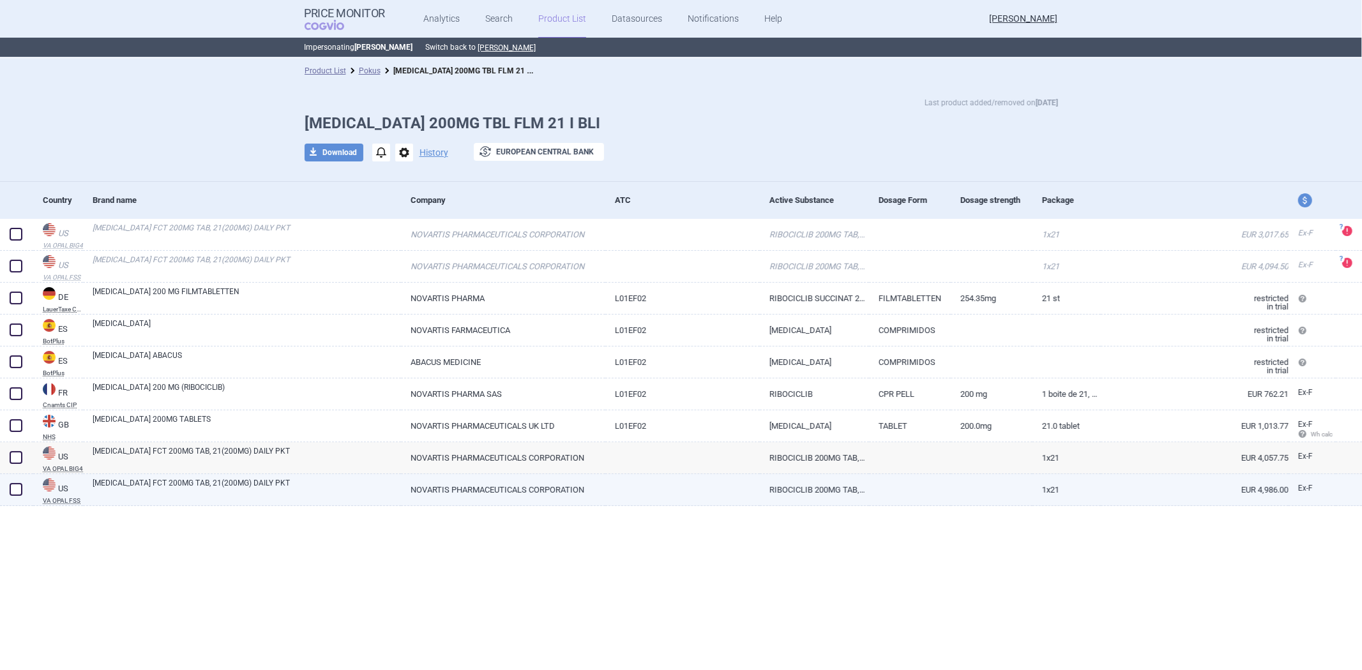
click at [995, 476] on link at bounding box center [992, 485] width 82 height 23
select select "EUR"
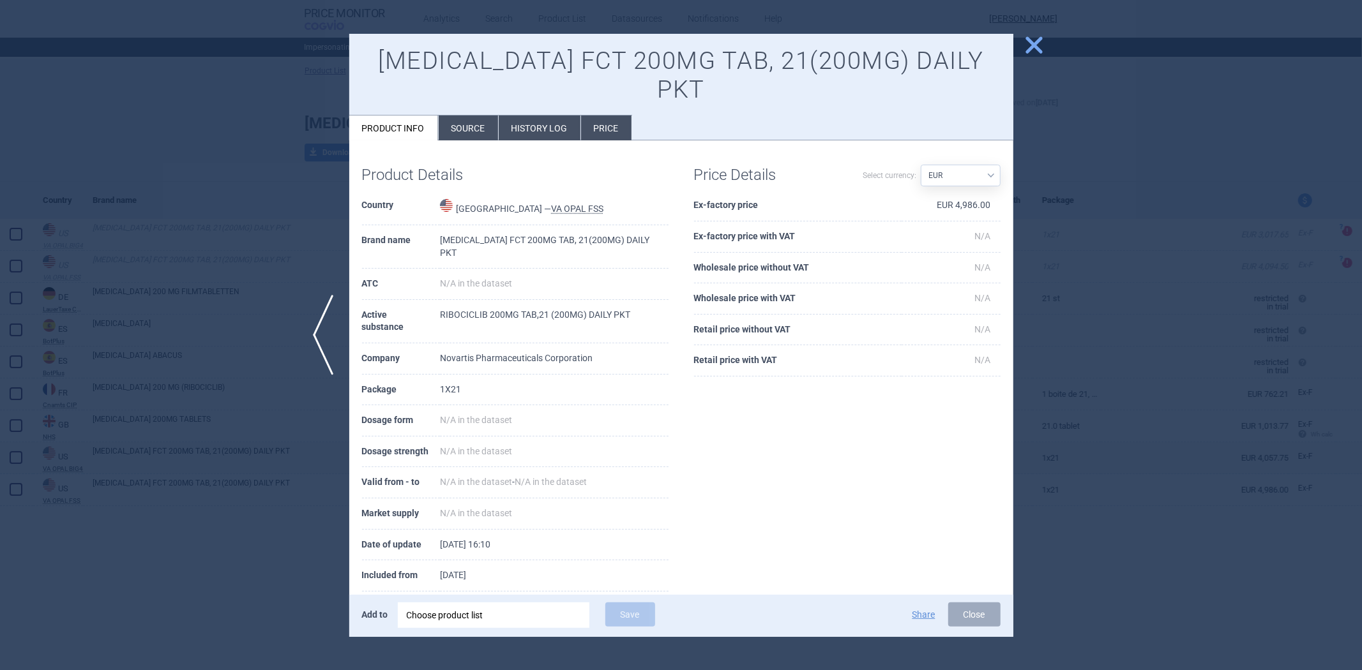
click at [1245, 467] on div at bounding box center [681, 335] width 1362 height 670
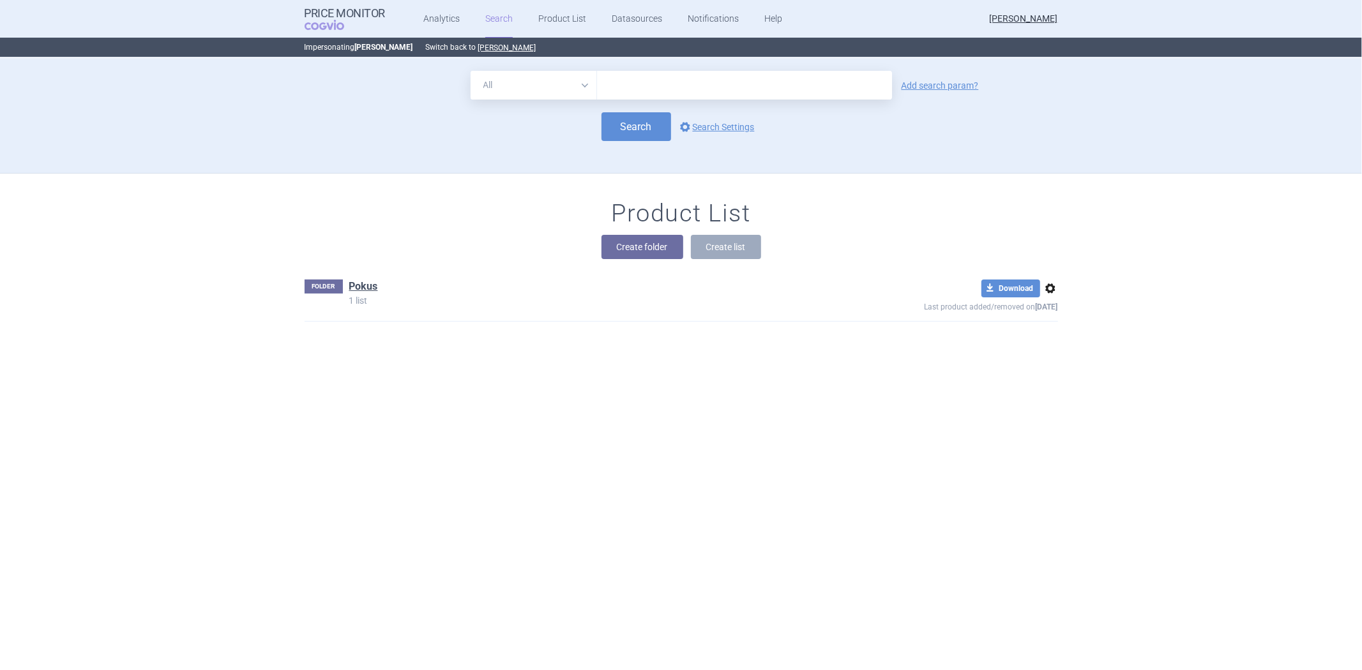
click at [690, 136] on div "Search options Search Settings" at bounding box center [681, 126] width 753 height 29
click at [697, 128] on link "options Search Settings" at bounding box center [715, 126] width 77 height 15
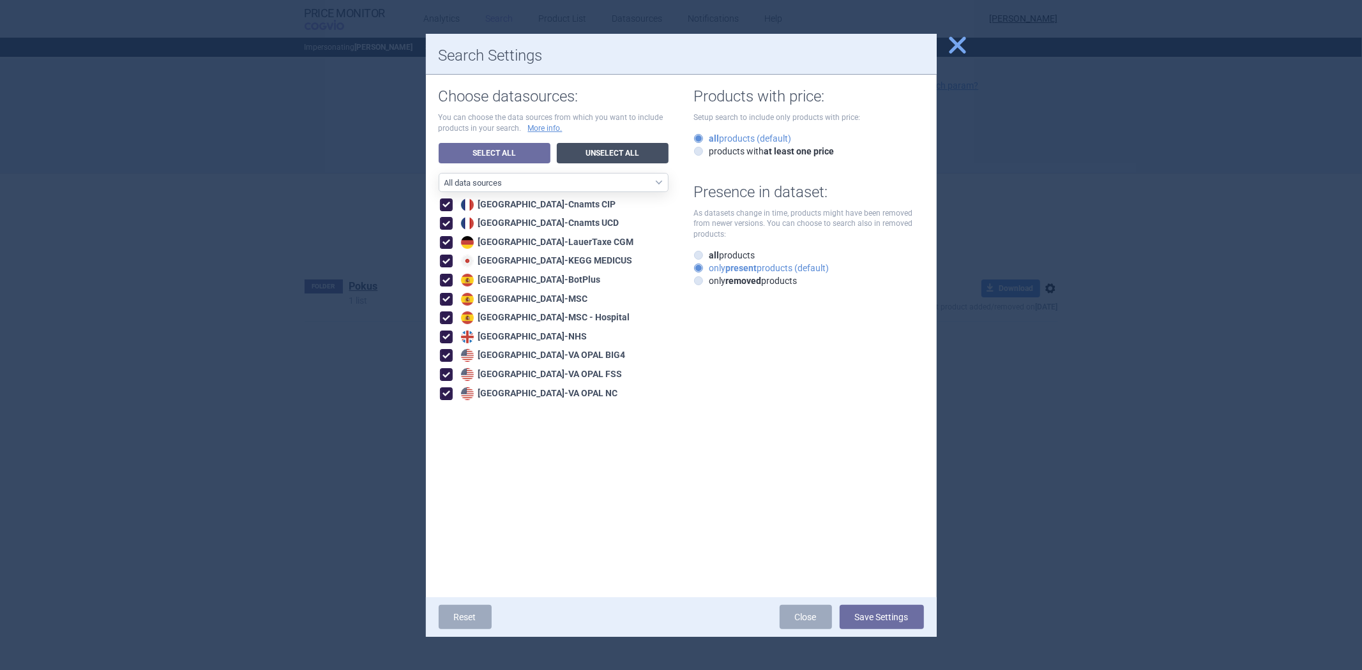
click at [587, 143] on link "Unselect All" at bounding box center [613, 153] width 112 height 20
checkbox input "false"
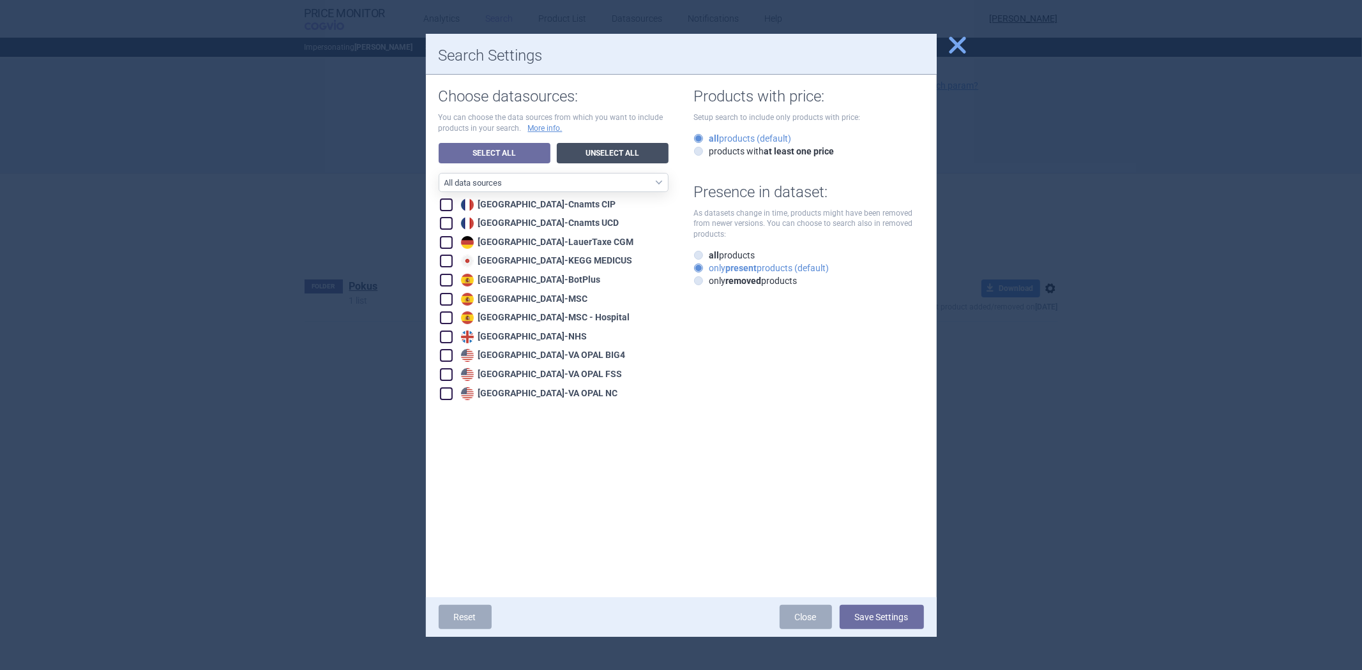
checkbox input "false"
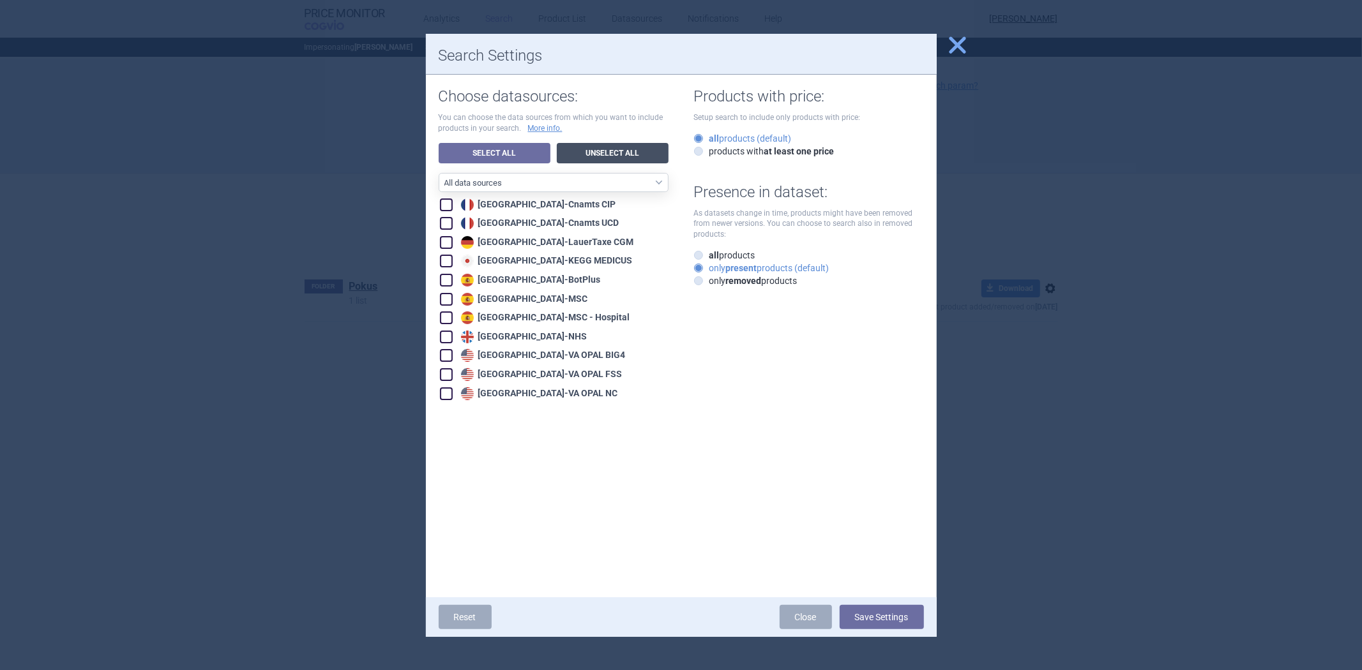
checkbox input "false"
click at [484, 236] on div "Germany - LauerTaxe CGM" at bounding box center [546, 242] width 176 height 13
checkbox input "true"
click at [904, 617] on button "Save Settings" at bounding box center [882, 617] width 84 height 24
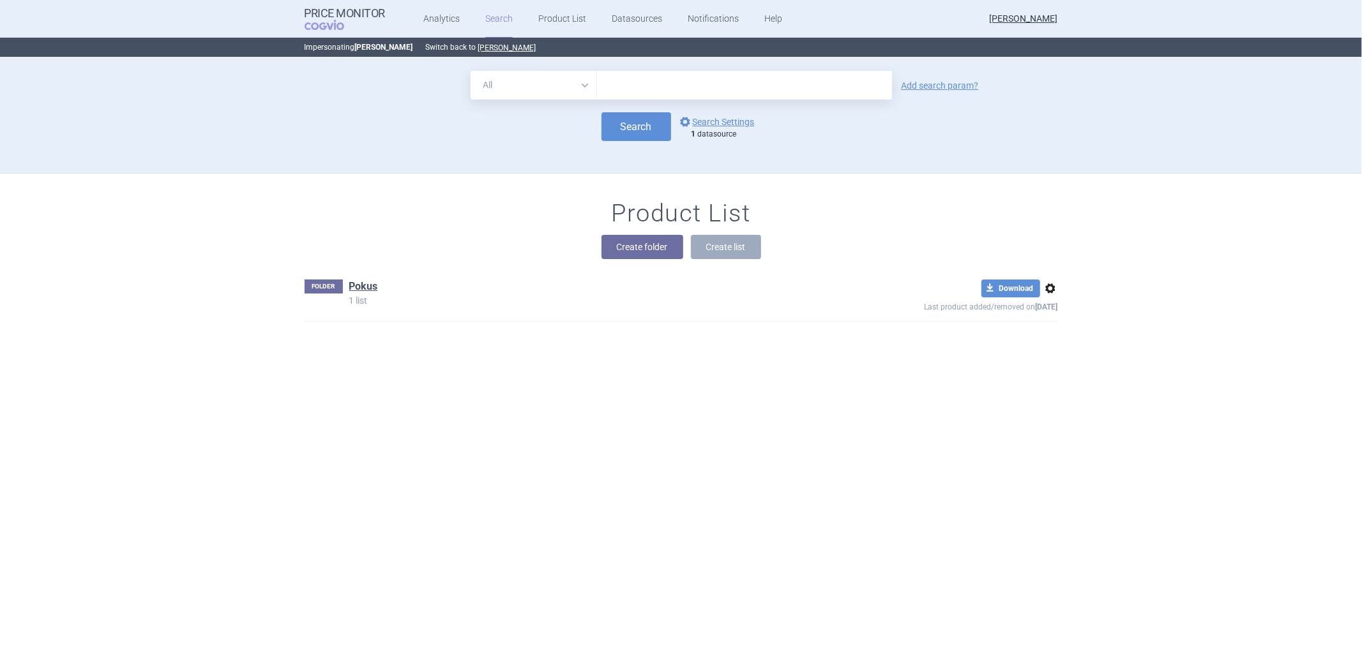
click at [718, 82] on input "text" at bounding box center [744, 85] width 295 height 29
paste input "KADCYLA"
type input "KADCYLA"
click at [608, 126] on button "Search" at bounding box center [636, 126] width 70 height 29
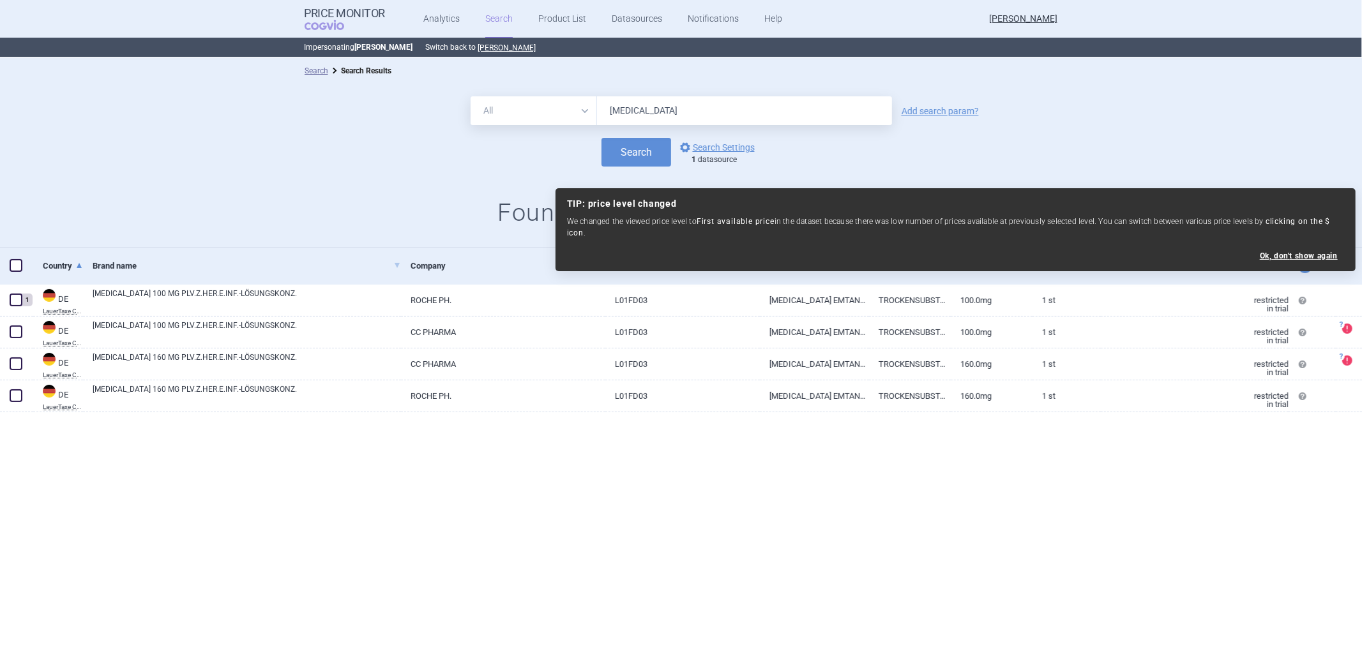
click at [426, 195] on div "All Brand Name ATC Company Active Substance Country Newer than KADCYLA Add sear…" at bounding box center [681, 166] width 1362 height 164
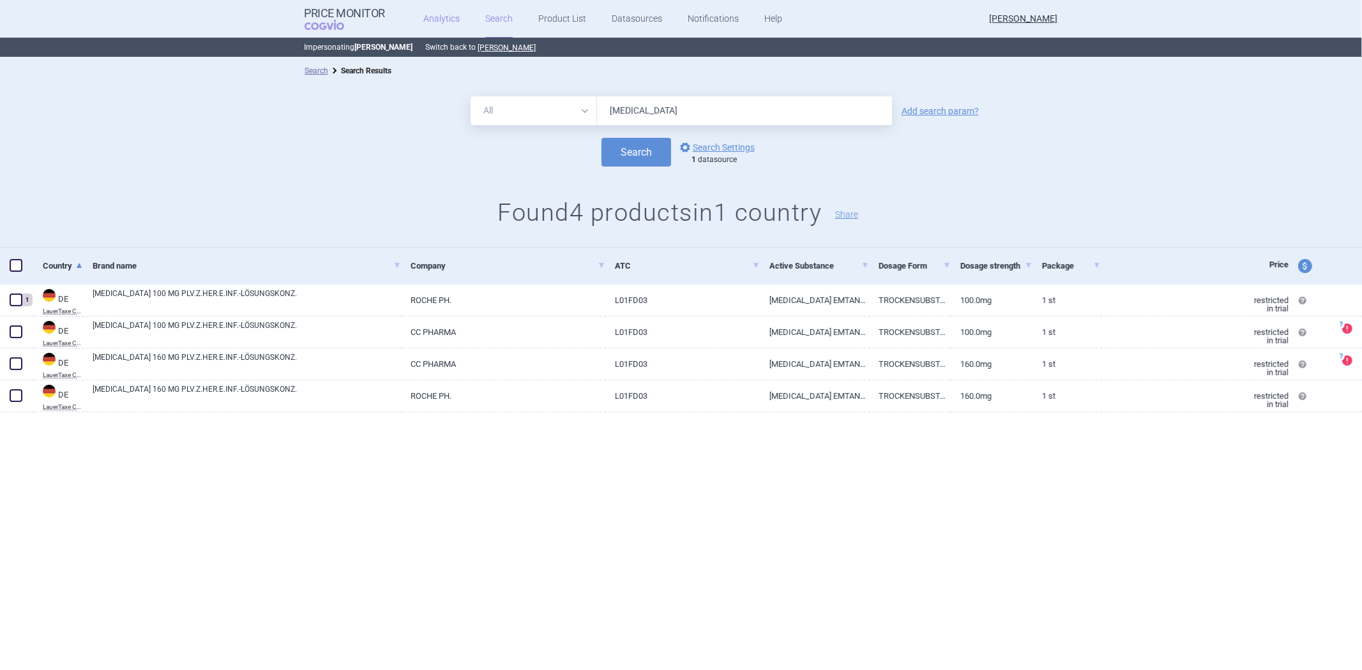
click at [435, 23] on link "Analytics" at bounding box center [441, 19] width 36 height 38
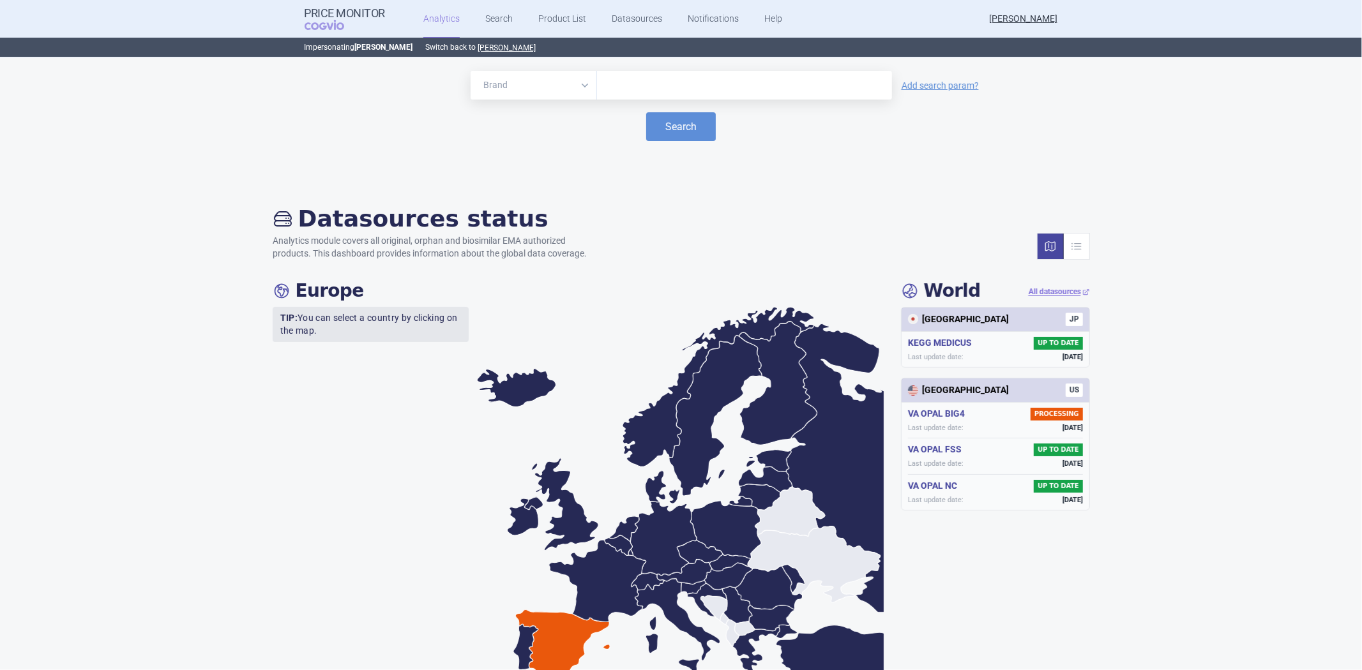
click at [660, 94] on div at bounding box center [744, 85] width 295 height 29
click at [771, 83] on input "text" at bounding box center [744, 85] width 282 height 17
paste input "[MEDICAL_DATA]"
type input "[MEDICAL_DATA]"
click at [661, 138] on button "Search" at bounding box center [681, 126] width 70 height 29
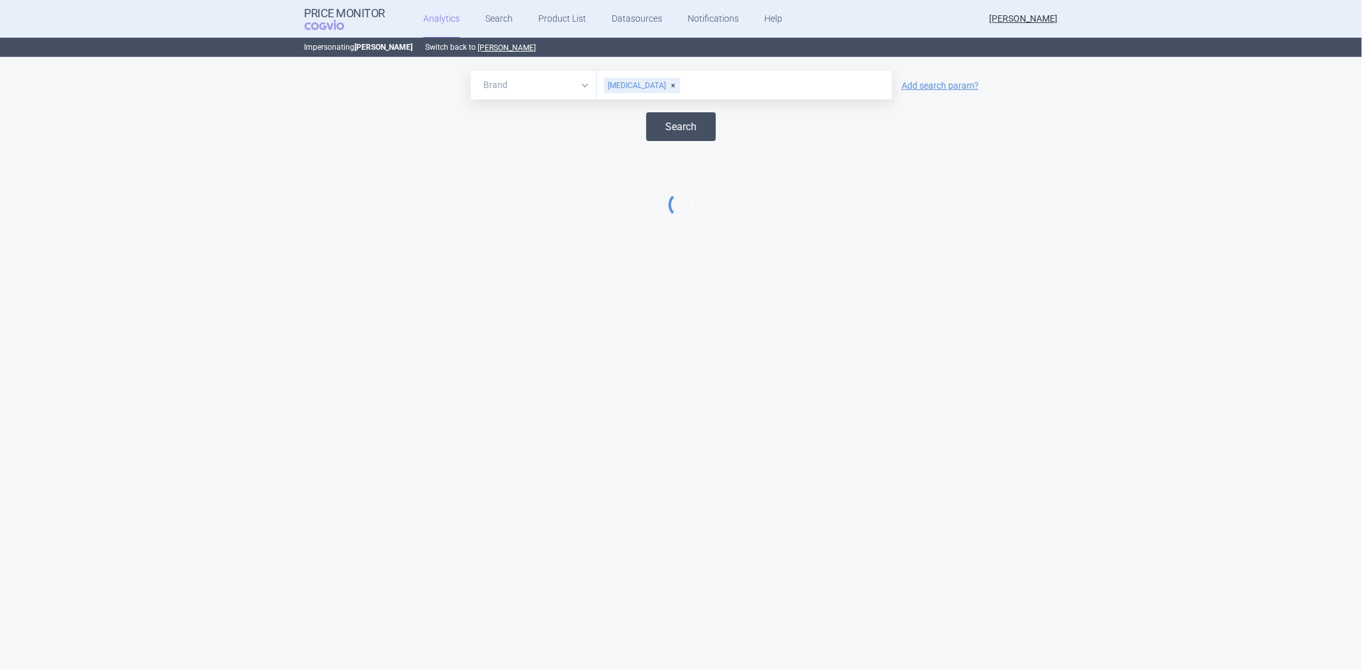
select select "EUR"
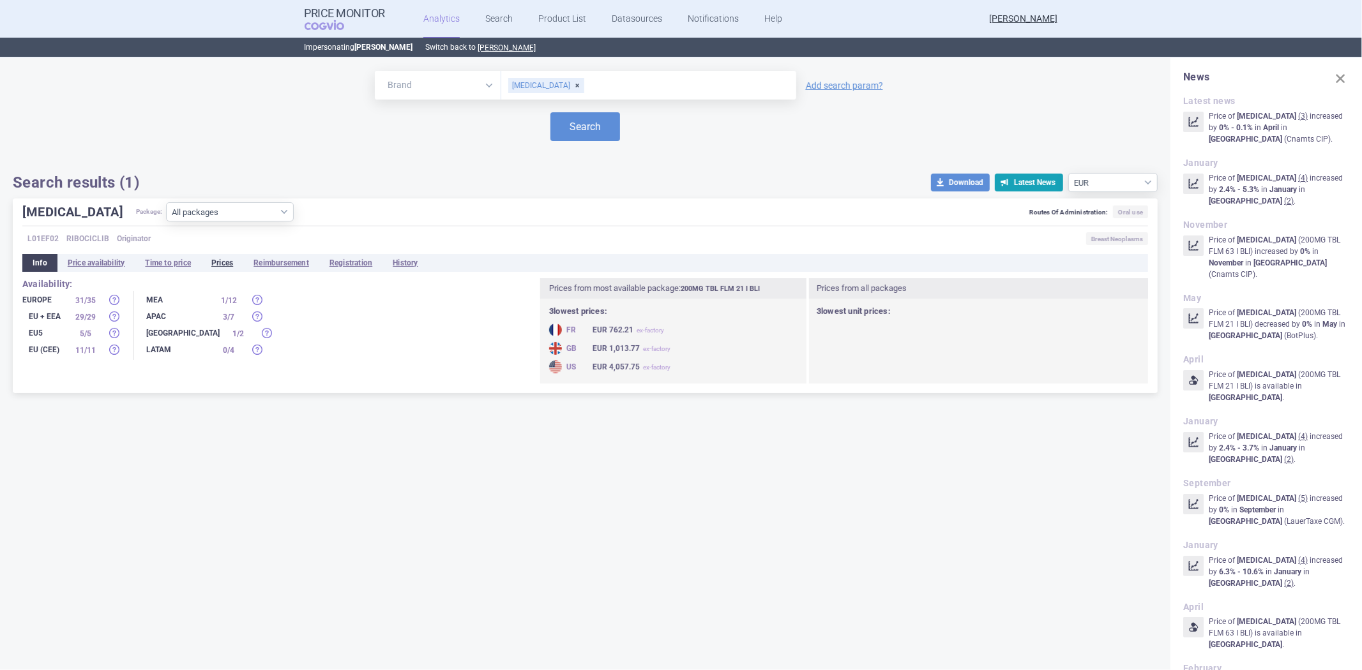
click at [241, 266] on li "Prices" at bounding box center [222, 263] width 42 height 18
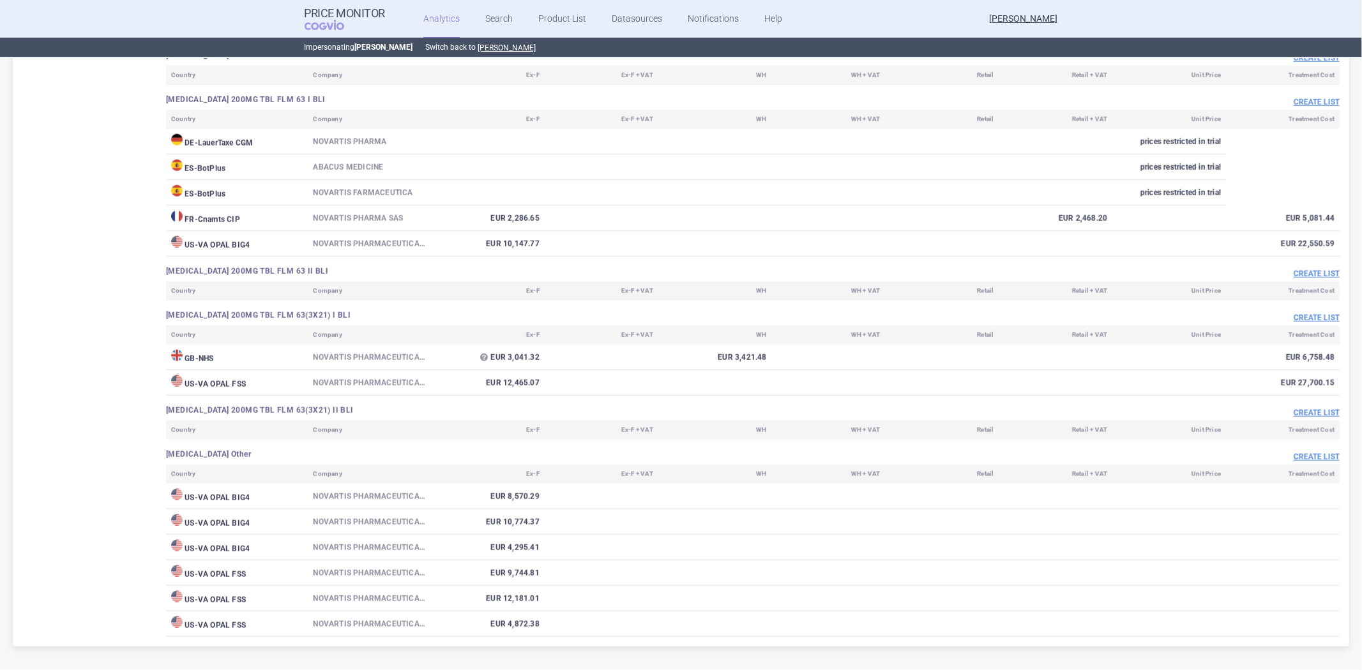
scroll to position [757, 0]
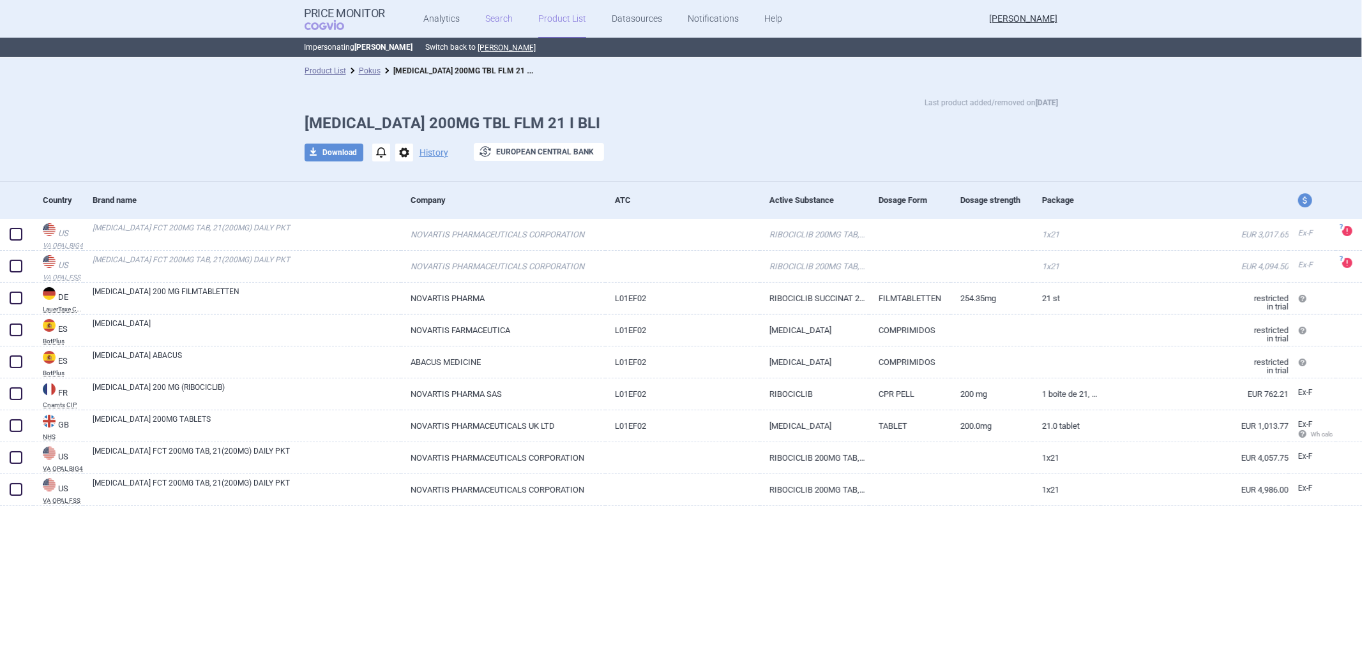
click at [502, 17] on link "Search" at bounding box center [498, 19] width 27 height 38
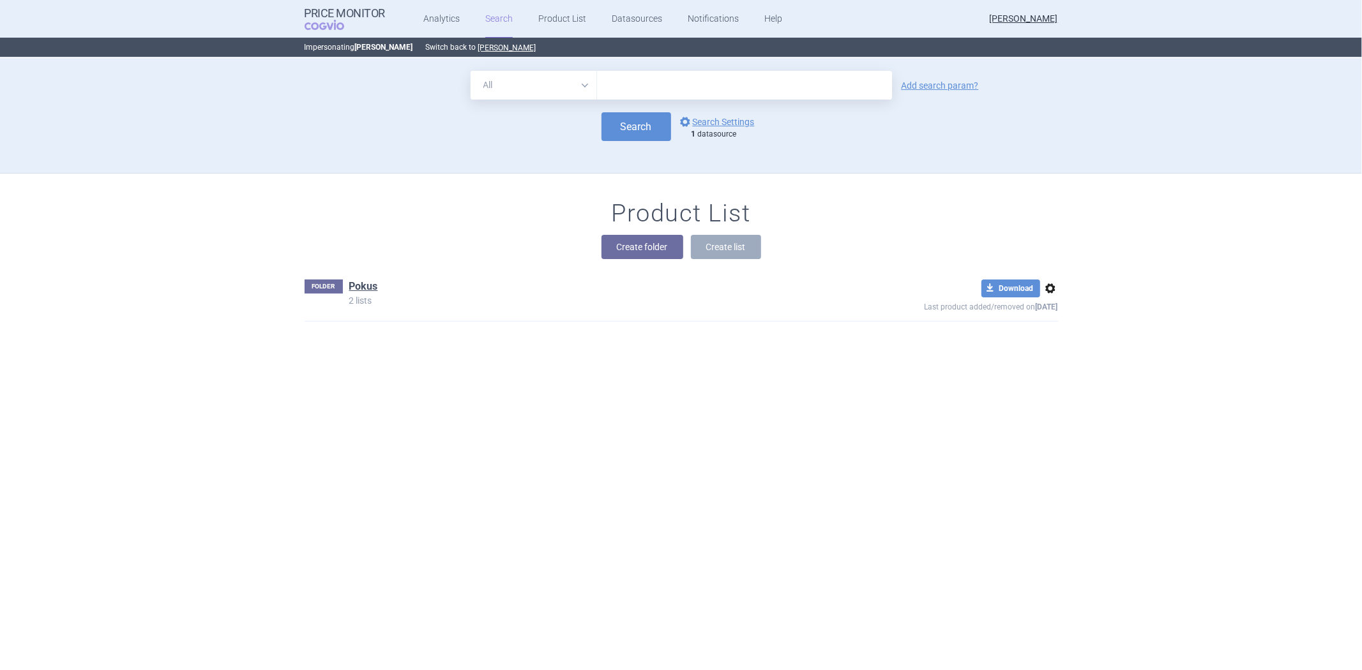
click at [802, 92] on input "text" at bounding box center [744, 85] width 295 height 29
paste input "[MEDICAL_DATA]"
type input "[MEDICAL_DATA]"
click at [619, 123] on button "Search" at bounding box center [636, 126] width 70 height 29
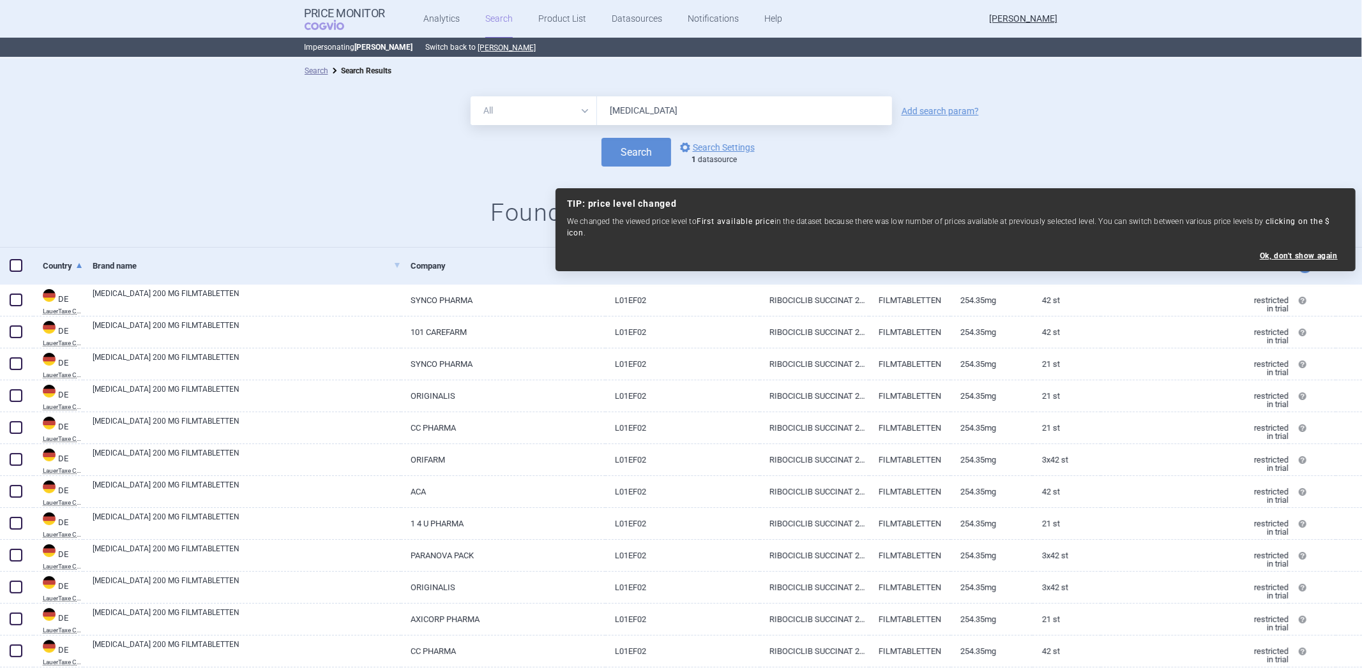
click at [896, 150] on div "Search options Search Settings 1 datasource" at bounding box center [681, 152] width 1362 height 29
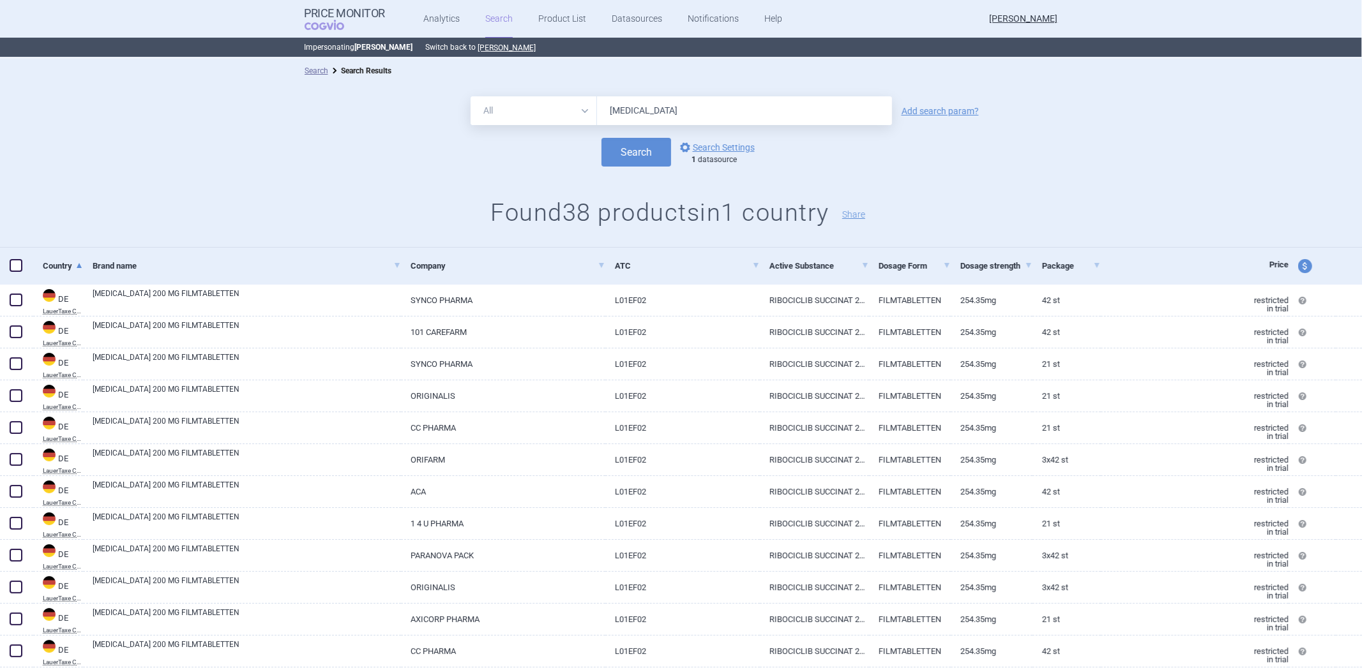
click at [545, 125] on form "All Brand Name ATC Company Active Substance Country Newer than KISQALI Add sear…" at bounding box center [681, 131] width 1362 height 70
click at [545, 112] on select "All Brand Name ATC Company Active Substance Country Newer than" at bounding box center [534, 110] width 126 height 29
select select "brandName"
click at [471, 96] on select "All Brand Name ATC Company Active Substance Country Newer than" at bounding box center [534, 110] width 126 height 29
click at [640, 150] on button "Search" at bounding box center [636, 152] width 70 height 29
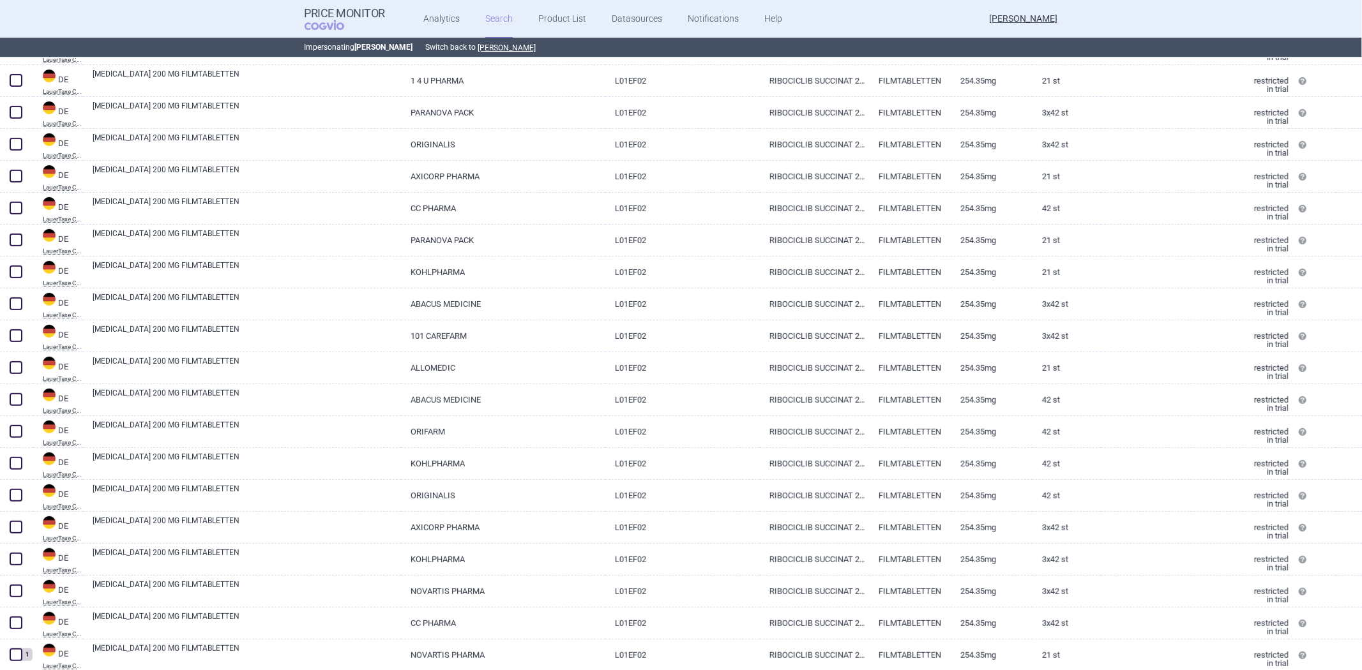
scroll to position [177, 0]
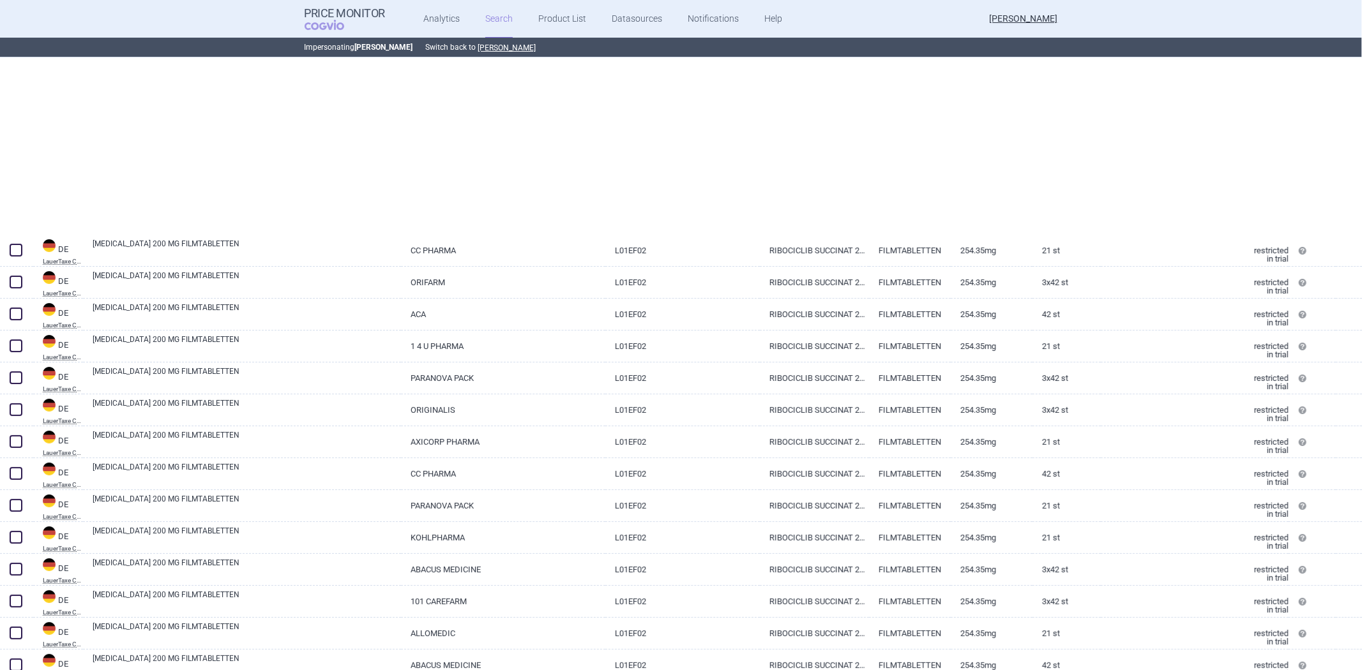
select select "brandName"
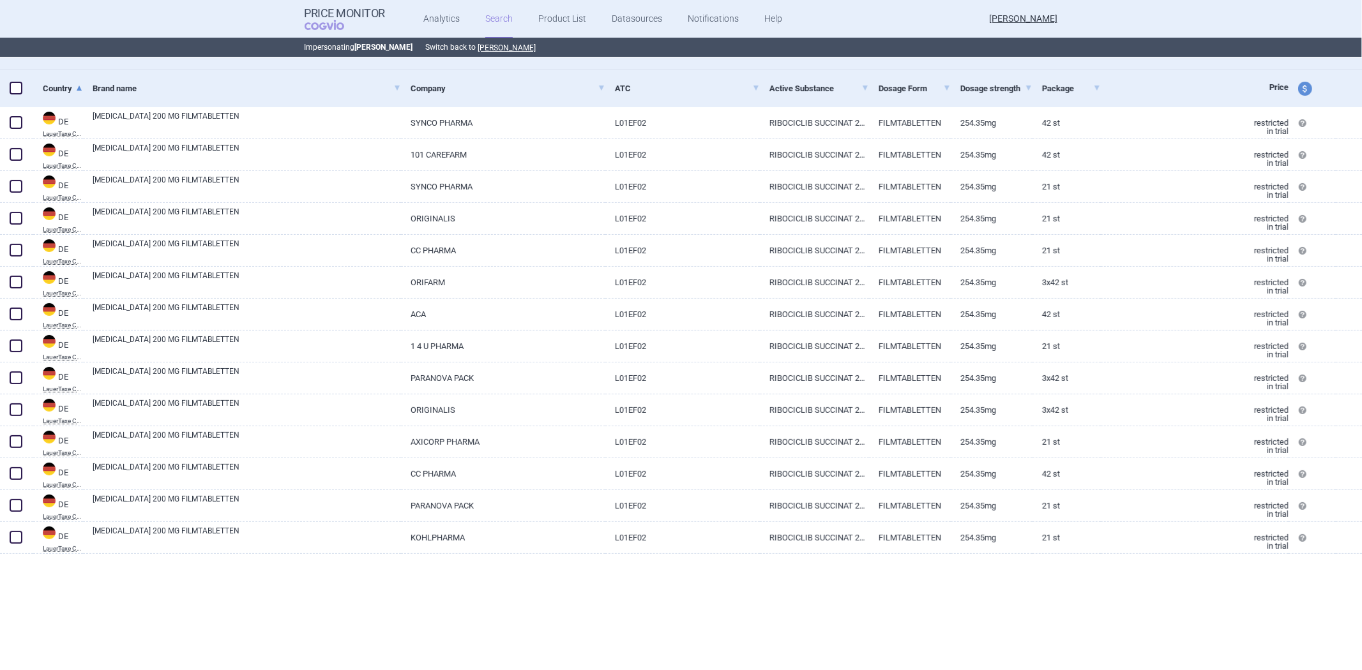
scroll to position [0, 0]
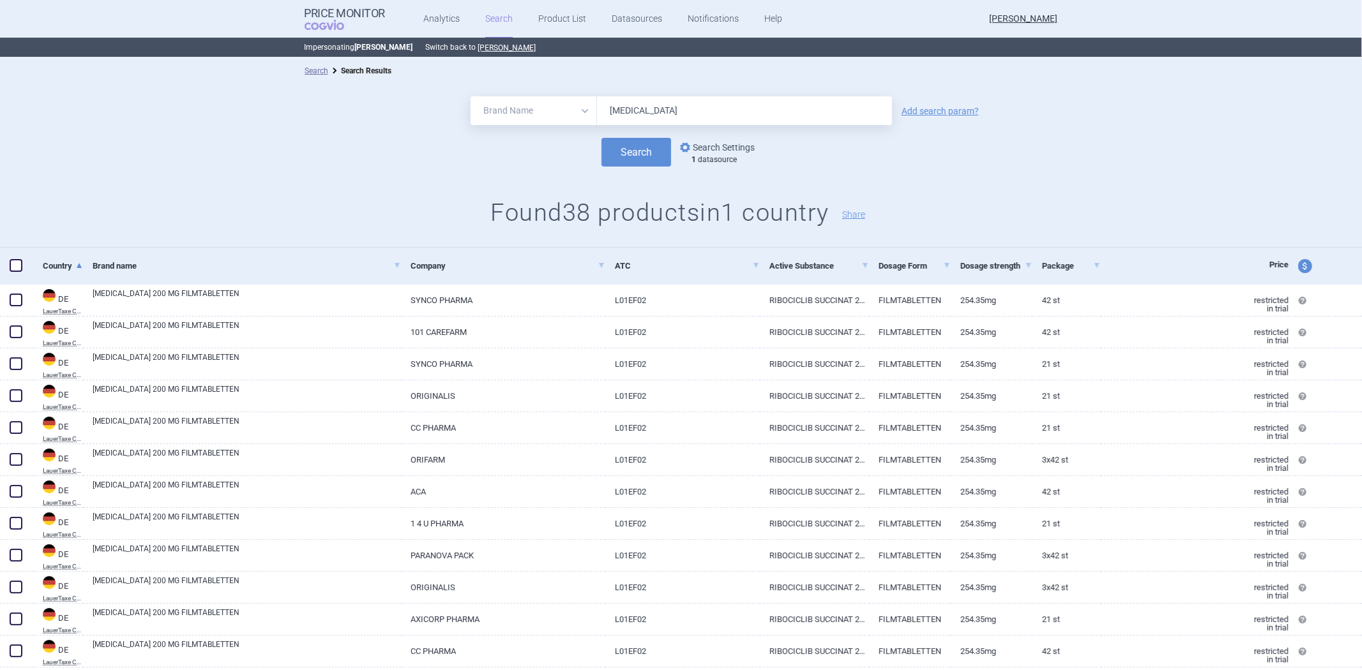
click at [718, 149] on link "options Search Settings" at bounding box center [715, 147] width 77 height 15
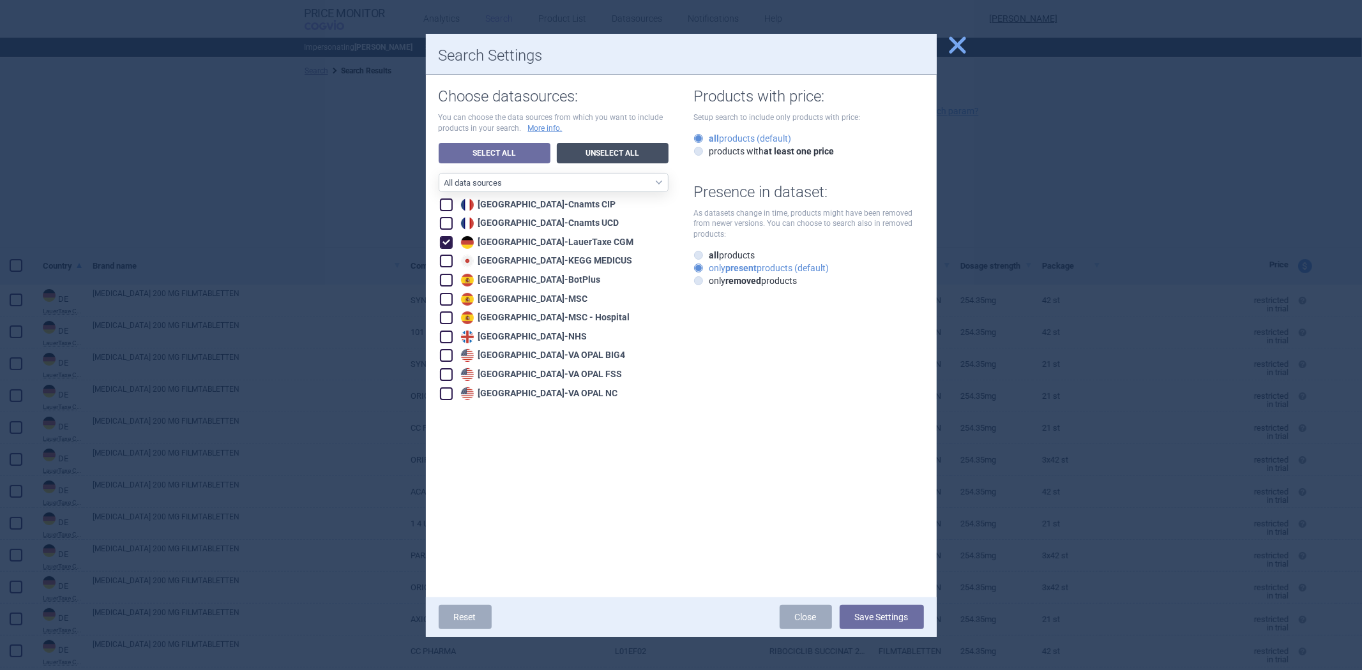
click at [617, 153] on link "Unselect All" at bounding box center [613, 153] width 112 height 20
checkbox input "false"
click at [520, 160] on link "Select All" at bounding box center [495, 153] width 112 height 20
checkbox input "true"
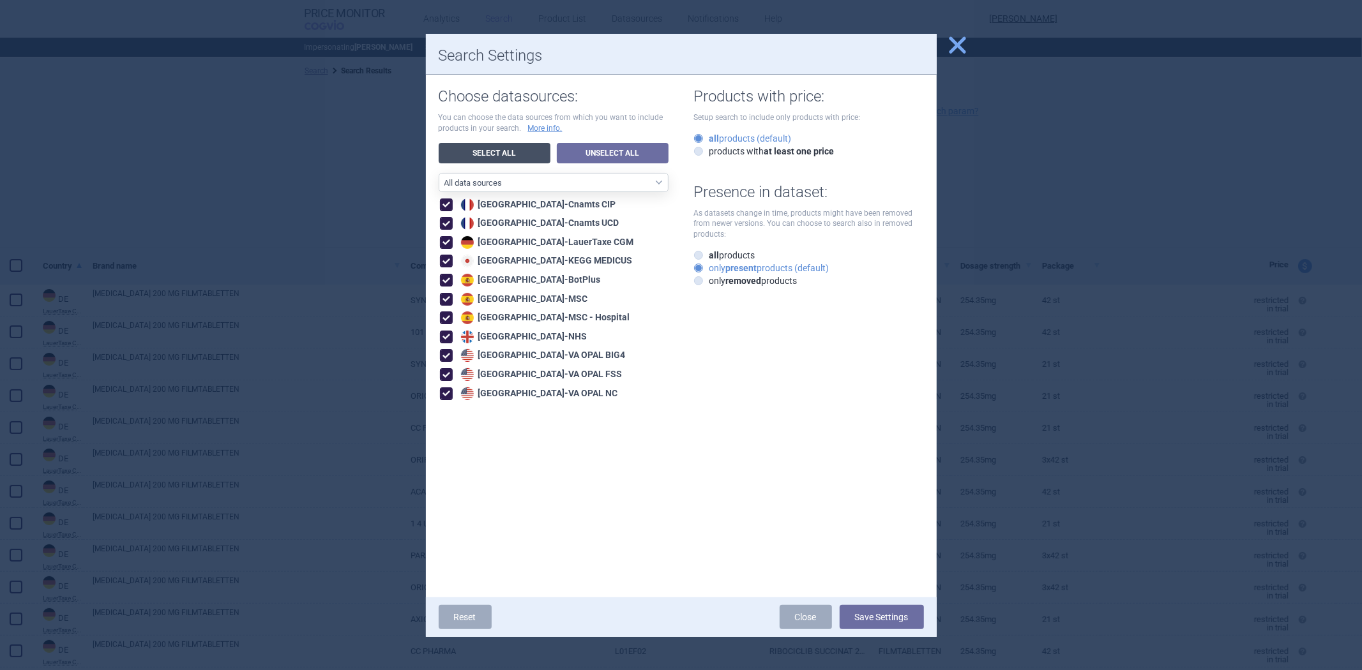
checkbox input "true"
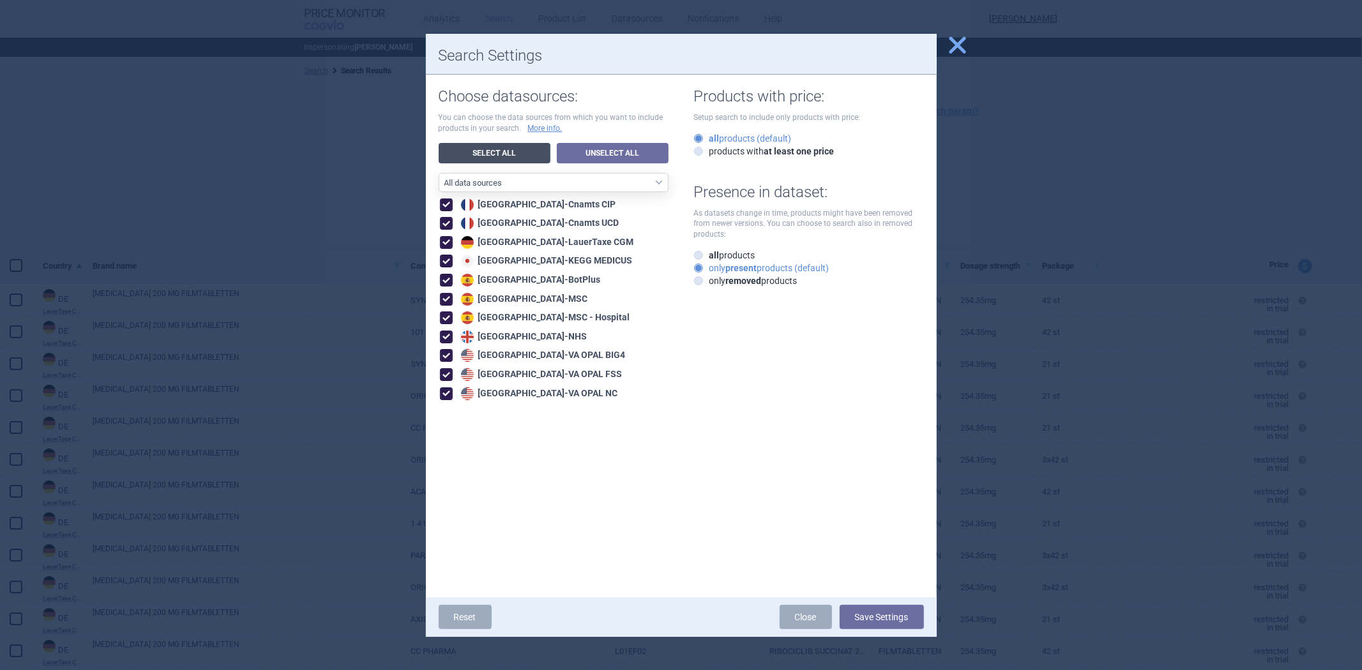
checkbox input "true"
click at [870, 615] on button "Save Settings" at bounding box center [882, 617] width 84 height 24
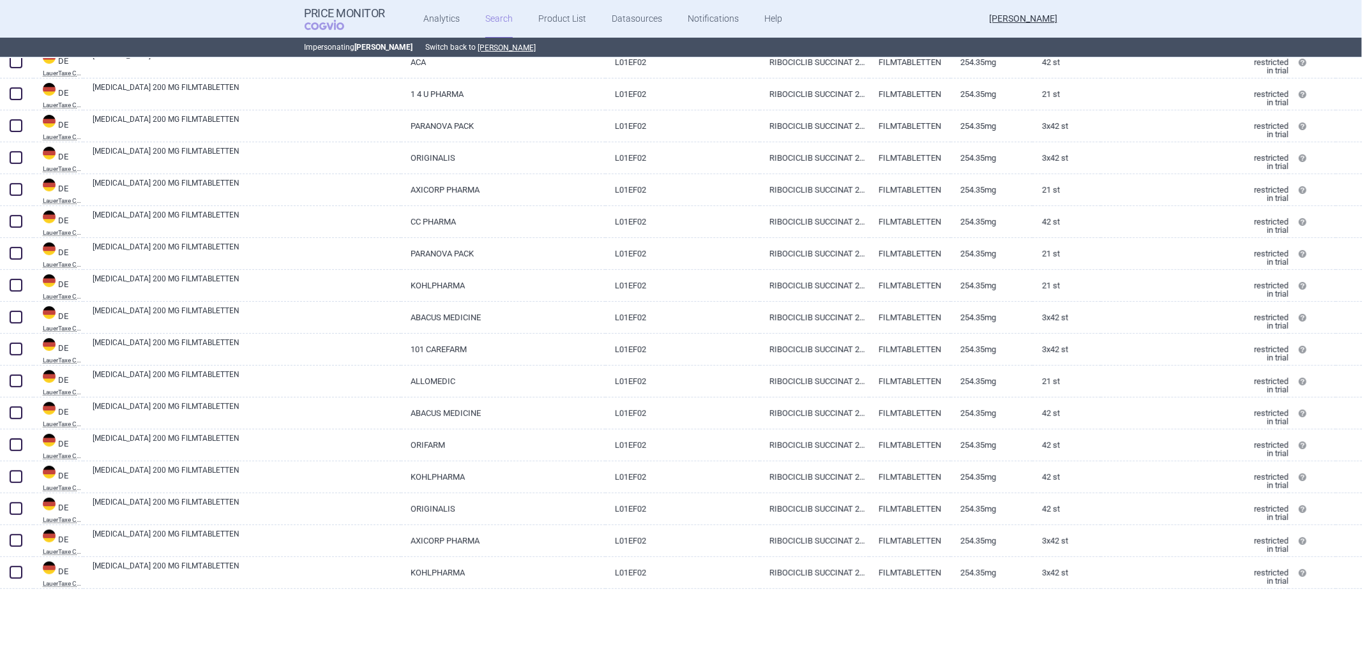
scroll to position [277, 0]
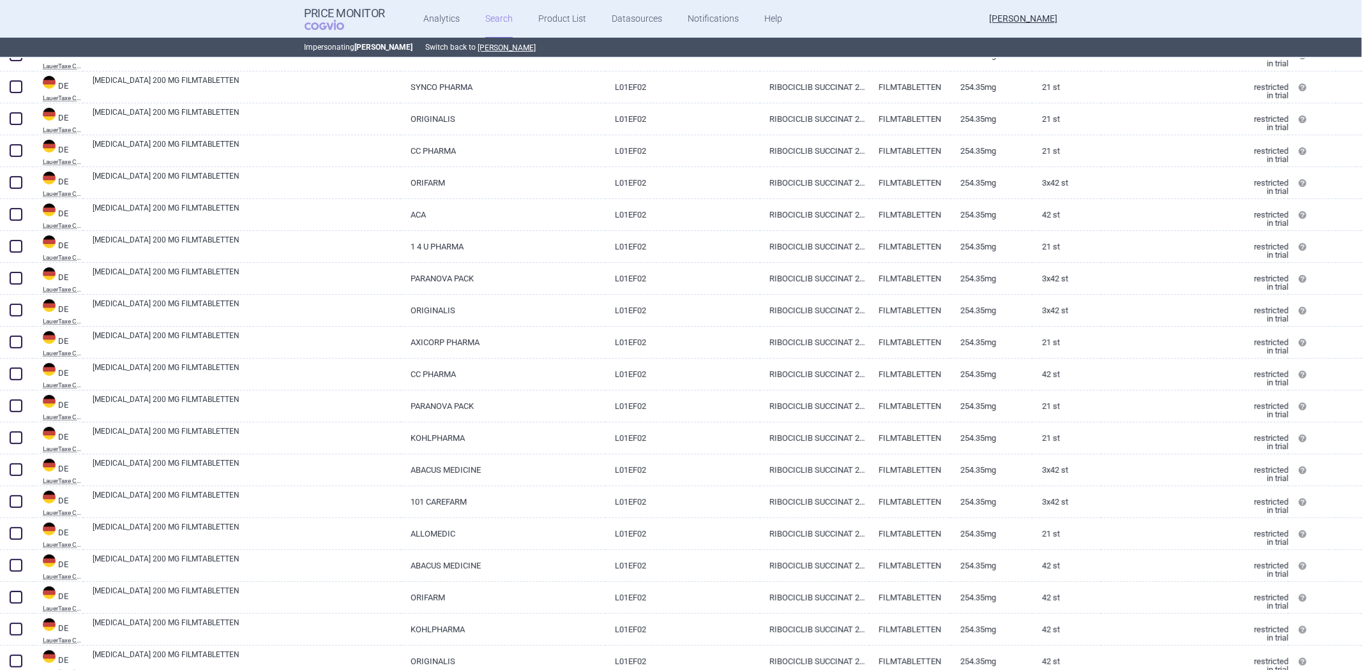
select select "brandName"
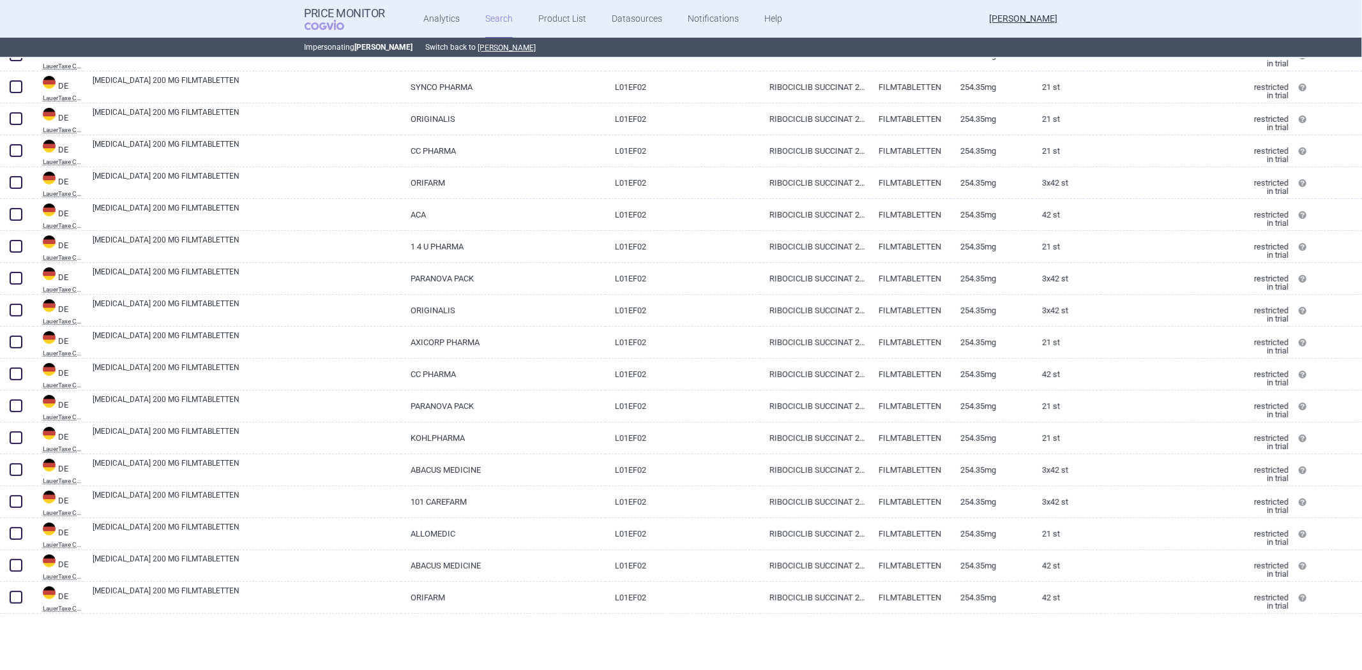
scroll to position [0, 0]
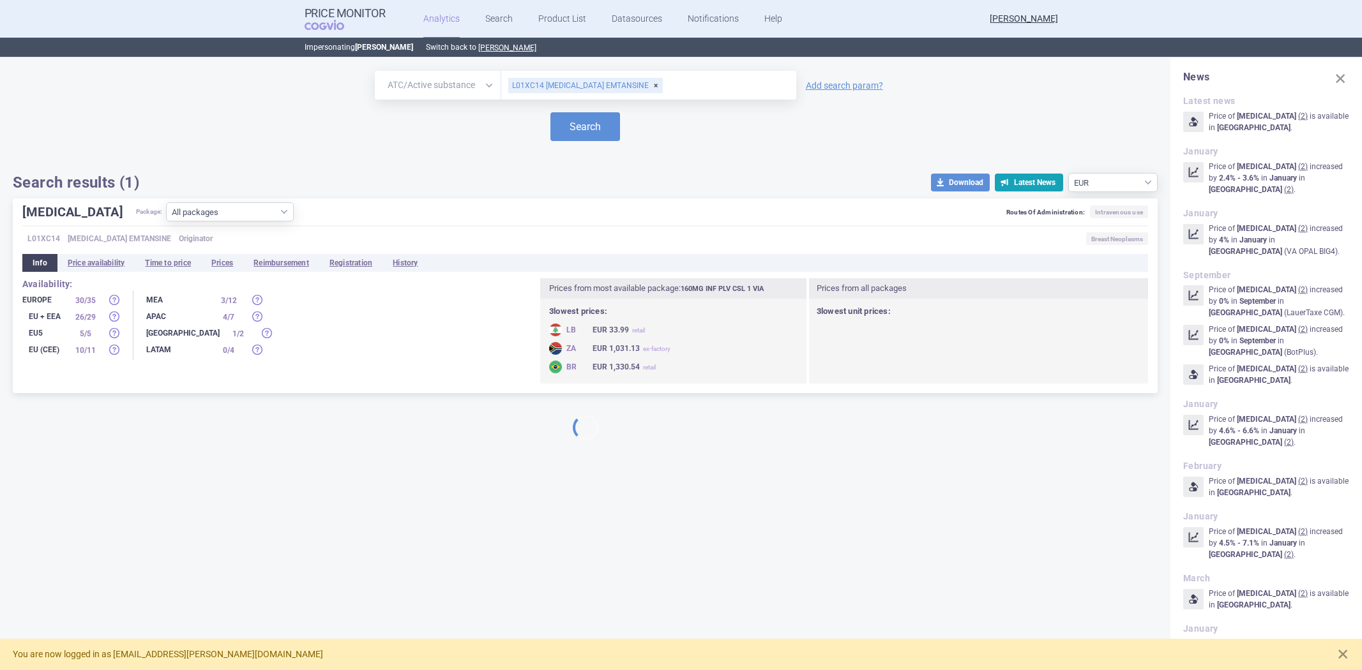
select select "atc"
select select "EUR"
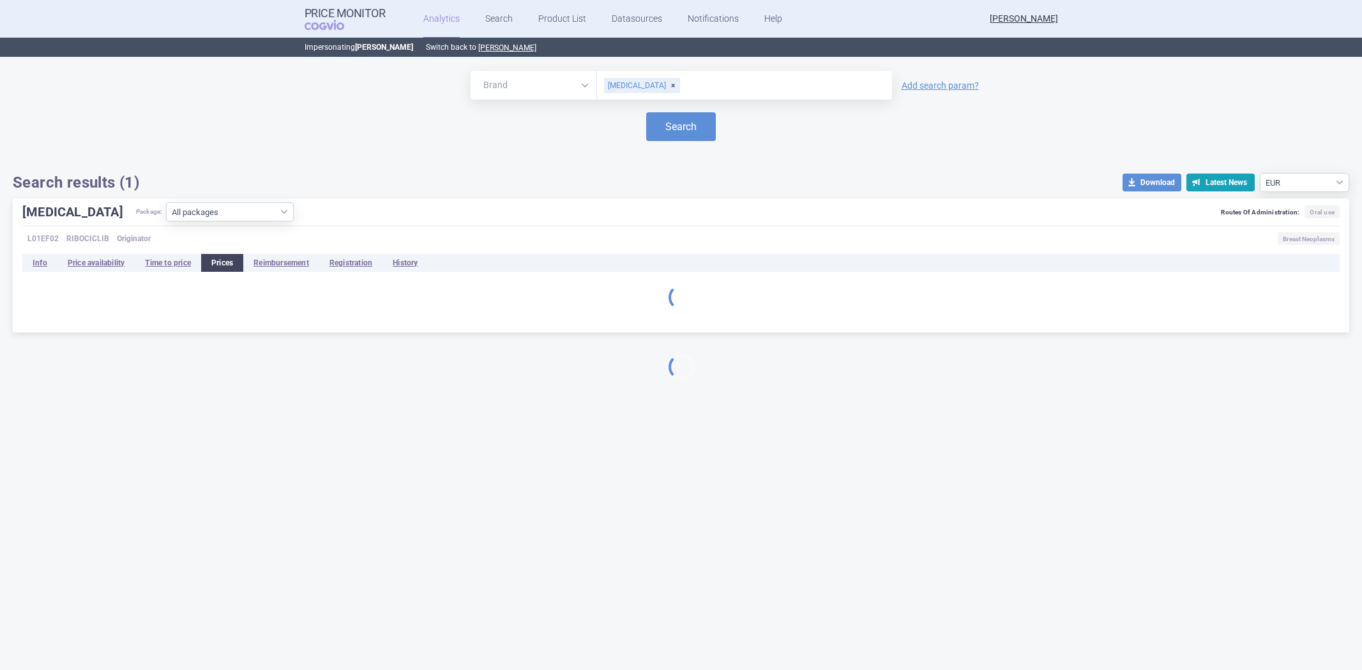
select select "EUR"
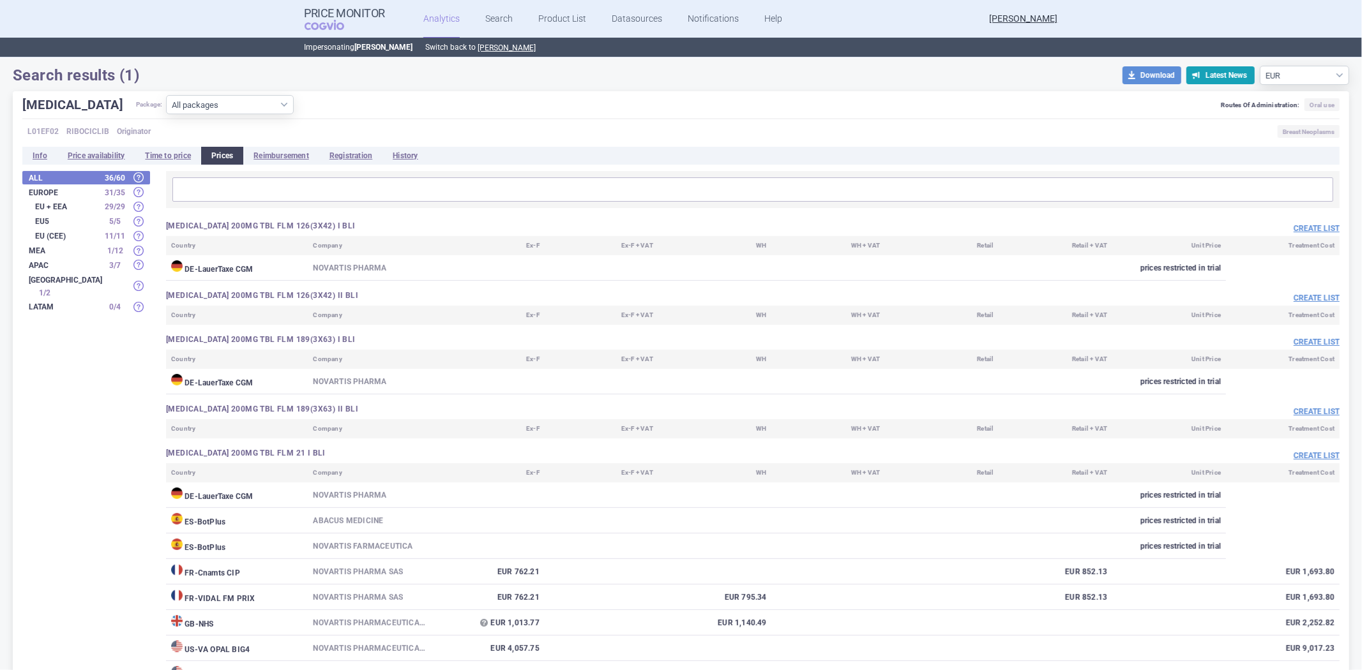
scroll to position [283, 0]
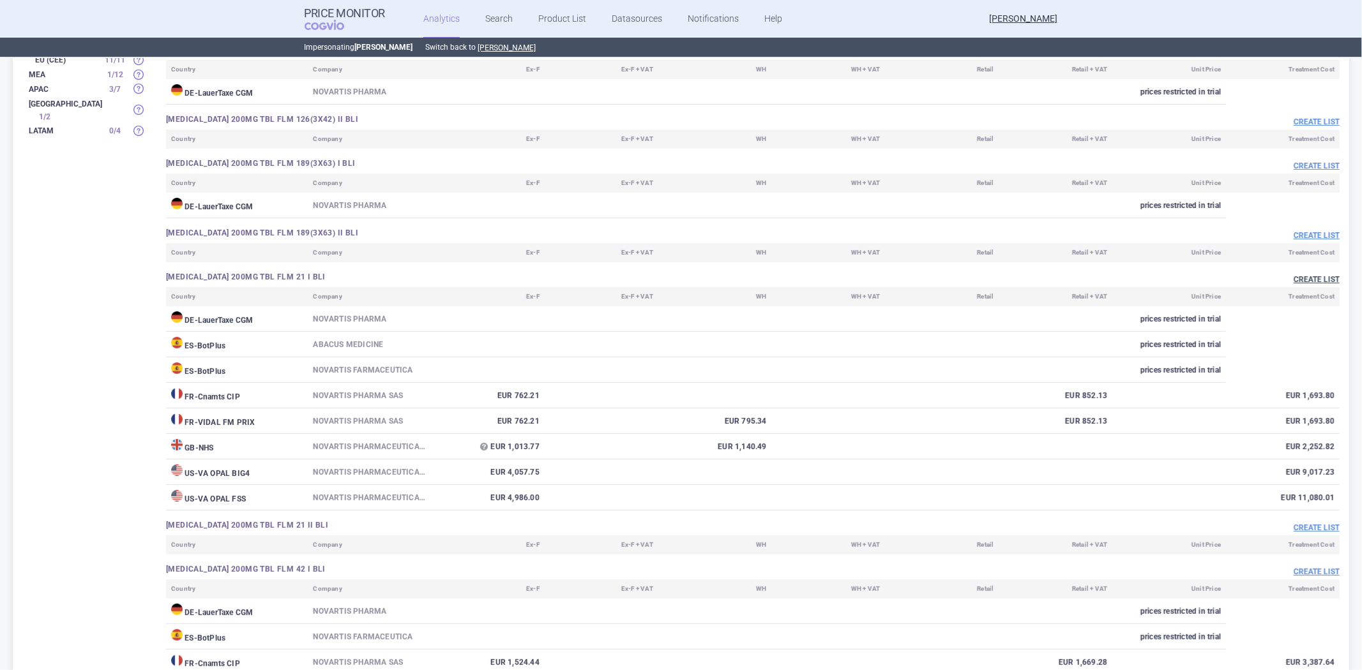
click at [1316, 285] on button "Create list" at bounding box center [1316, 280] width 46 height 11
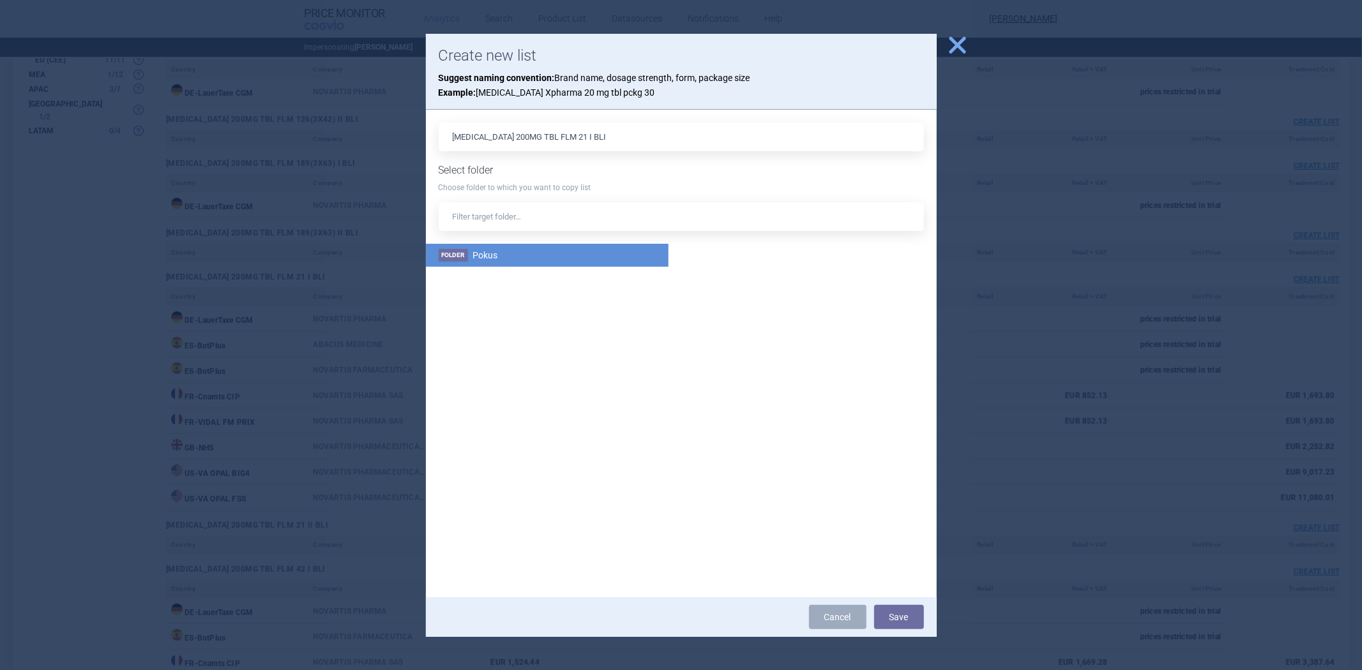
click at [559, 260] on li "Folder Pokus" at bounding box center [547, 255] width 243 height 23
click at [895, 614] on button "Save" at bounding box center [899, 617] width 50 height 24
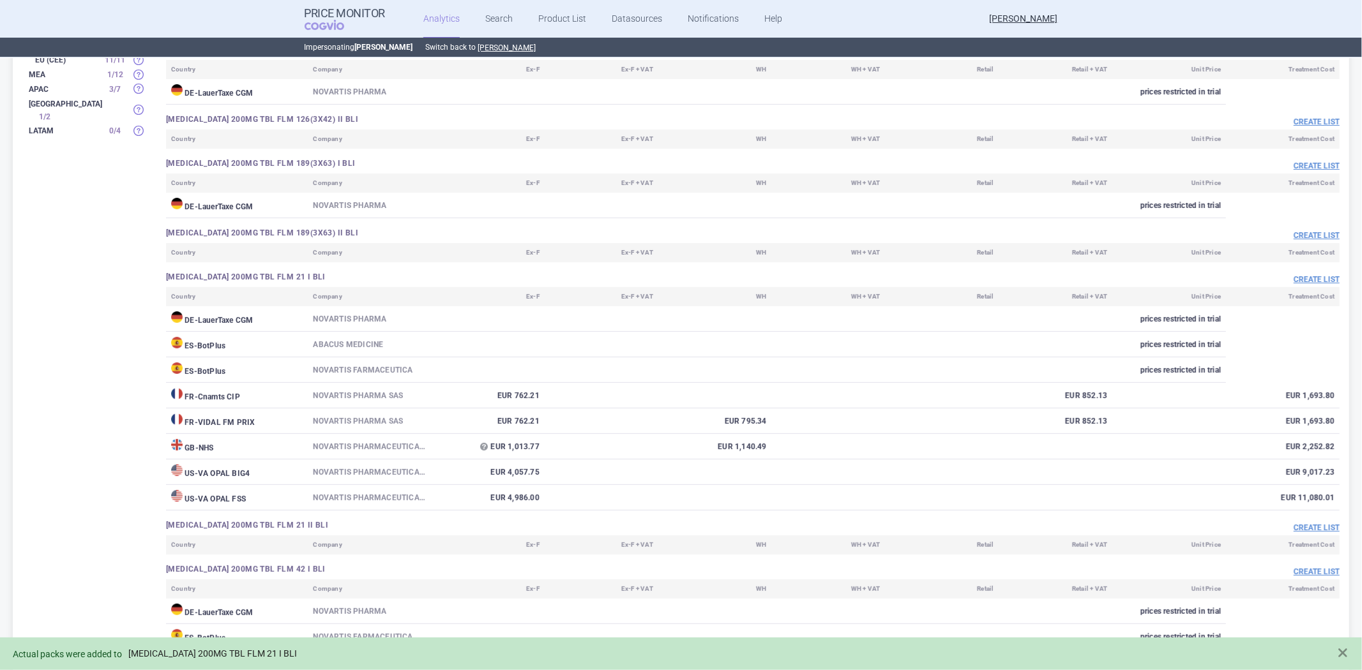
click at [225, 649] on link "[MEDICAL_DATA] 200MG TBL FLM 21 I BLI" at bounding box center [212, 654] width 169 height 11
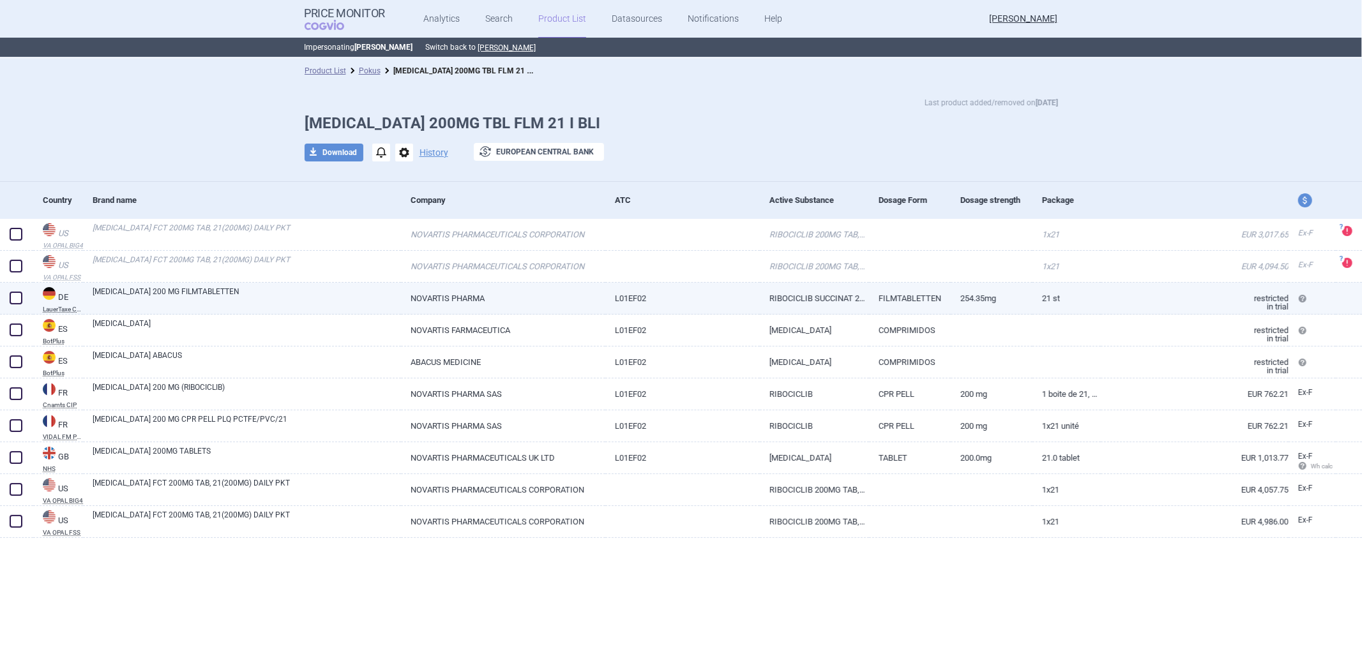
click at [575, 305] on link "NOVARTIS PHARMA" at bounding box center [503, 298] width 204 height 31
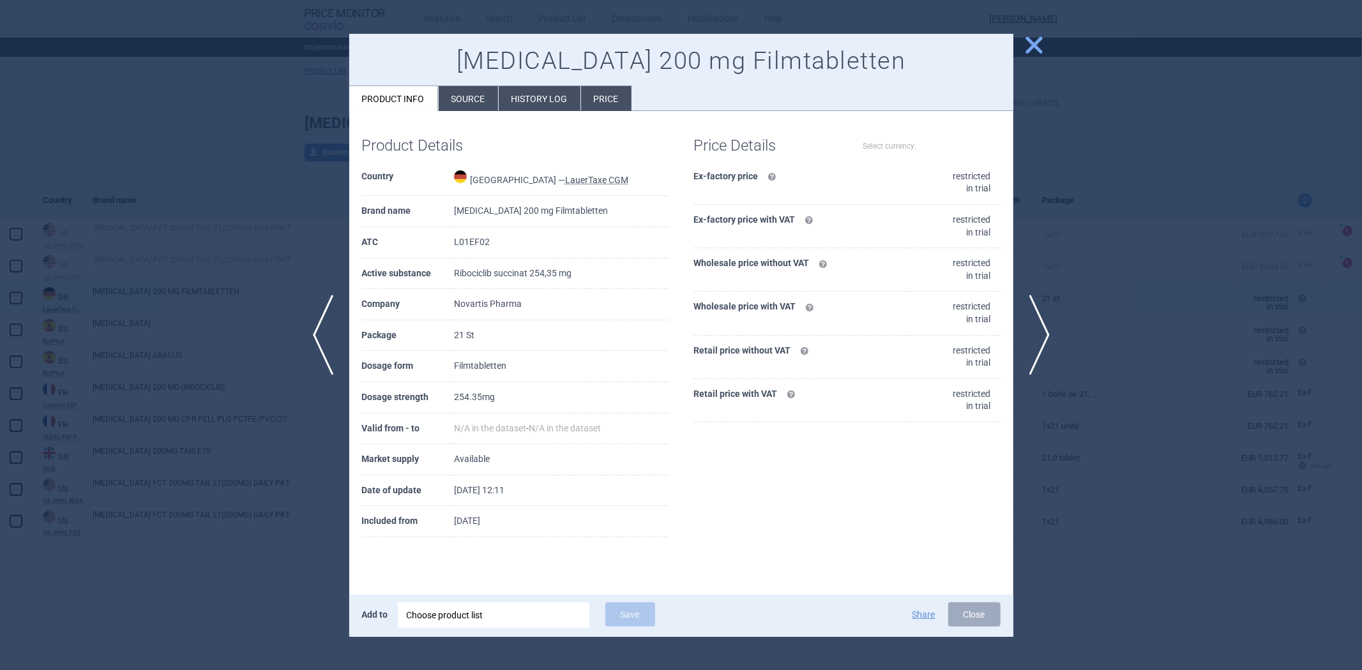
select select "EUR"
click at [227, 189] on div at bounding box center [681, 335] width 1362 height 670
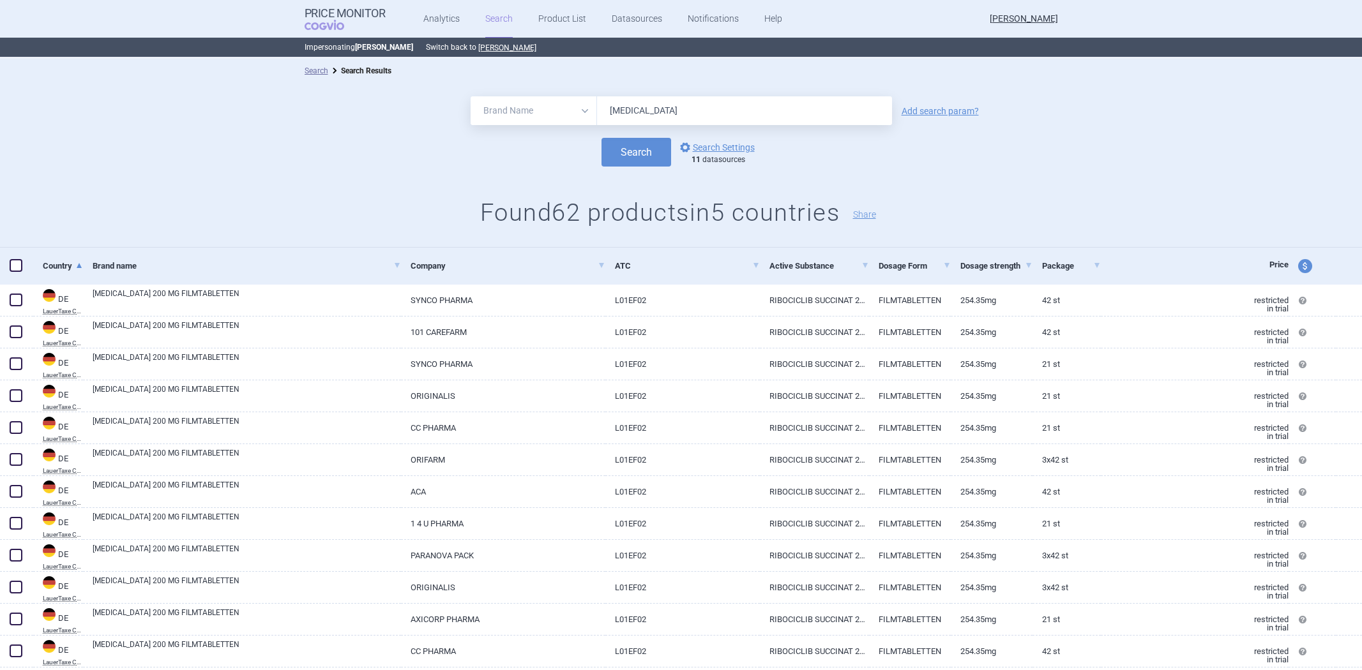
select select "brandName"
click at [939, 103] on div "All Brand Name ATC Company Active Substance Country Newer than [MEDICAL_DATA] A…" at bounding box center [681, 110] width 1362 height 29
click at [937, 110] on link "Add search param?" at bounding box center [939, 111] width 77 height 9
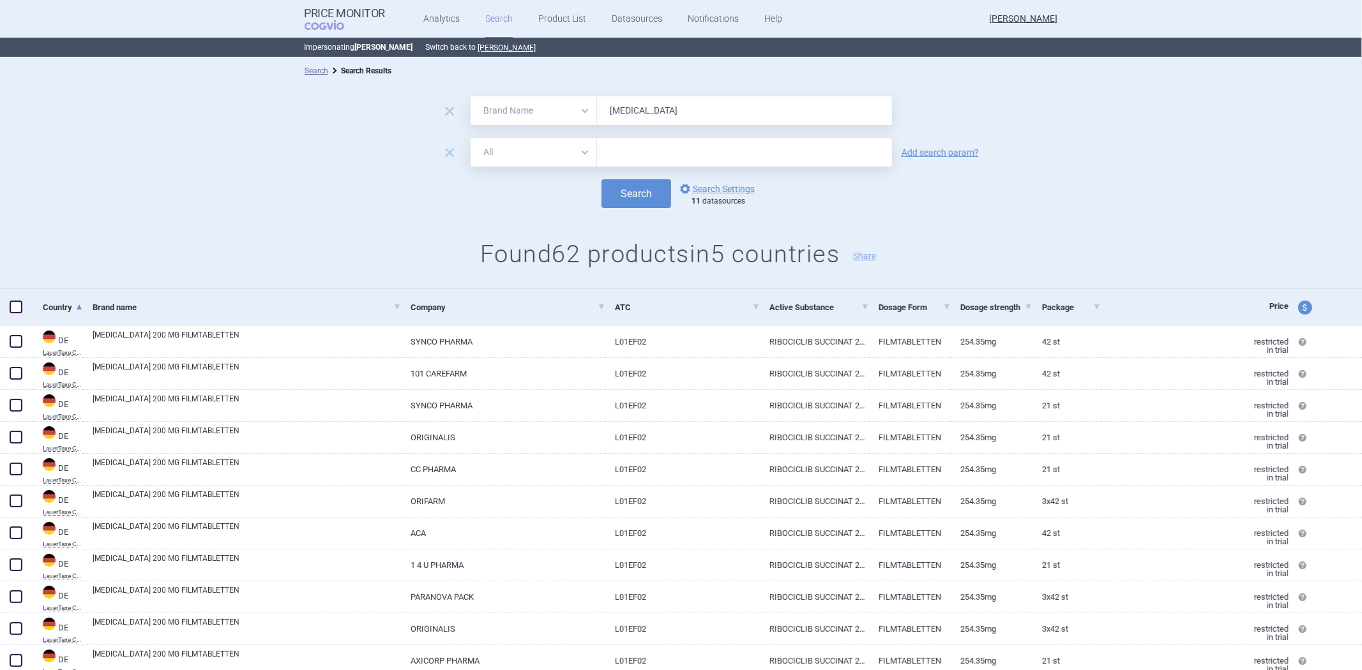
click at [548, 158] on select "All Brand Name ATC Company Active Substance Country Newer than" at bounding box center [534, 152] width 126 height 29
select select "mah"
click at [471, 138] on select "All Brand Name ATC Company Active Substance Country Newer than" at bounding box center [534, 152] width 126 height 29
click at [613, 176] on form "remove All Brand Name ATC Company Active Substance Country Newer than [MEDICAL_…" at bounding box center [681, 152] width 1362 height 112
click at [620, 162] on input "text" at bounding box center [744, 152] width 295 height 29
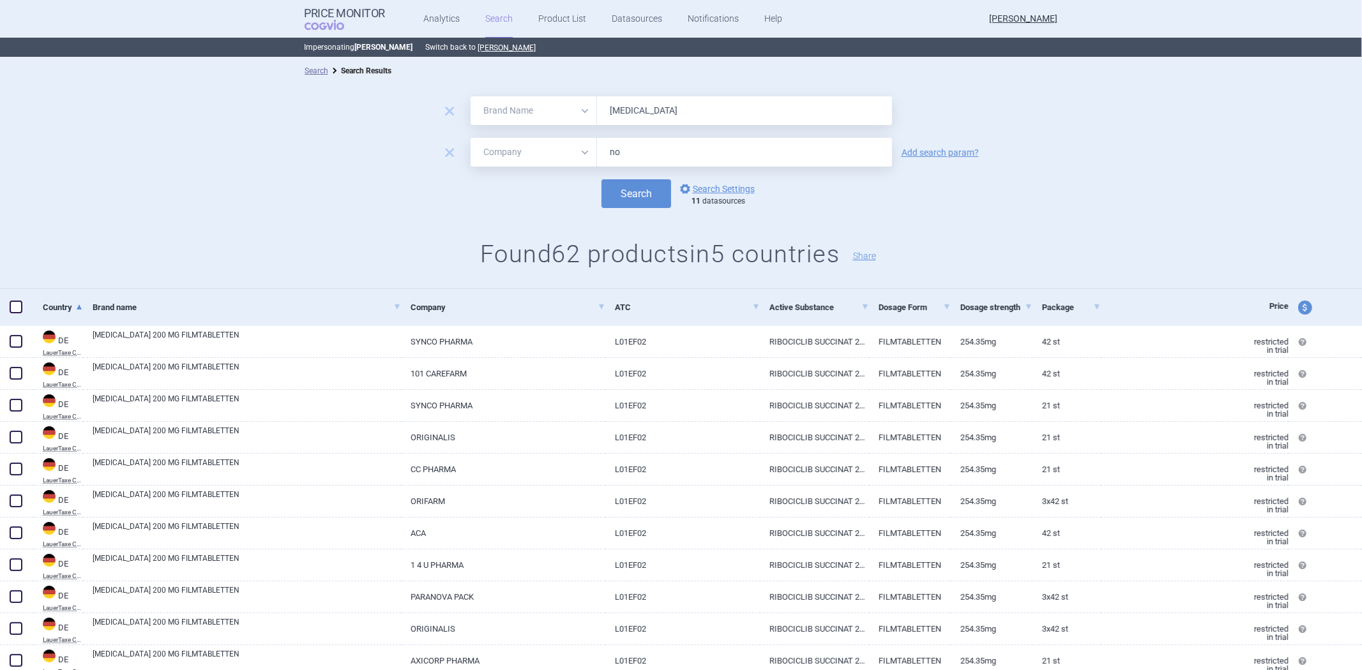
type input "novartis"
click at [622, 197] on button "Search" at bounding box center [636, 193] width 70 height 29
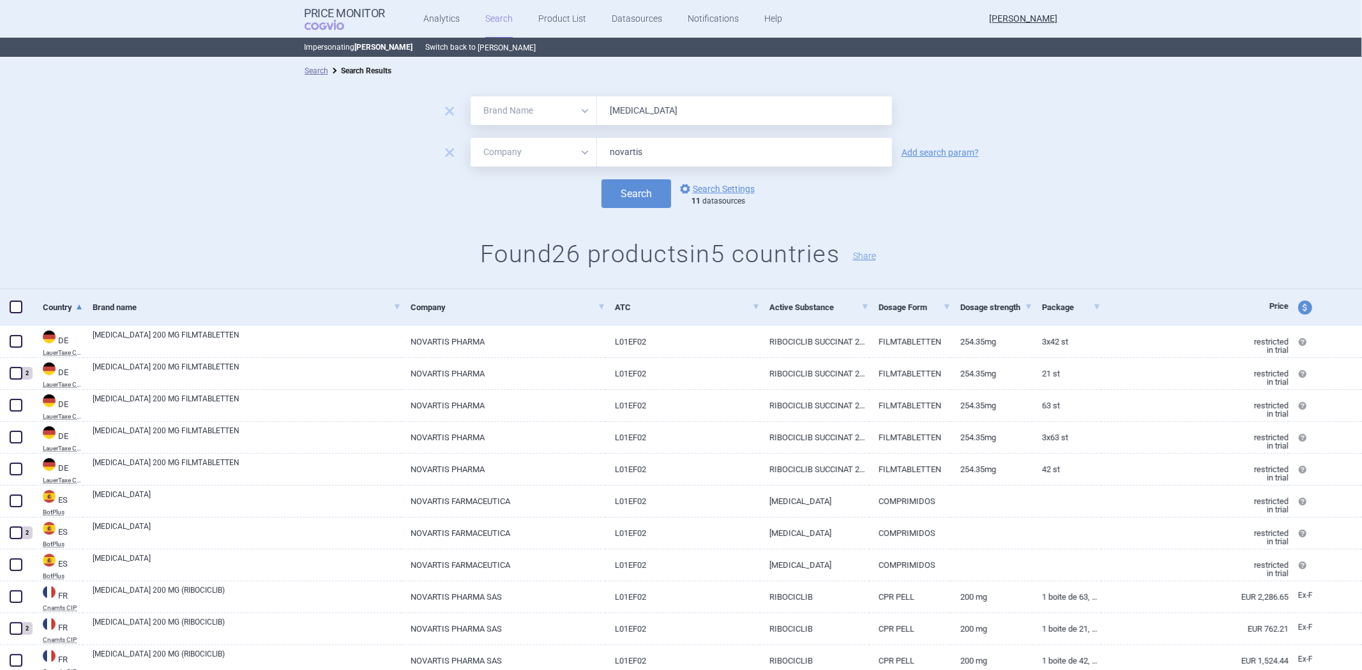
click at [486, 49] on button "[PERSON_NAME]" at bounding box center [507, 48] width 58 height 10
select select "brandName"
select select "mah"
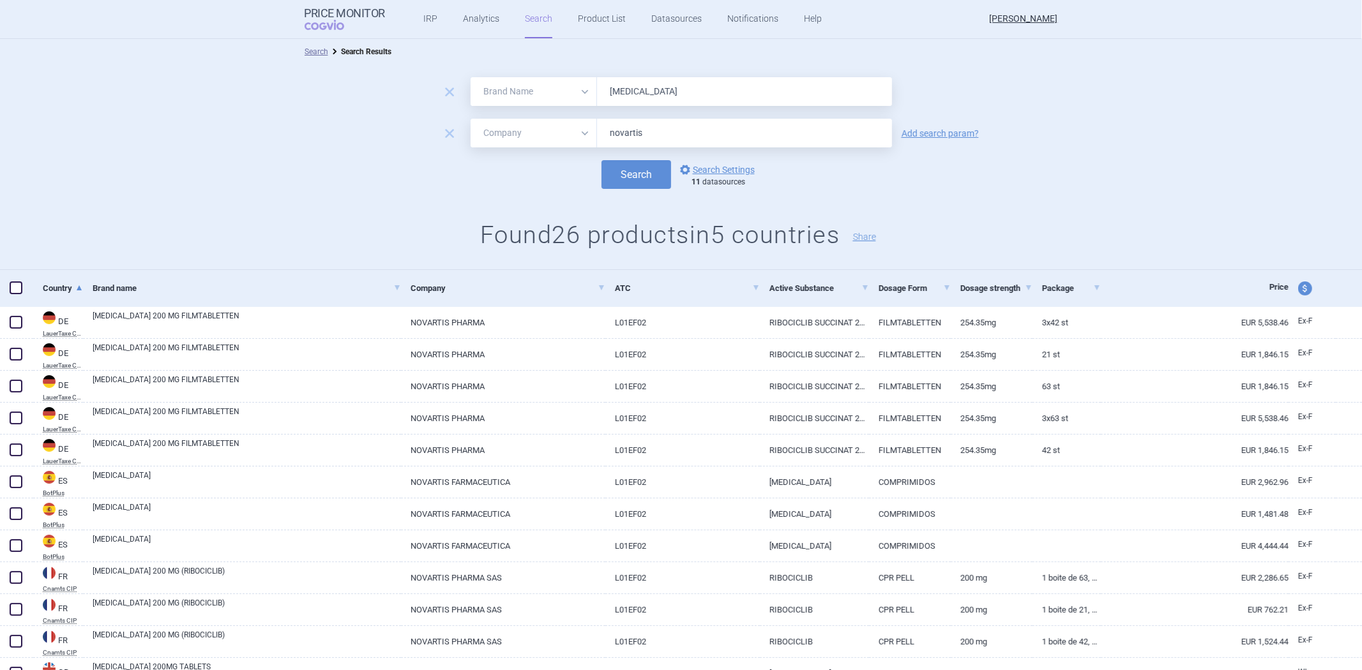
click at [624, 196] on div "remove All Brand Name ATC Company Active Substance Country Newer than [MEDICAL_…" at bounding box center [681, 167] width 1362 height 206
click at [624, 174] on button "Search" at bounding box center [636, 174] width 70 height 29
click at [627, 177] on button "Search" at bounding box center [636, 174] width 70 height 29
select select "brandName"
select select "mah"
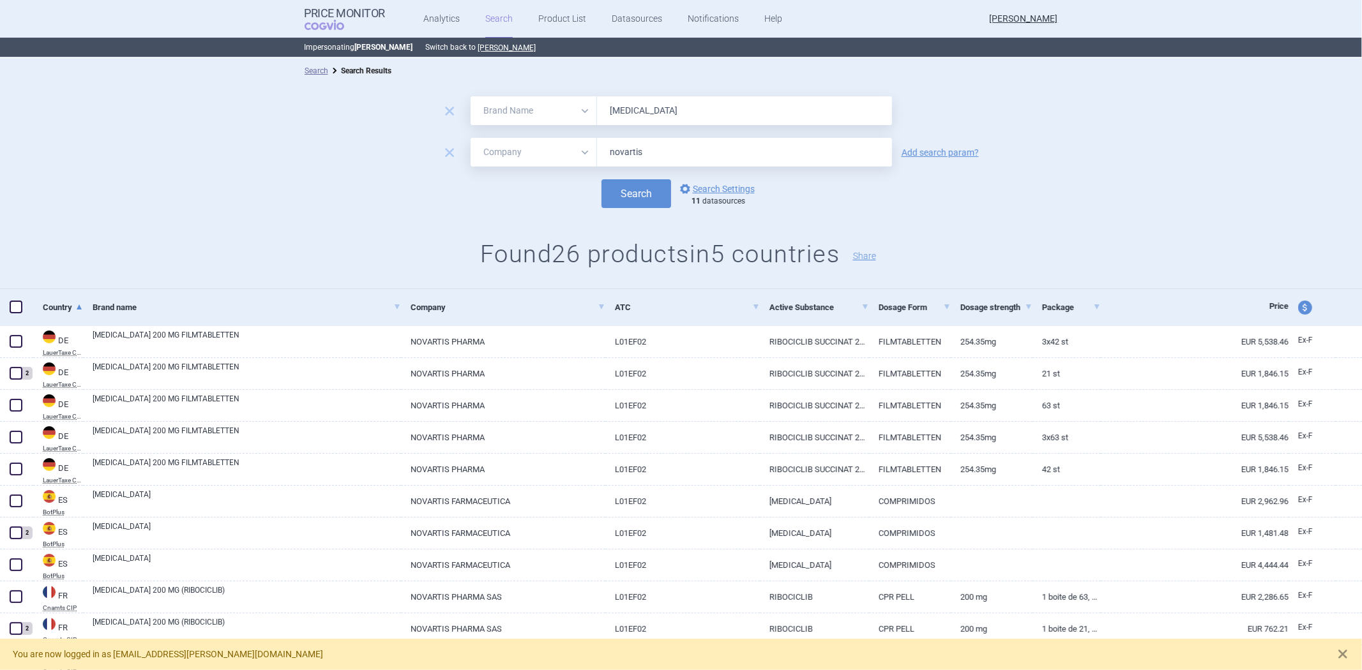
click at [697, 117] on input "[MEDICAL_DATA]" at bounding box center [744, 110] width 295 height 29
